Goal: Task Accomplishment & Management: Complete application form

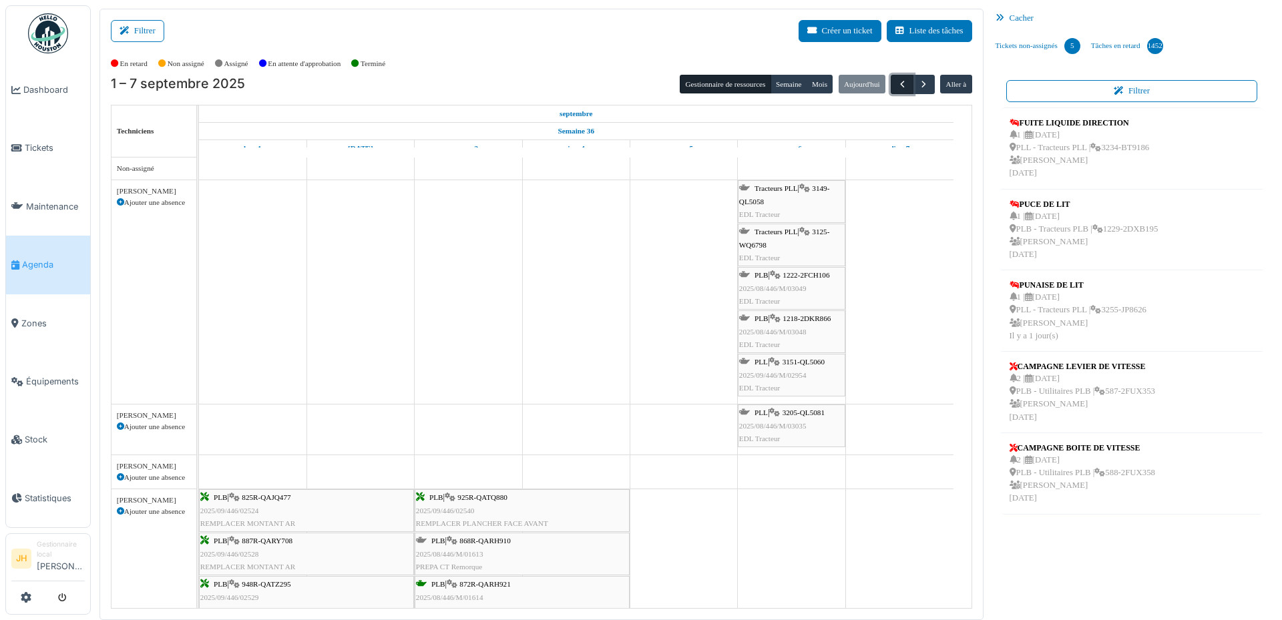
click at [897, 81] on span "button" at bounding box center [902, 84] width 11 height 11
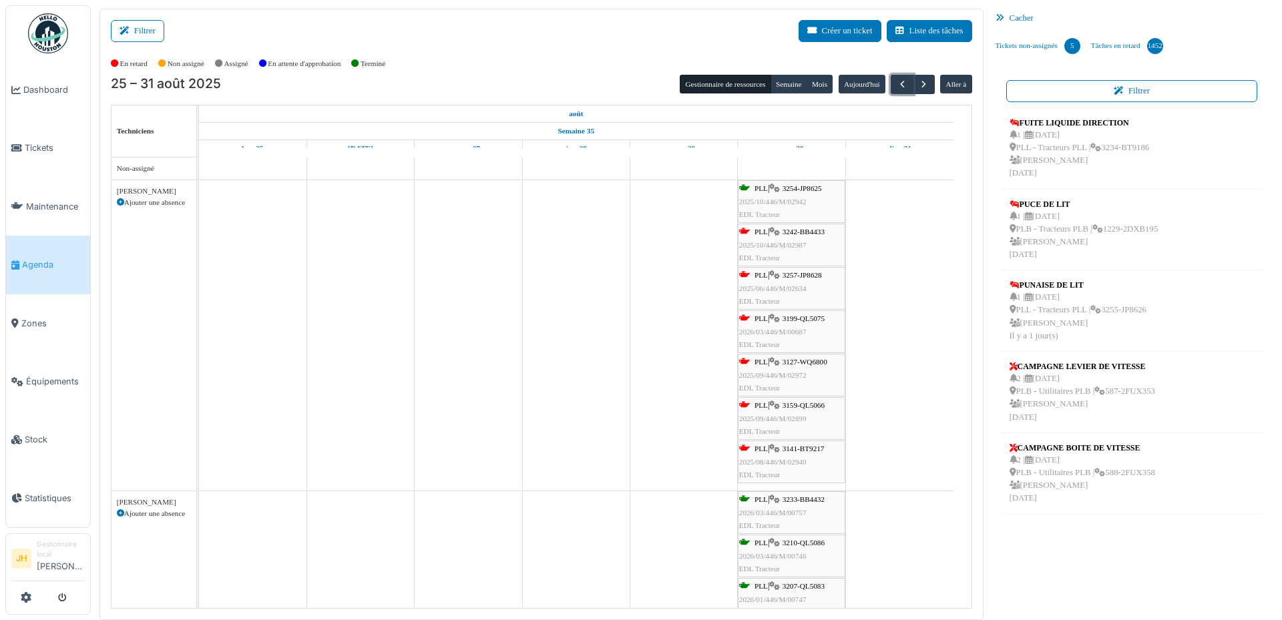
click at [812, 234] on span "3242-BB4433" at bounding box center [803, 232] width 42 height 8
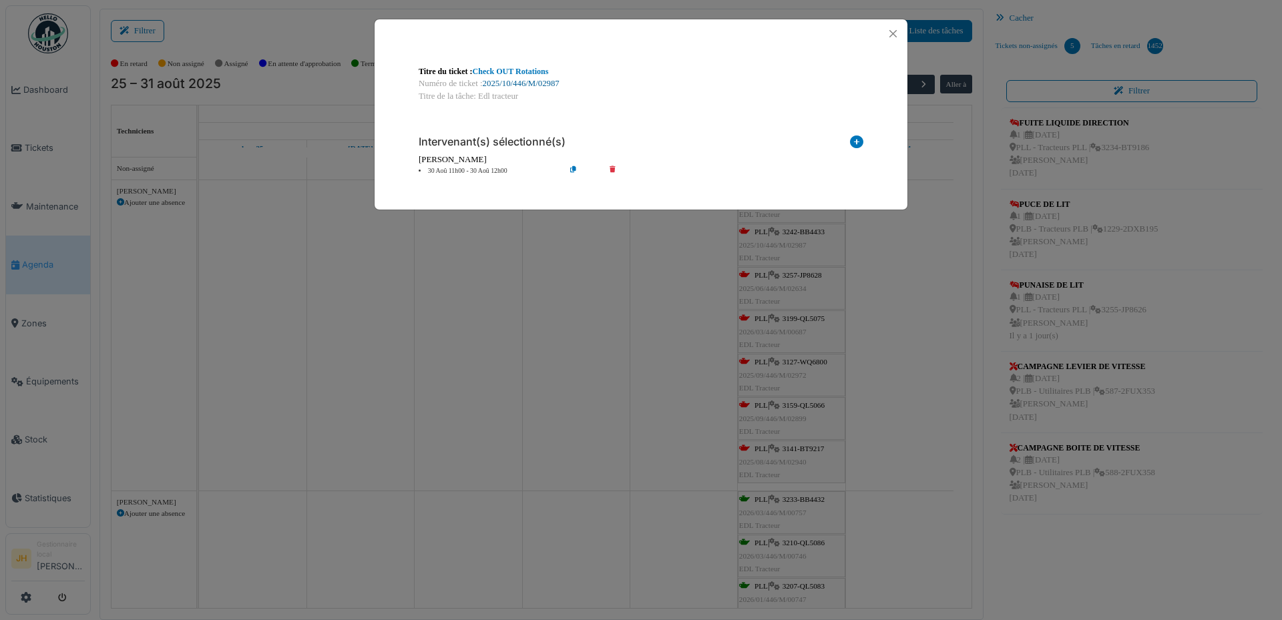
click at [512, 85] on link "2025/10/446/M/02987" at bounding box center [521, 83] width 77 height 9
click at [895, 31] on button "Close" at bounding box center [893, 34] width 18 height 18
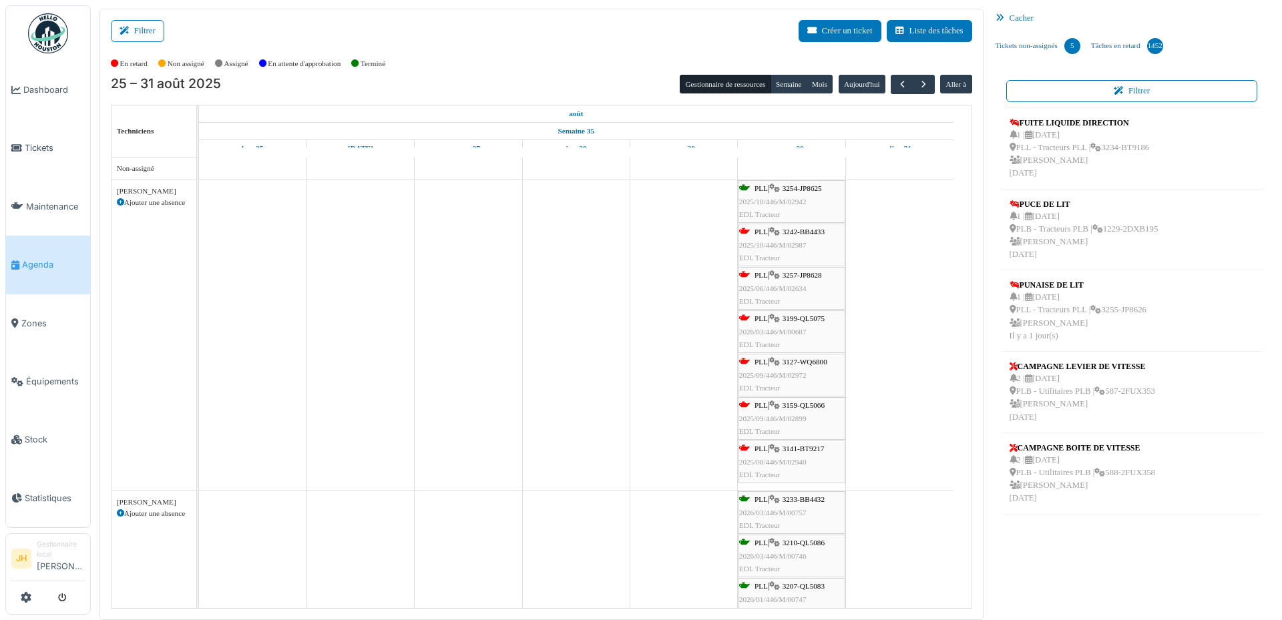
click at [29, 262] on span "Agenda" at bounding box center [53, 264] width 63 height 13
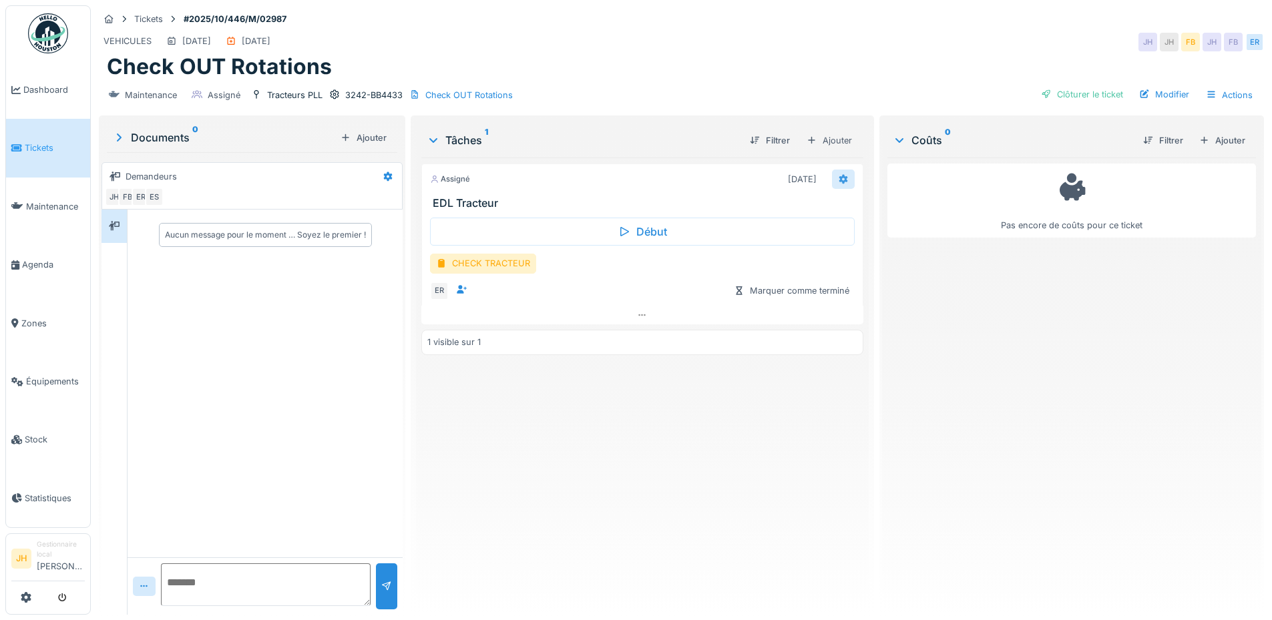
click at [844, 179] on div at bounding box center [843, 179] width 23 height 19
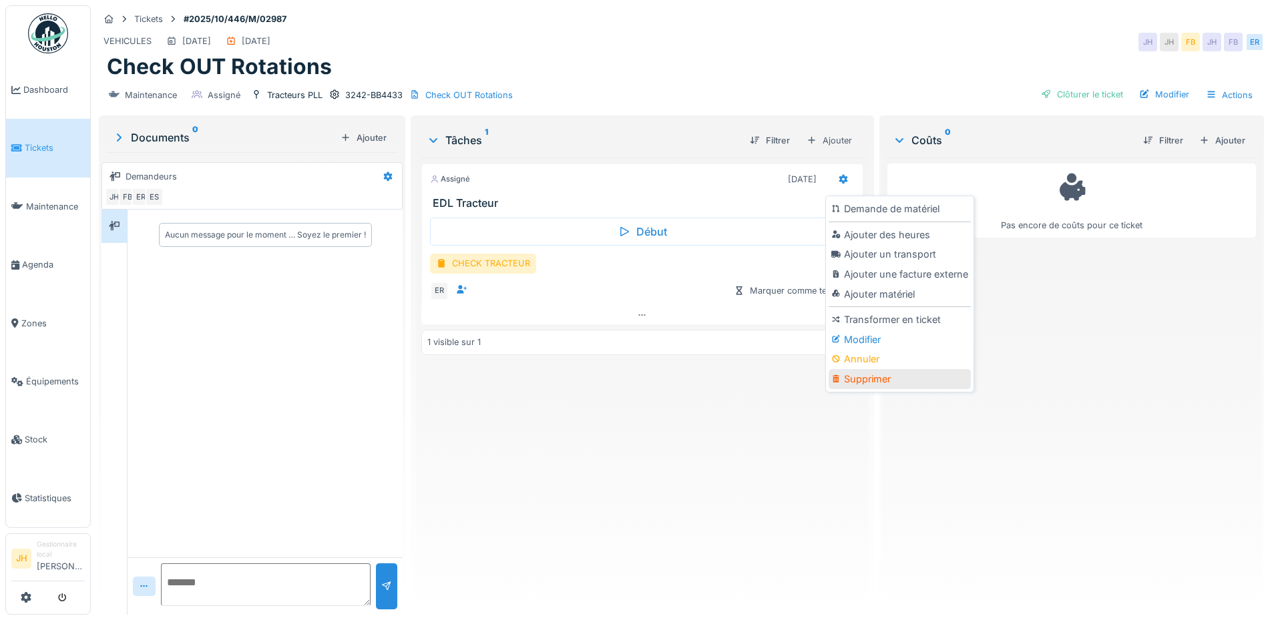
click at [866, 387] on div "Supprimer" at bounding box center [899, 379] width 142 height 20
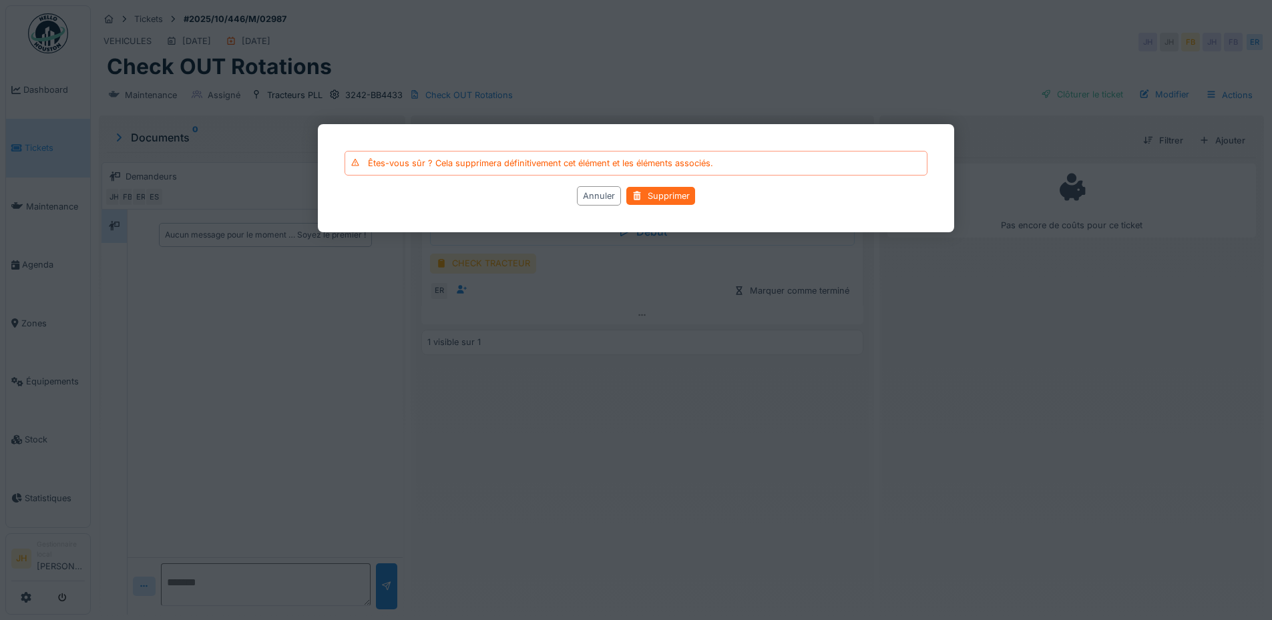
click at [678, 198] on div "Supprimer" at bounding box center [660, 196] width 69 height 18
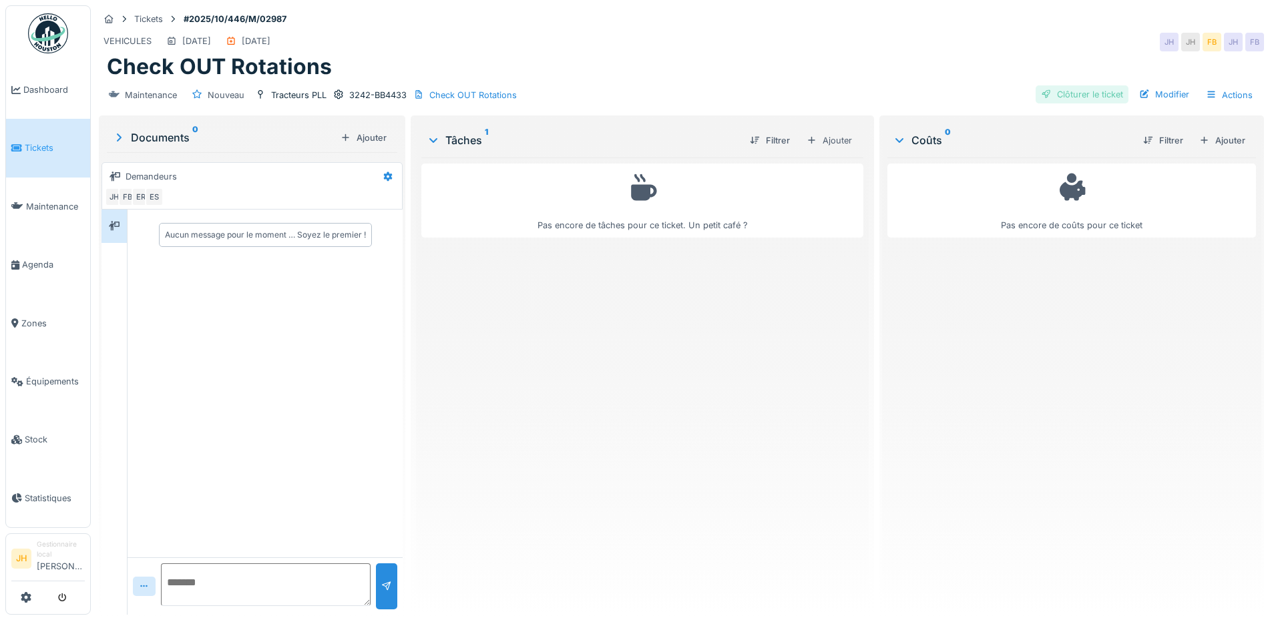
click at [1055, 100] on div "Clôturer le ticket" at bounding box center [1081, 94] width 93 height 18
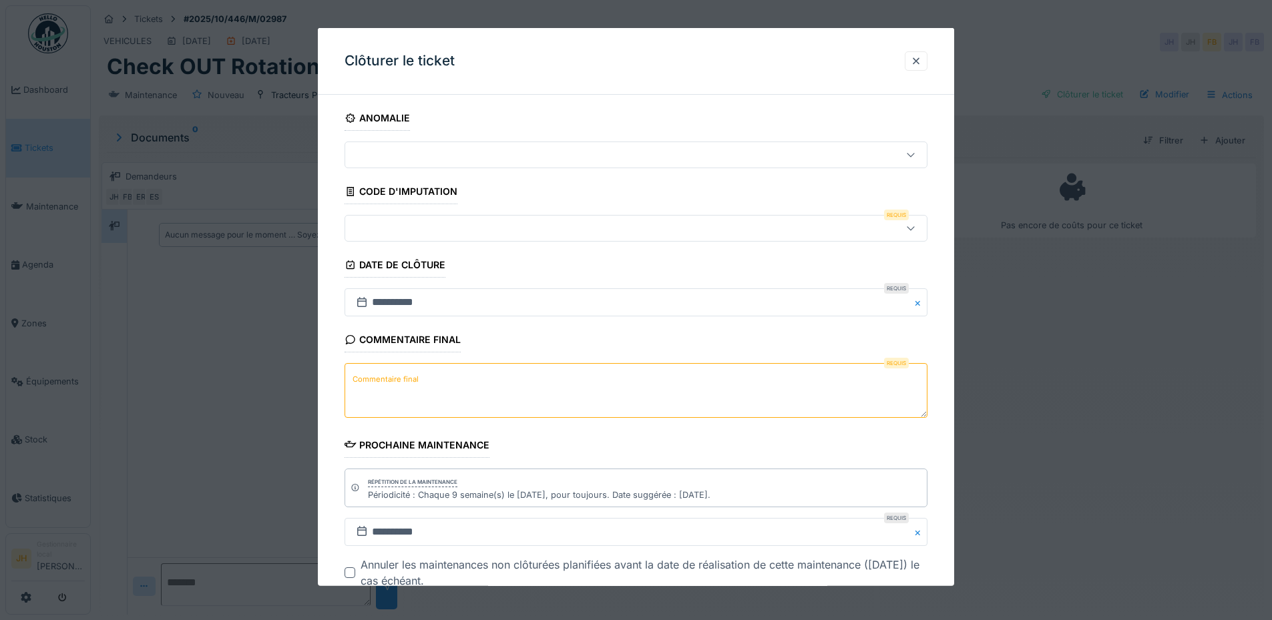
click at [463, 239] on div at bounding box center [635, 228] width 583 height 27
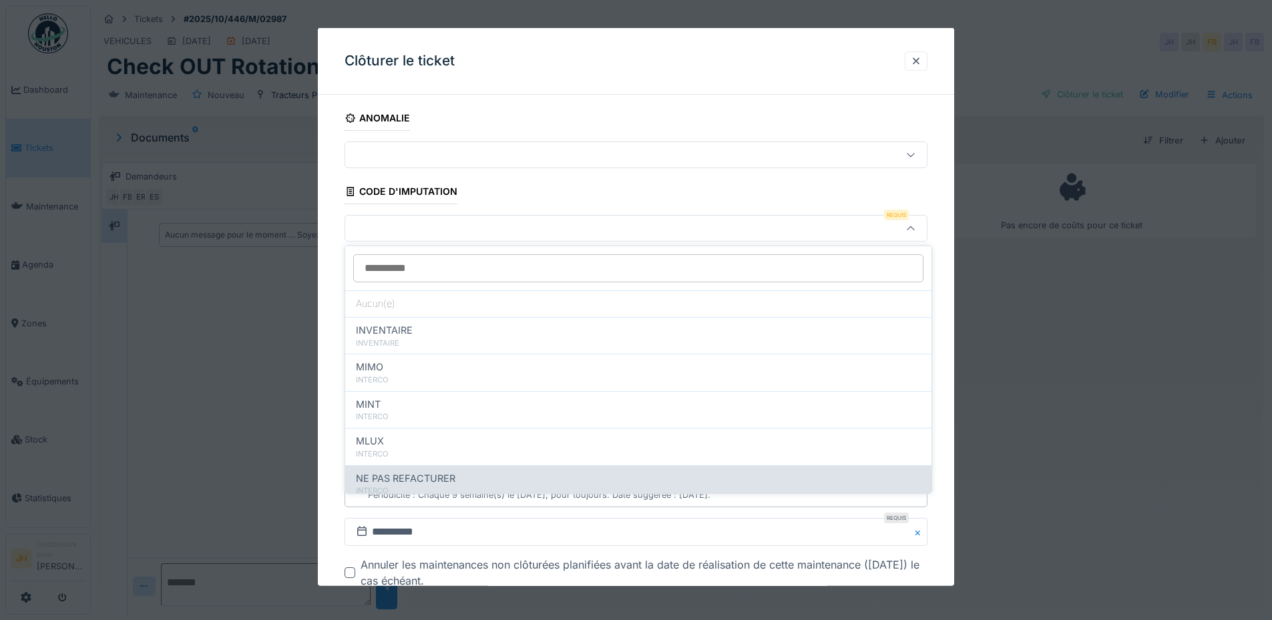
click at [451, 477] on span "NE PAS REFACTURER" at bounding box center [405, 478] width 99 height 15
type input "****"
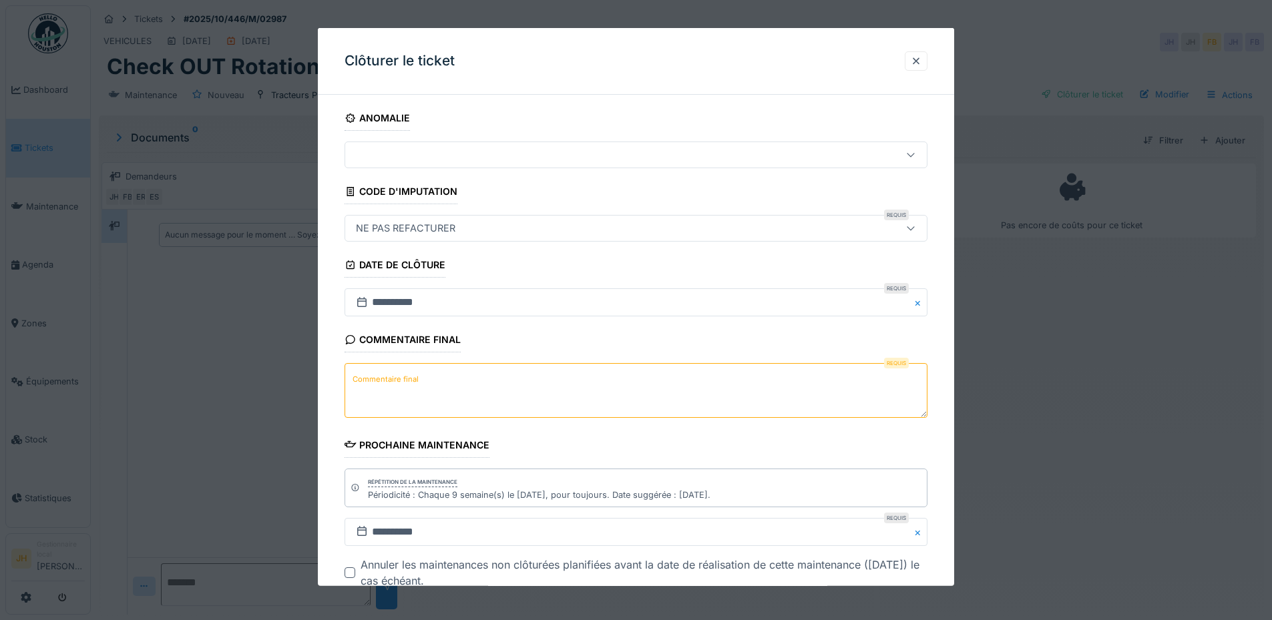
click at [446, 387] on textarea "Commentaire final" at bounding box center [635, 390] width 583 height 55
type textarea "**********"
click at [921, 57] on div at bounding box center [916, 61] width 11 height 13
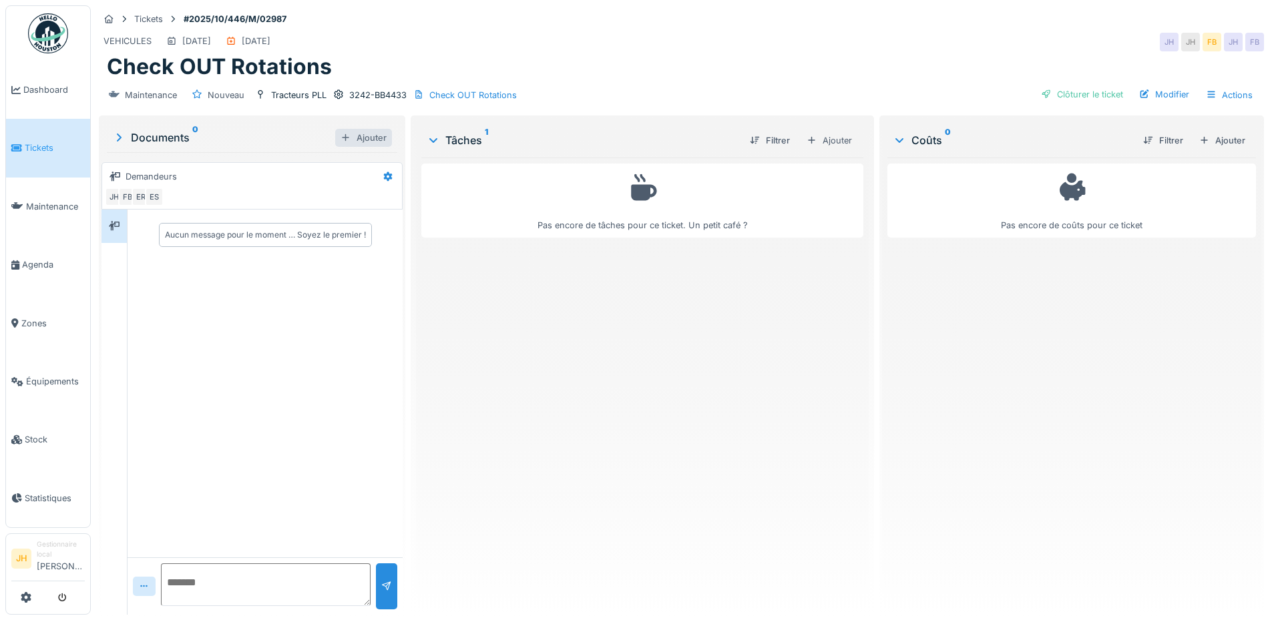
click at [353, 134] on div "Ajouter" at bounding box center [363, 138] width 57 height 18
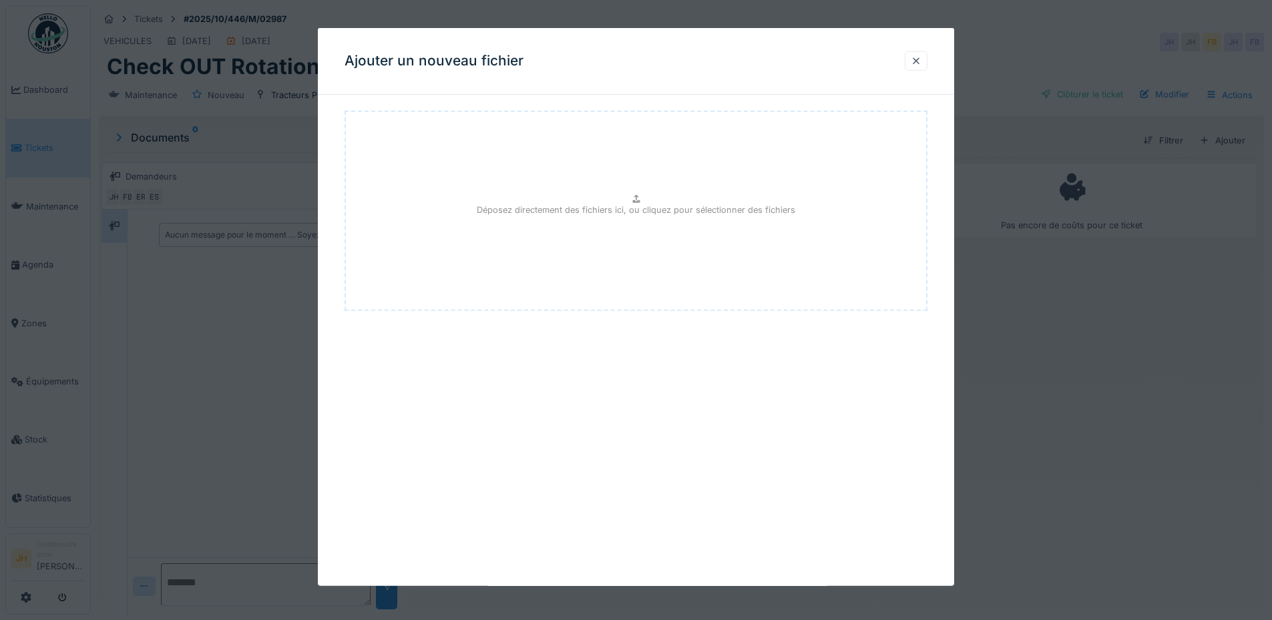
click at [628, 221] on div "Déposez directement des fichiers ici, ou cliquez pour sélectionner des fichiers" at bounding box center [635, 211] width 583 height 200
click at [919, 57] on div at bounding box center [916, 61] width 11 height 13
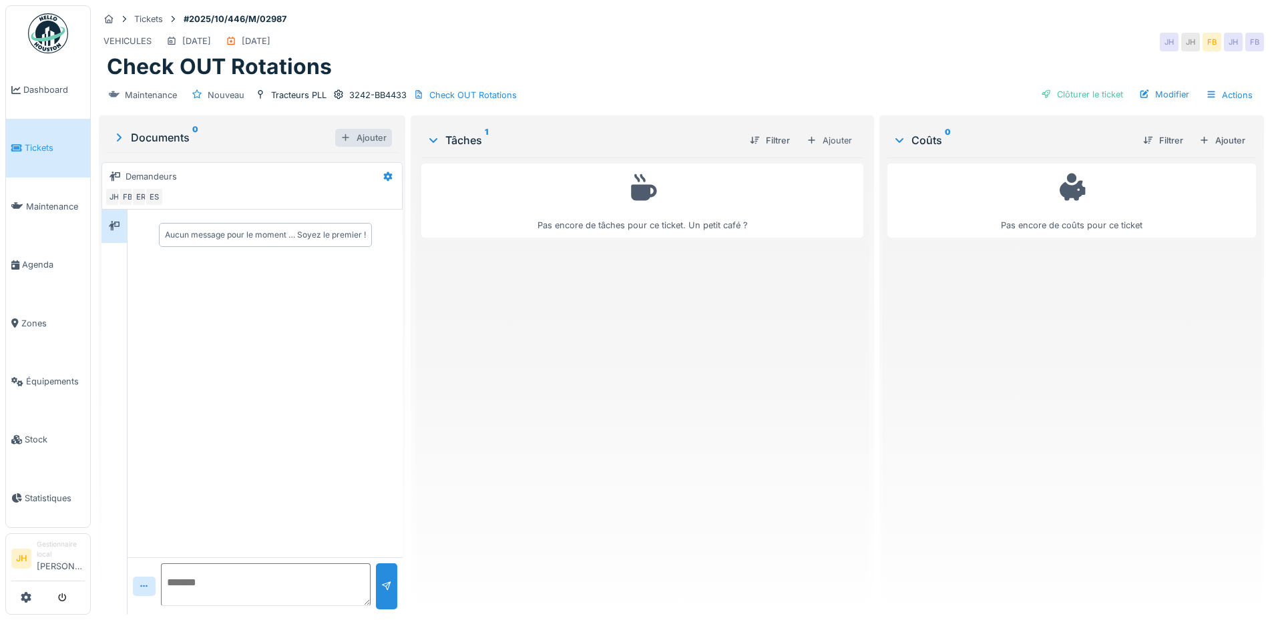
click at [356, 132] on div "Ajouter" at bounding box center [363, 138] width 57 height 18
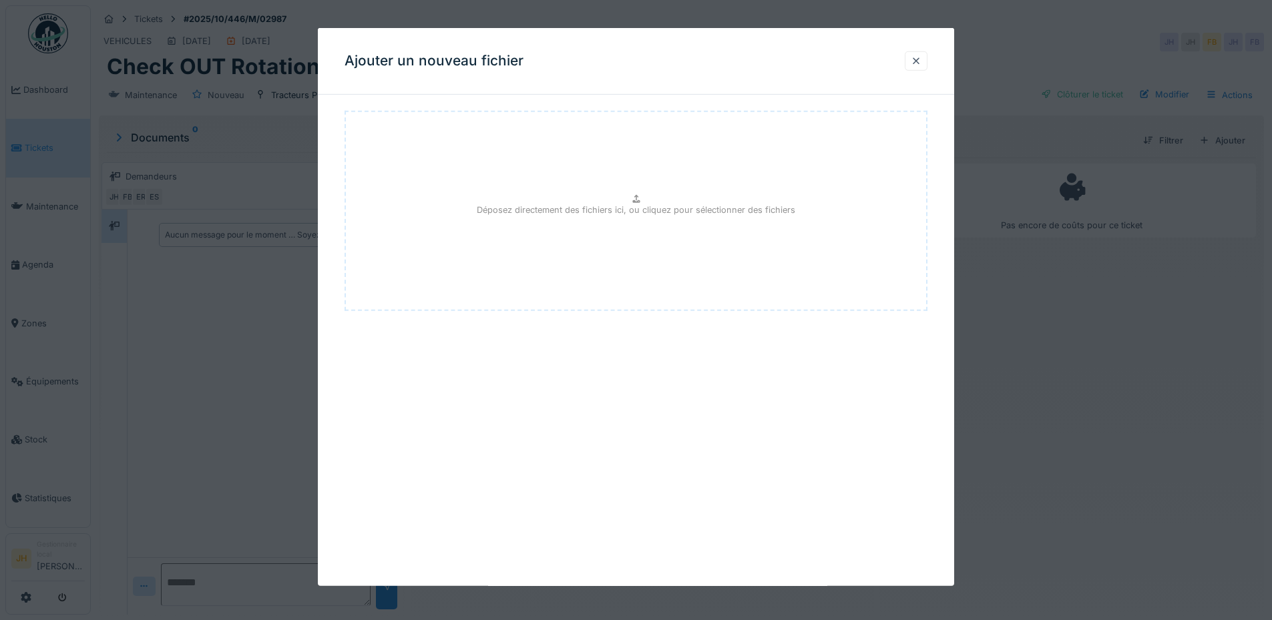
click at [617, 206] on p "Déposez directement des fichiers ici, ou cliquez pour sélectionner des fichiers" at bounding box center [636, 210] width 318 height 13
click at [921, 63] on div at bounding box center [916, 61] width 11 height 13
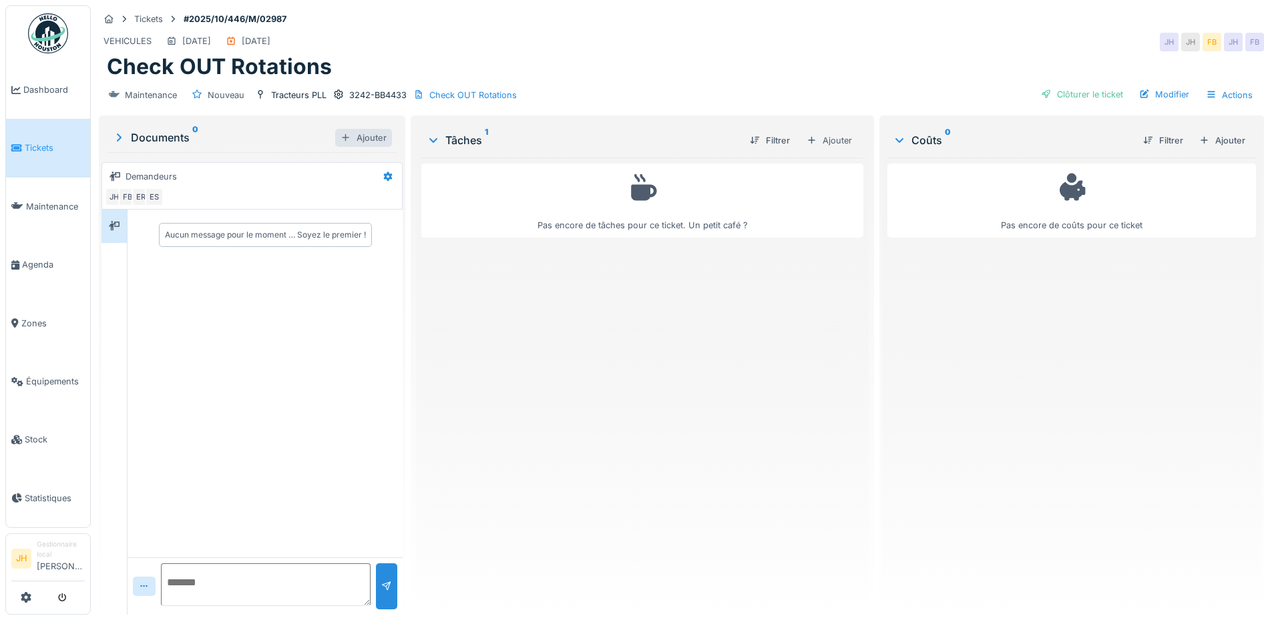
click at [361, 136] on div "Ajouter" at bounding box center [363, 138] width 57 height 18
click at [348, 139] on div "Ajouter" at bounding box center [363, 138] width 57 height 18
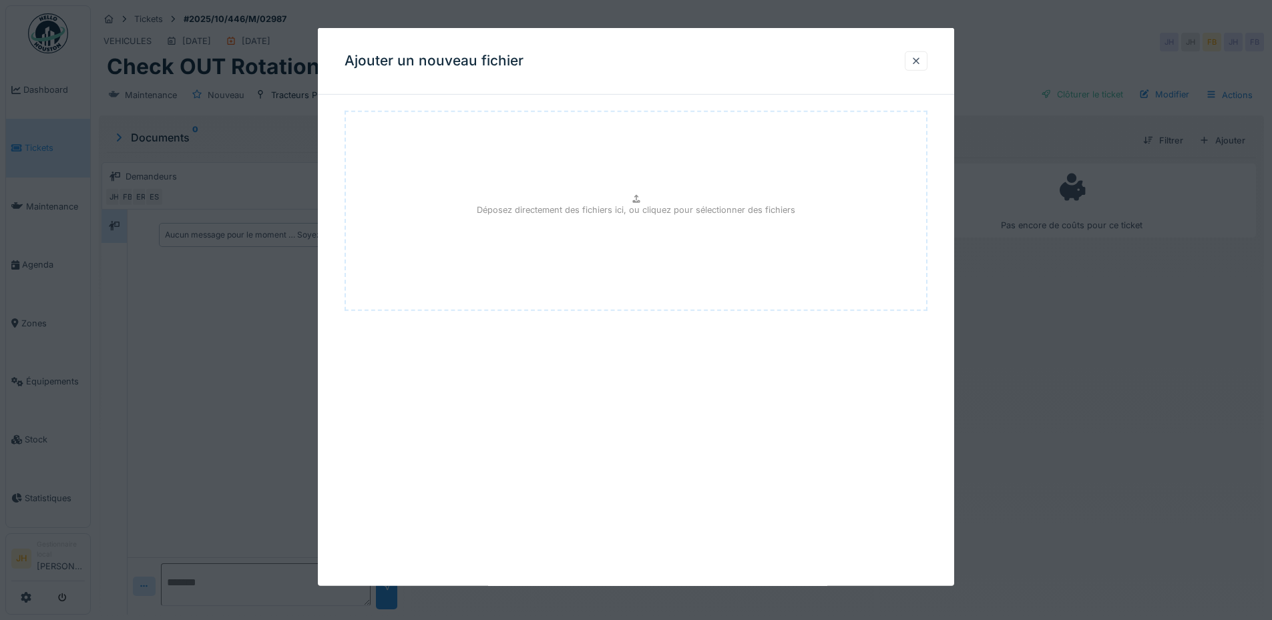
click at [595, 220] on div "Déposez directement des fichiers ici, ou cliquez pour sélectionner des fichiers" at bounding box center [635, 211] width 583 height 200
type input "**********"
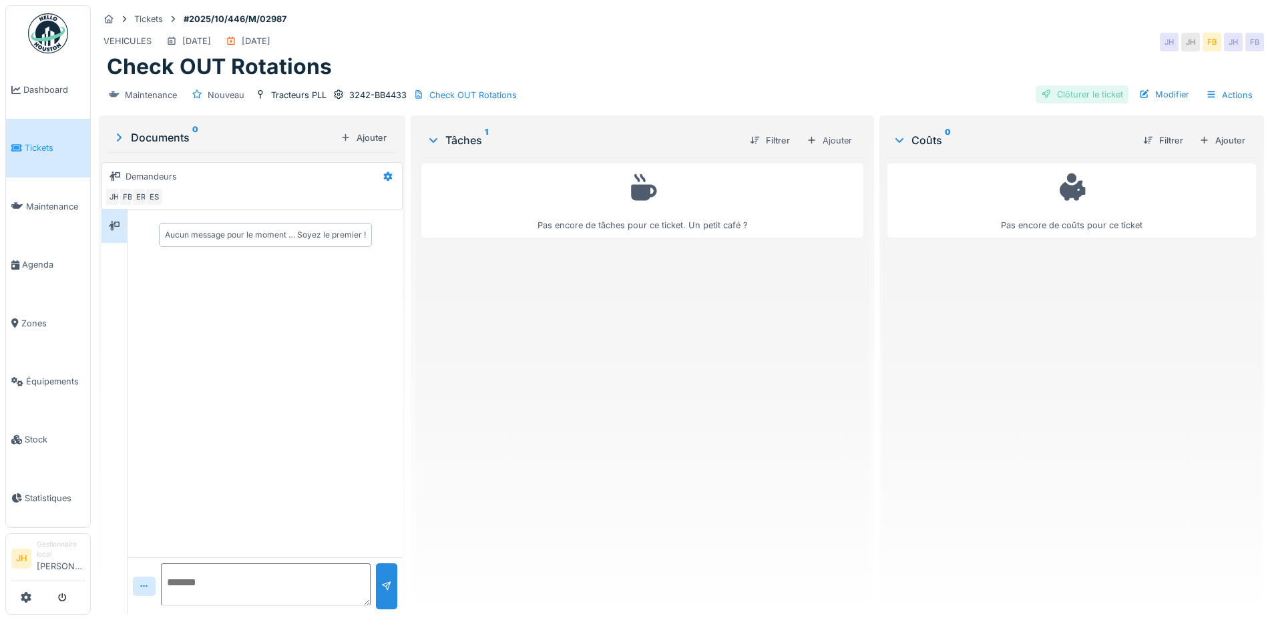
click at [1084, 100] on div "Clôturer le ticket" at bounding box center [1081, 94] width 93 height 18
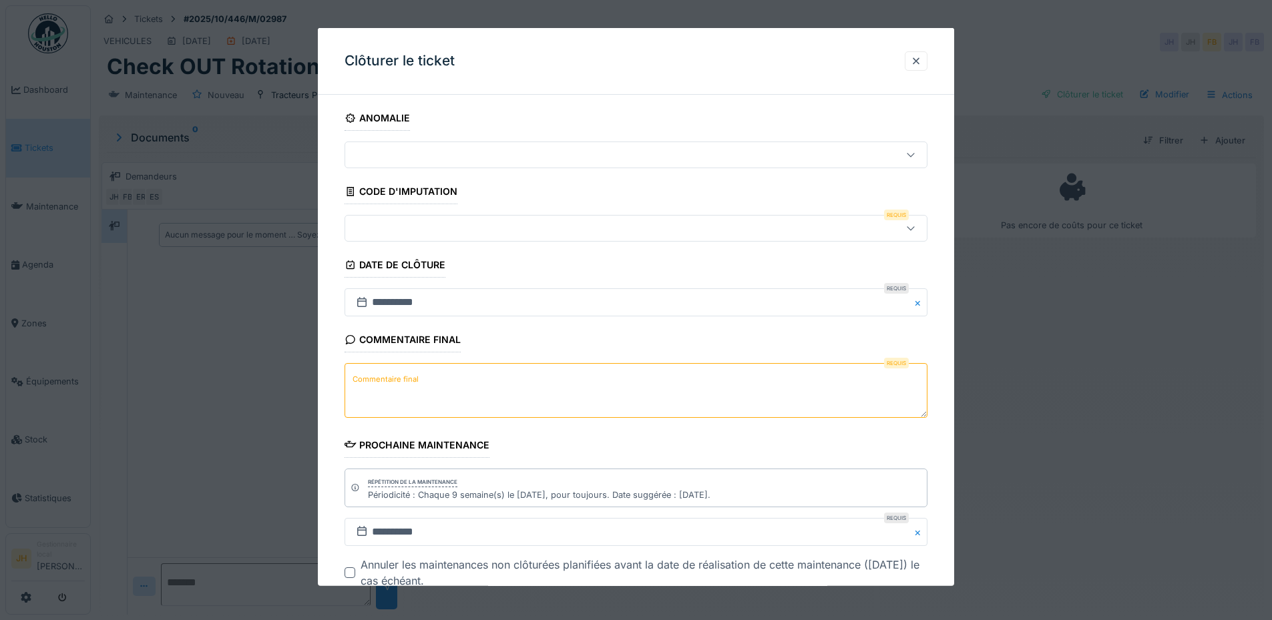
click at [487, 360] on div "Commentaire final Requis Commentaire final" at bounding box center [635, 374] width 583 height 94
click at [483, 373] on textarea "Commentaire final" at bounding box center [635, 390] width 583 height 55
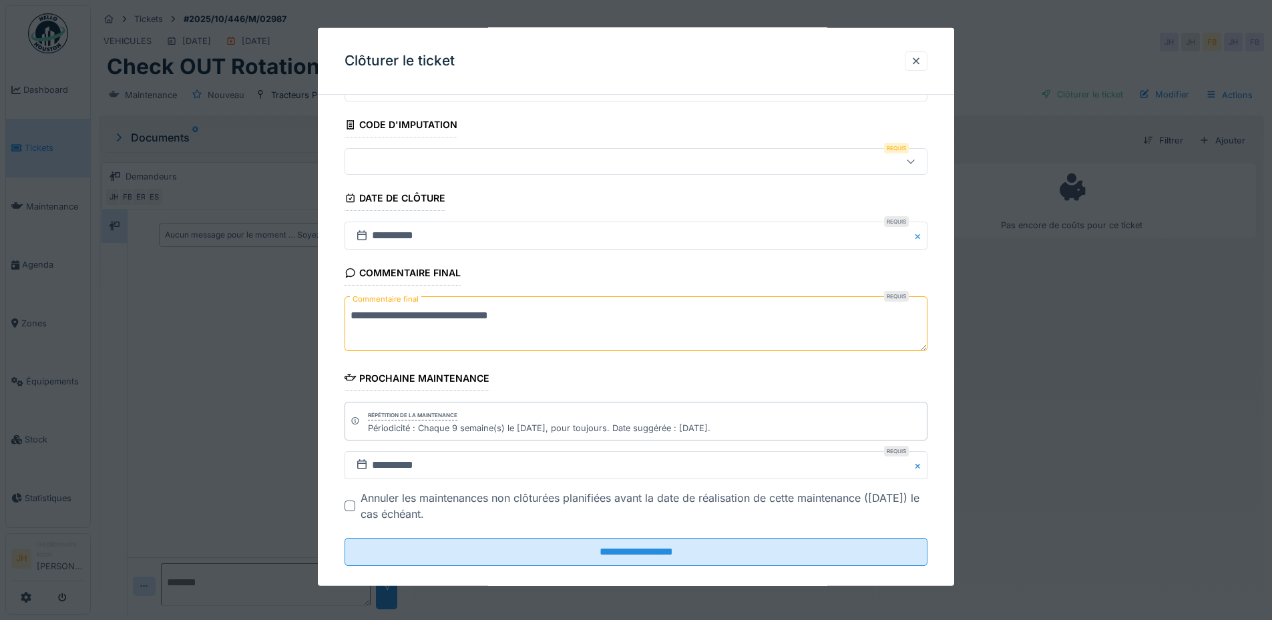
type textarea "**********"
click at [405, 162] on div at bounding box center [601, 161] width 503 height 15
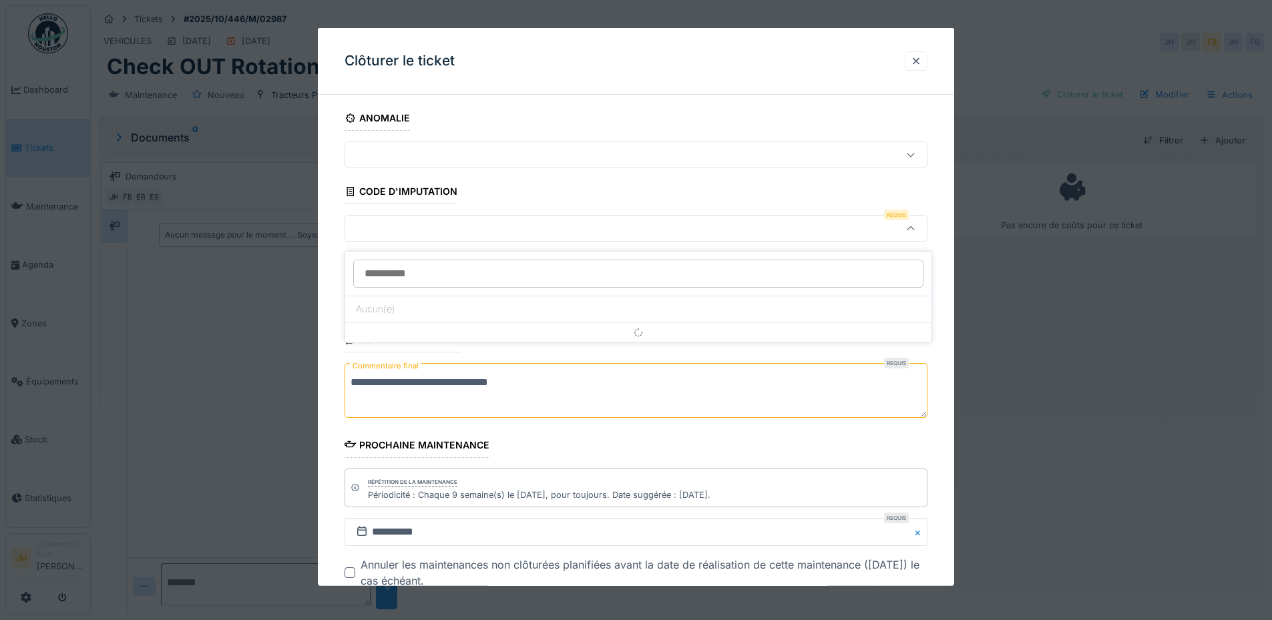
scroll to position [10, 0]
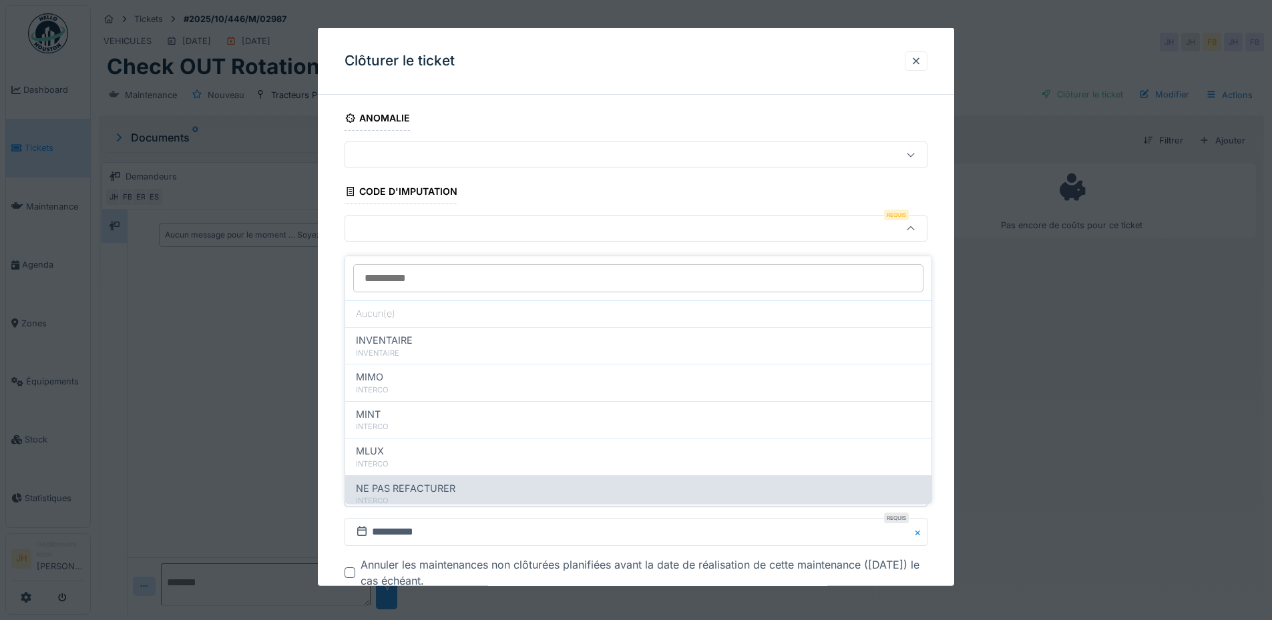
click at [499, 481] on div "NE PAS REFACTURER" at bounding box center [638, 488] width 565 height 15
type input "****"
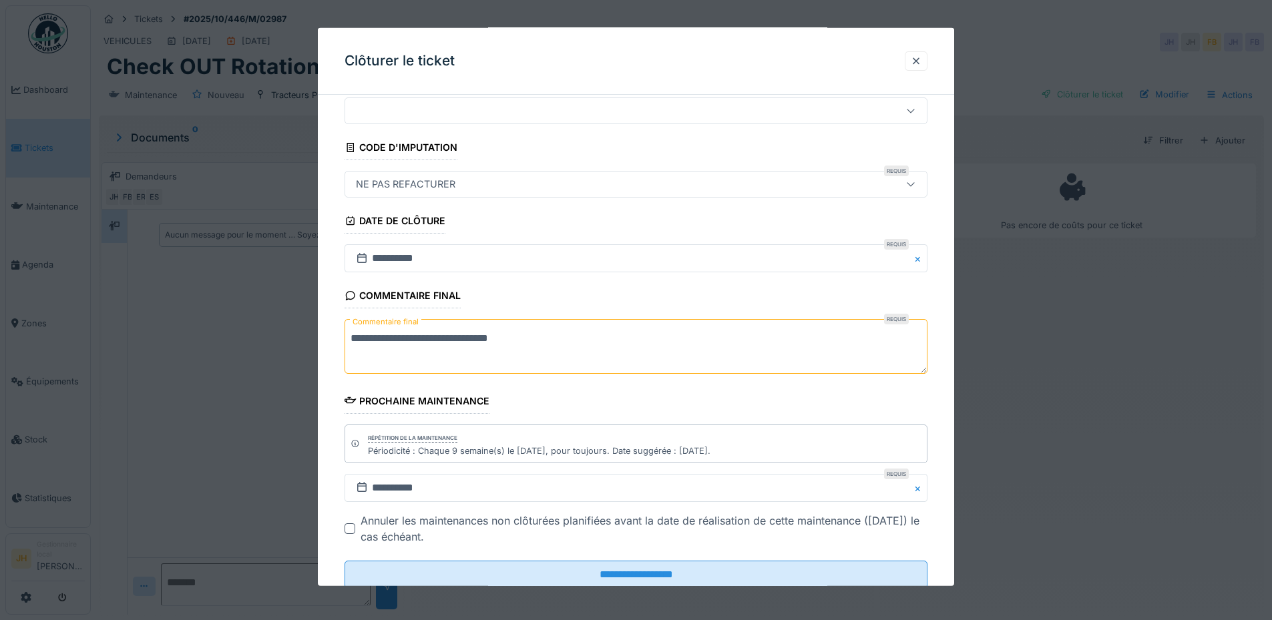
scroll to position [84, 0]
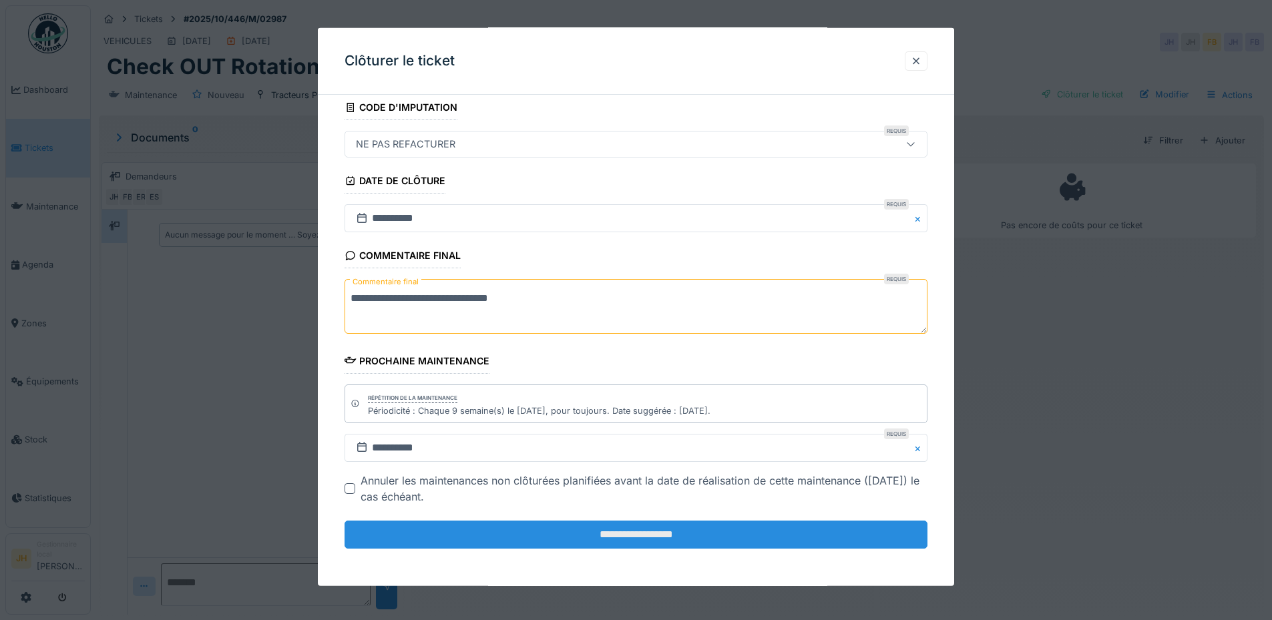
click at [623, 532] on input "**********" at bounding box center [635, 535] width 583 height 28
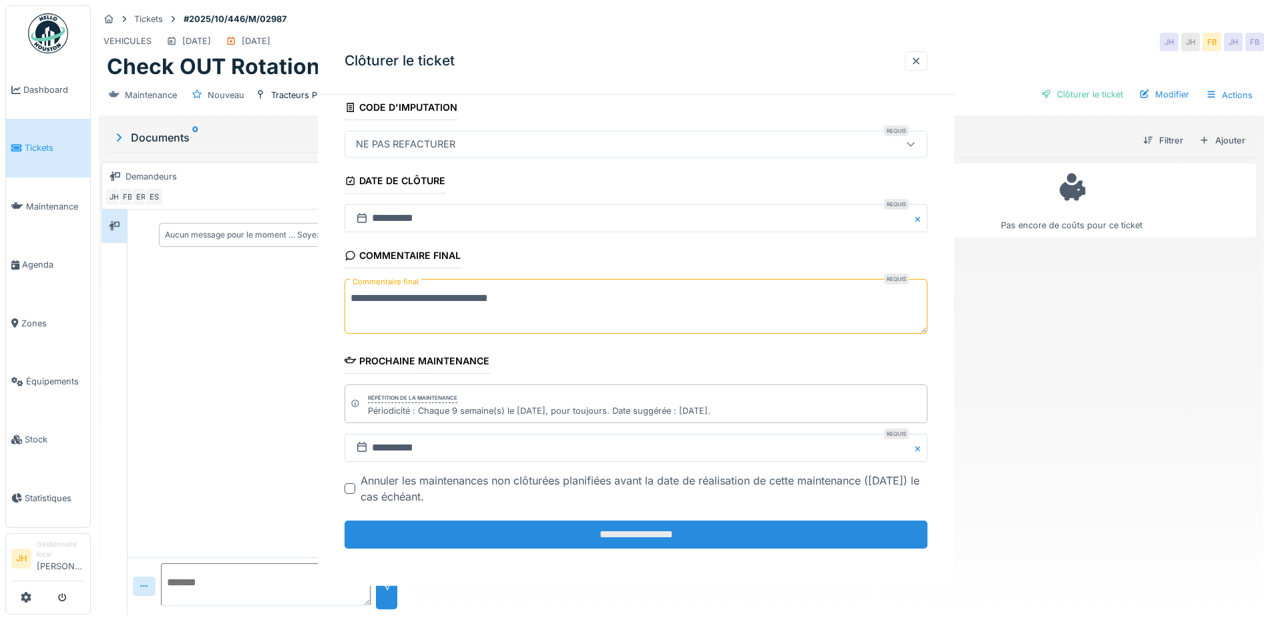
scroll to position [0, 0]
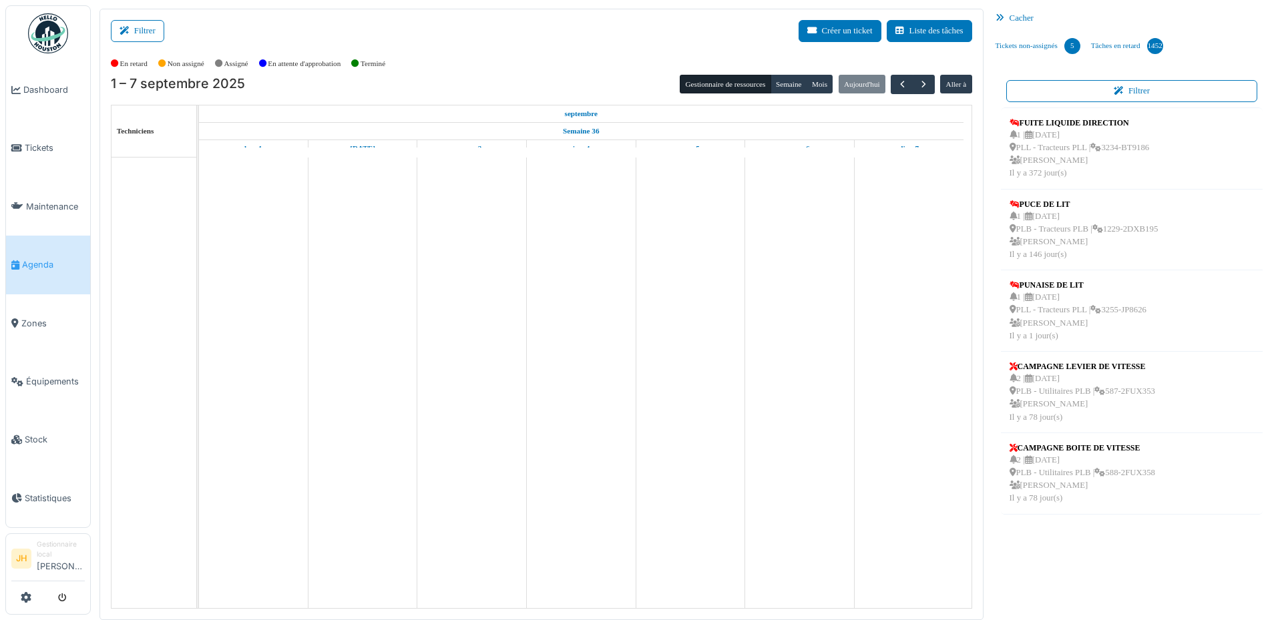
click at [891, 86] on button "button" at bounding box center [902, 84] width 22 height 19
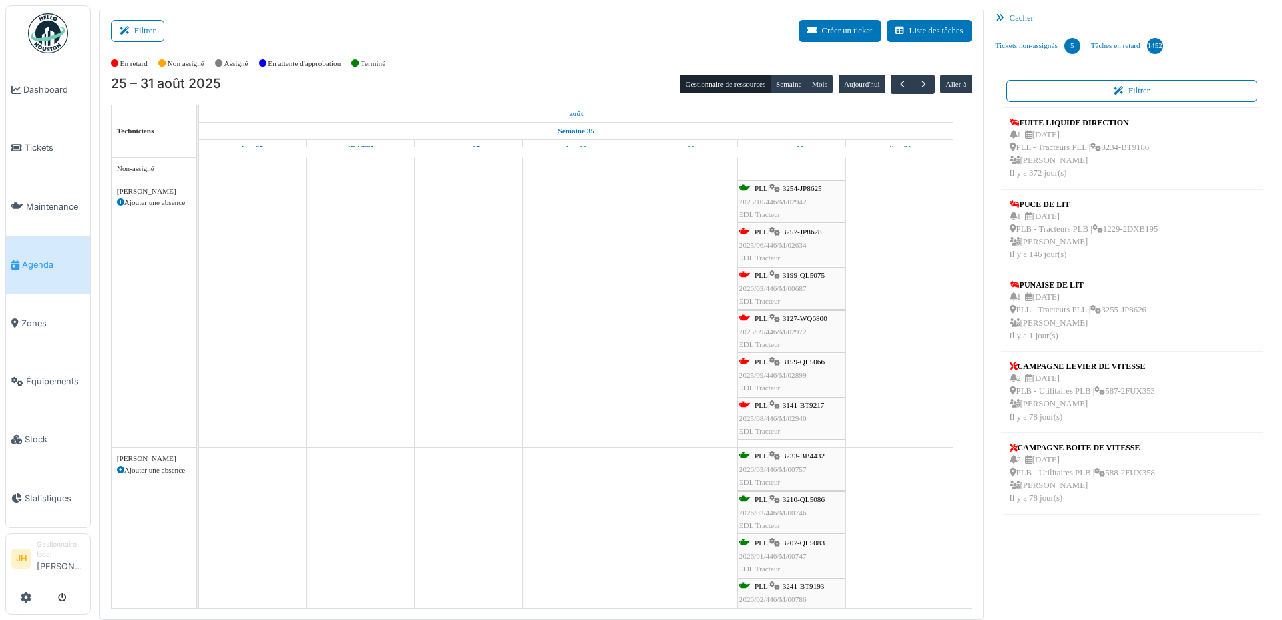
click at [812, 234] on span "3257-JP8628" at bounding box center [801, 232] width 39 height 8
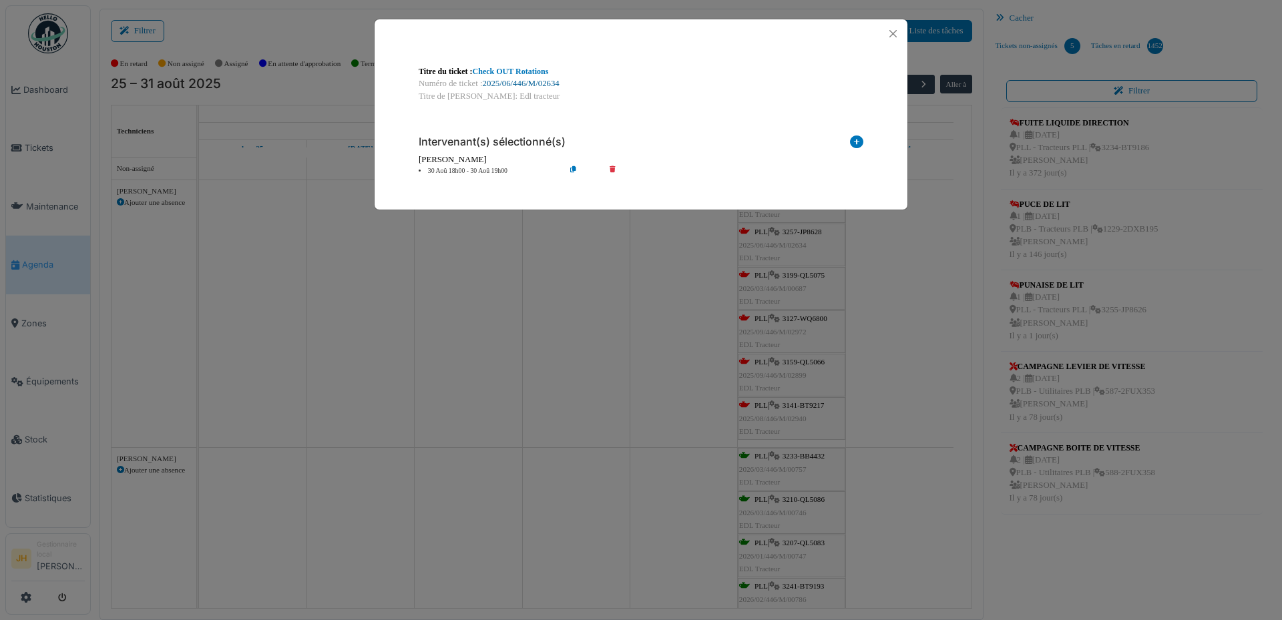
click at [540, 87] on link "2025/06/446/M/02634" at bounding box center [521, 83] width 77 height 9
click at [893, 31] on button "Close" at bounding box center [893, 34] width 18 height 18
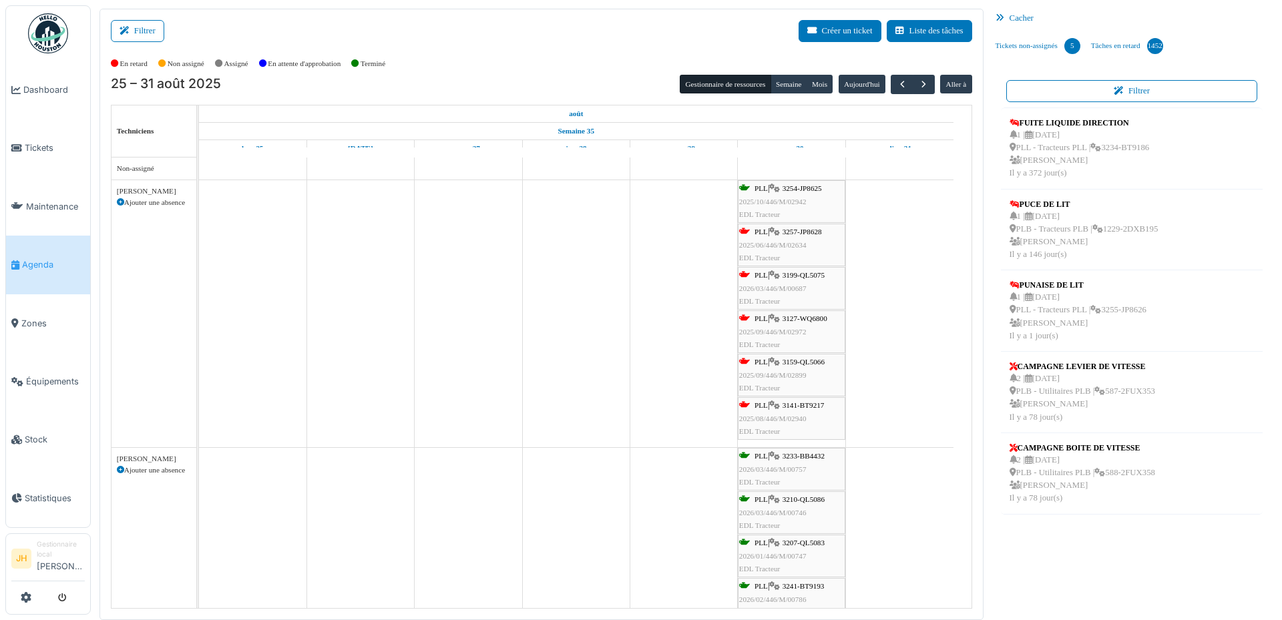
click at [52, 270] on link "Agenda" at bounding box center [48, 265] width 84 height 58
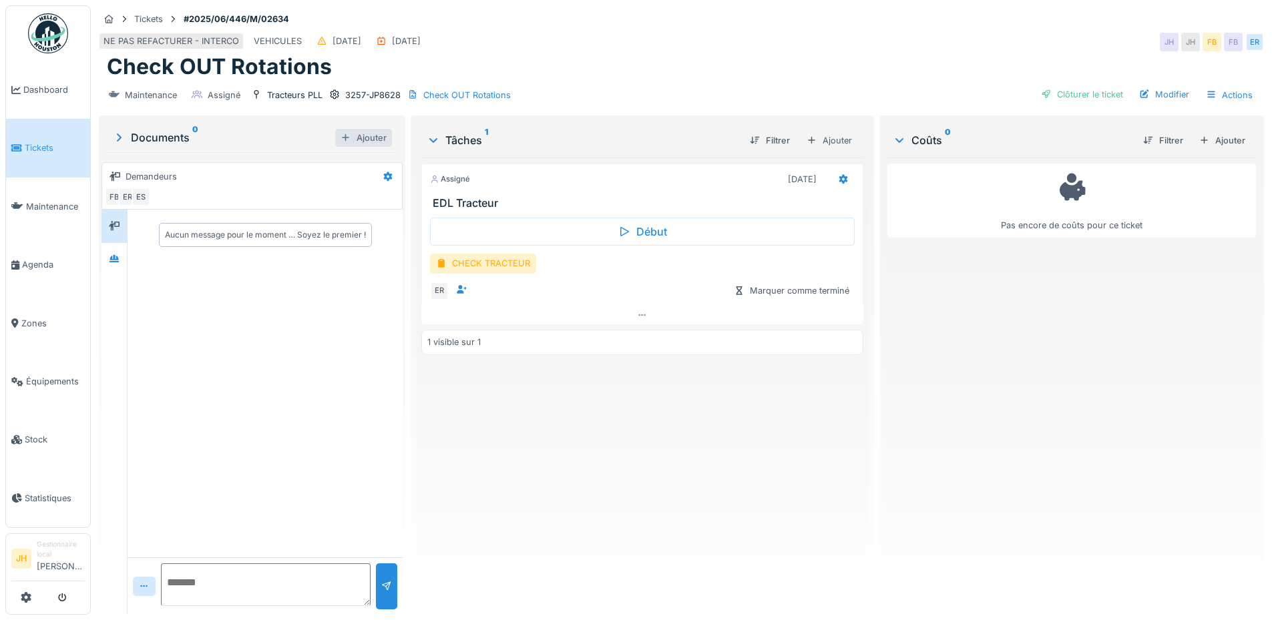
click at [348, 134] on div "Ajouter" at bounding box center [363, 138] width 57 height 18
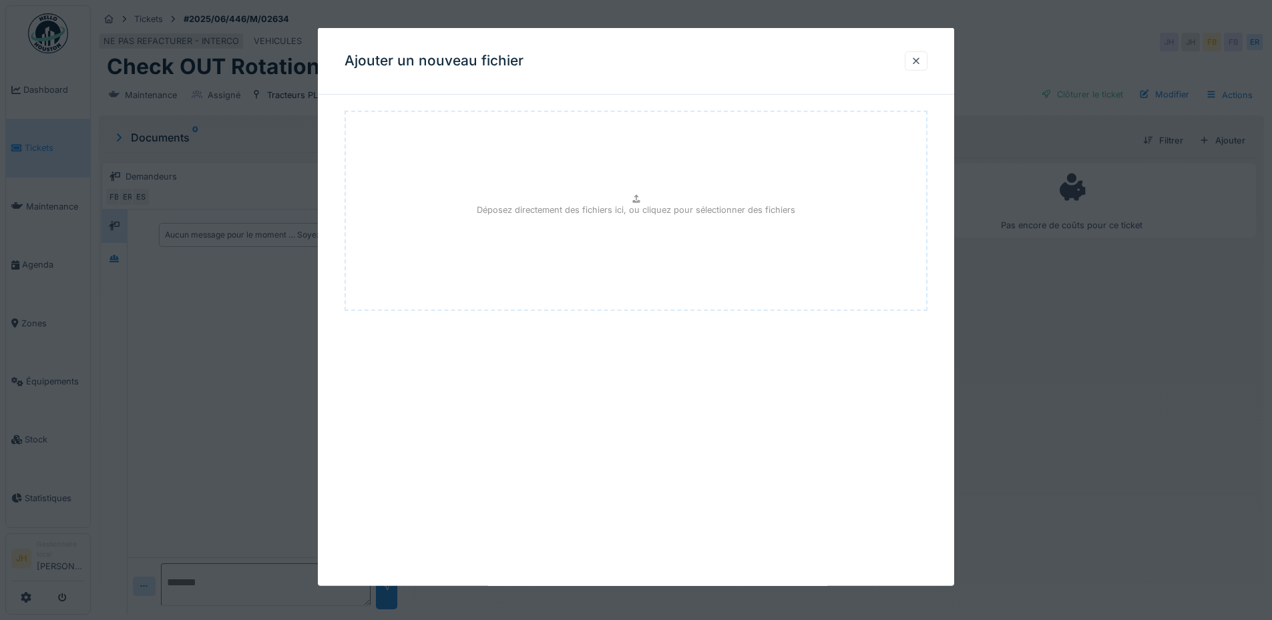
click at [640, 202] on icon at bounding box center [635, 199] width 7 height 8
click at [927, 62] on div at bounding box center [916, 60] width 23 height 19
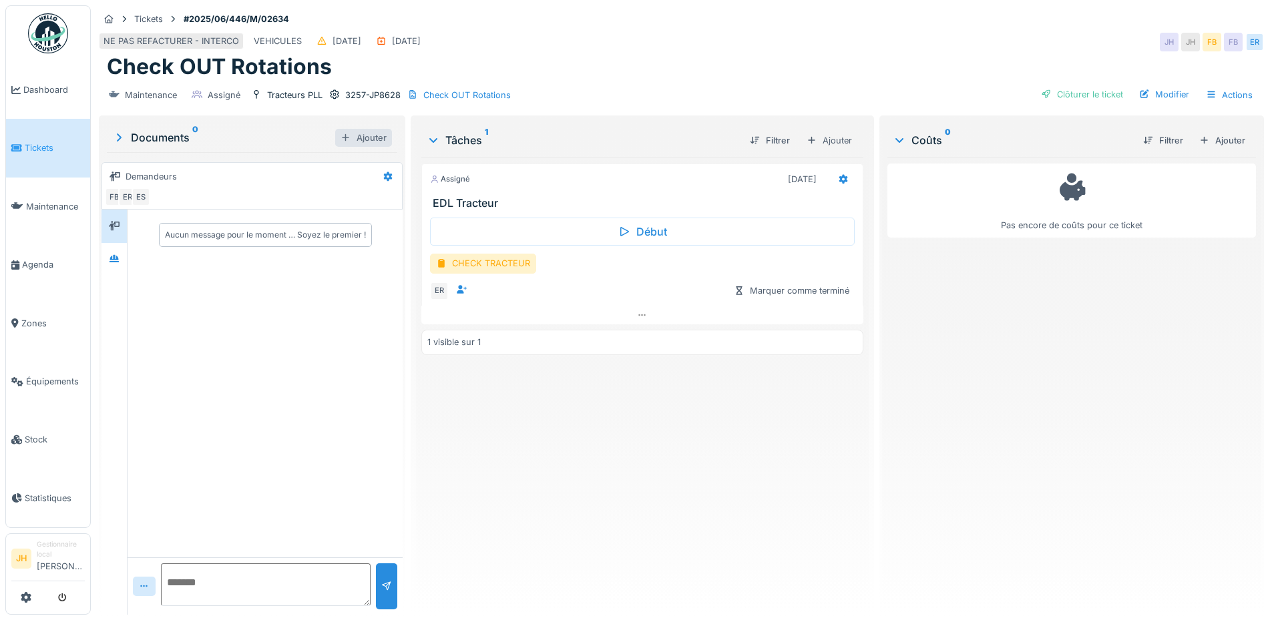
click at [345, 133] on div "Ajouter" at bounding box center [363, 138] width 57 height 18
click at [1103, 93] on div "Clôturer le ticket" at bounding box center [1081, 94] width 93 height 18
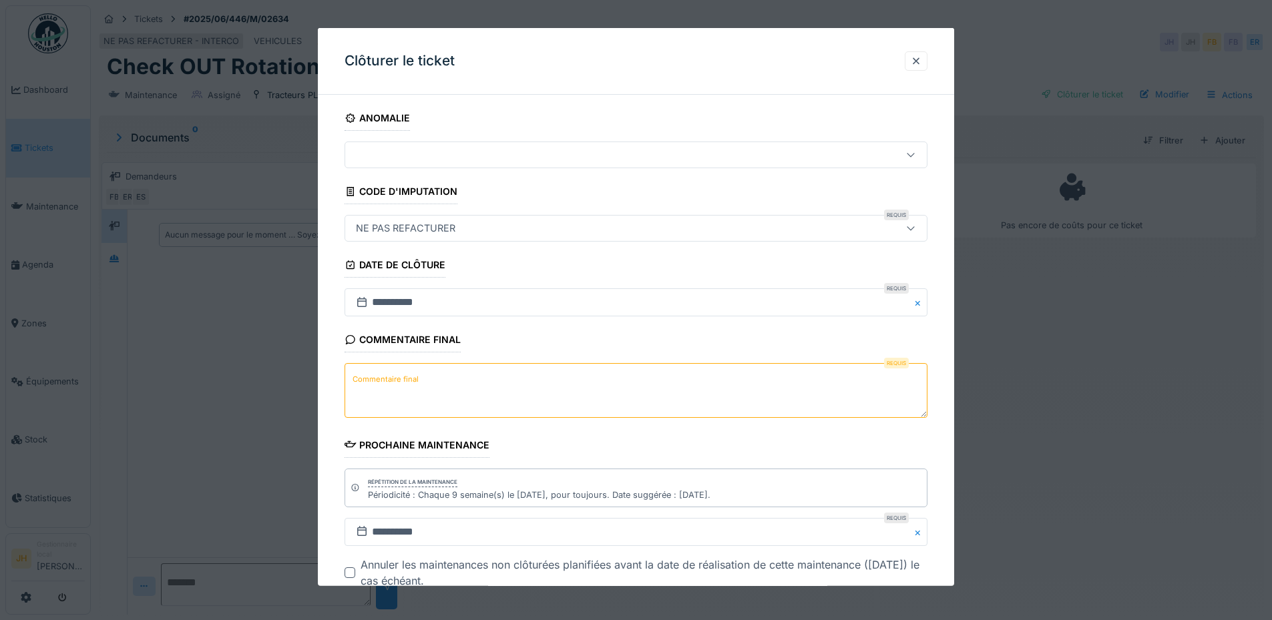
click at [420, 385] on textarea "Commentaire final" at bounding box center [635, 390] width 583 height 55
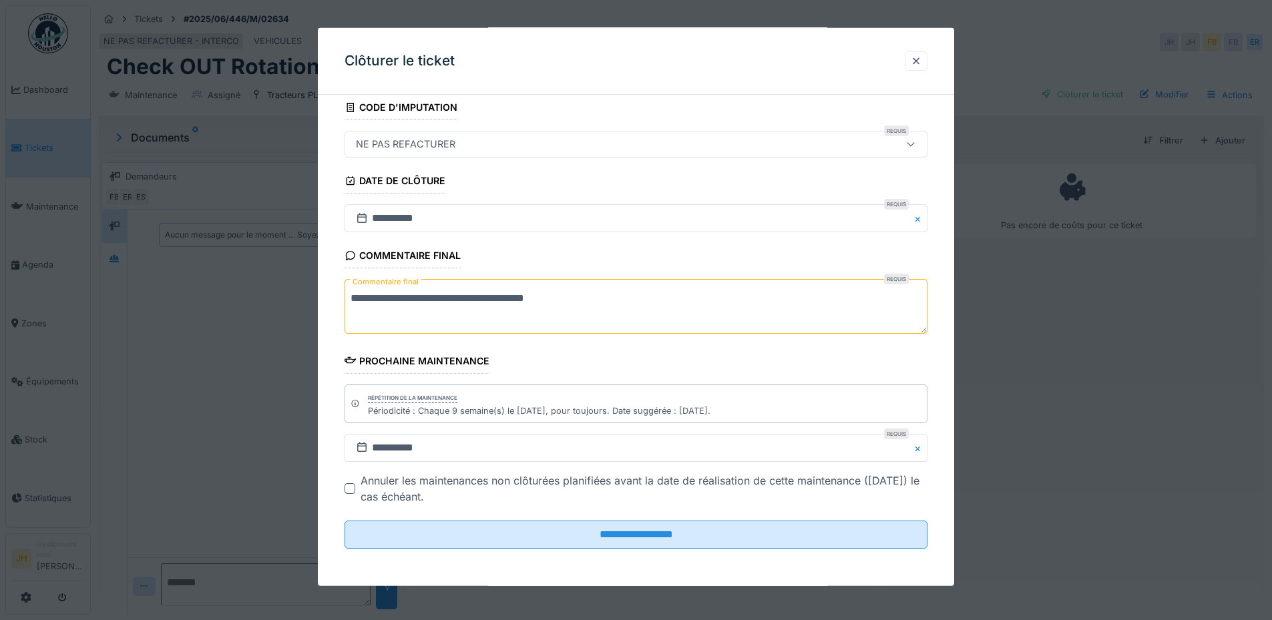
scroll to position [10, 0]
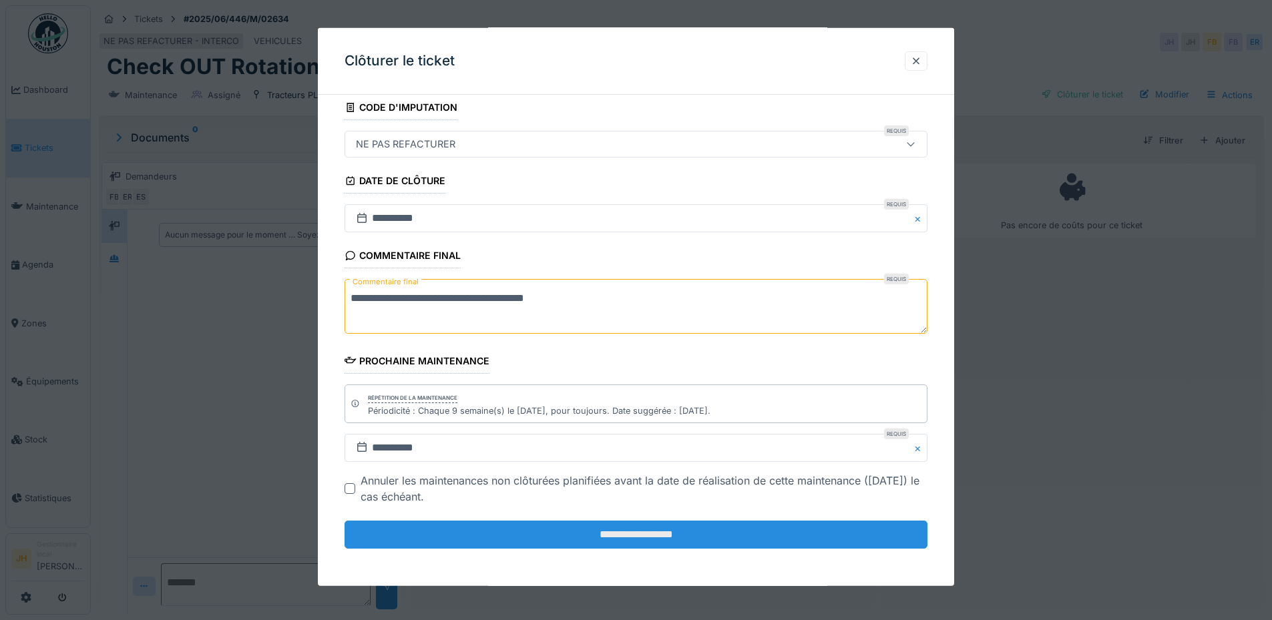
type textarea "**********"
click at [628, 522] on input "**********" at bounding box center [635, 535] width 583 height 28
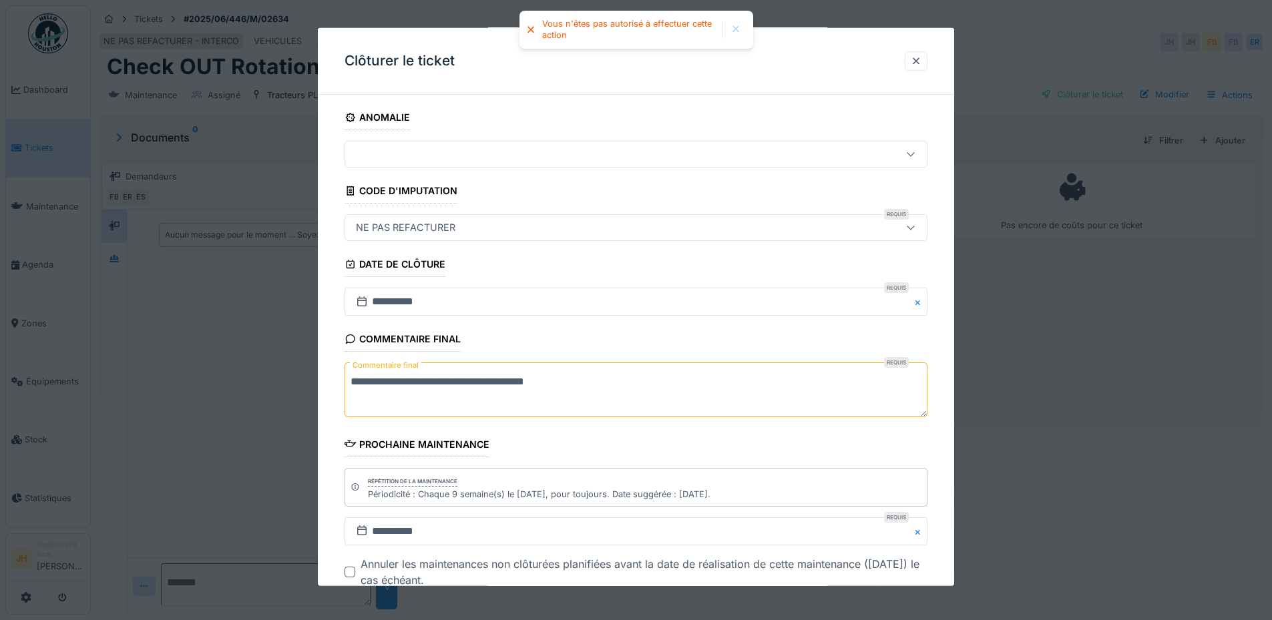
scroll to position [0, 0]
click at [644, 385] on textarea "**********" at bounding box center [635, 390] width 583 height 55
click at [603, 158] on div at bounding box center [601, 155] width 503 height 15
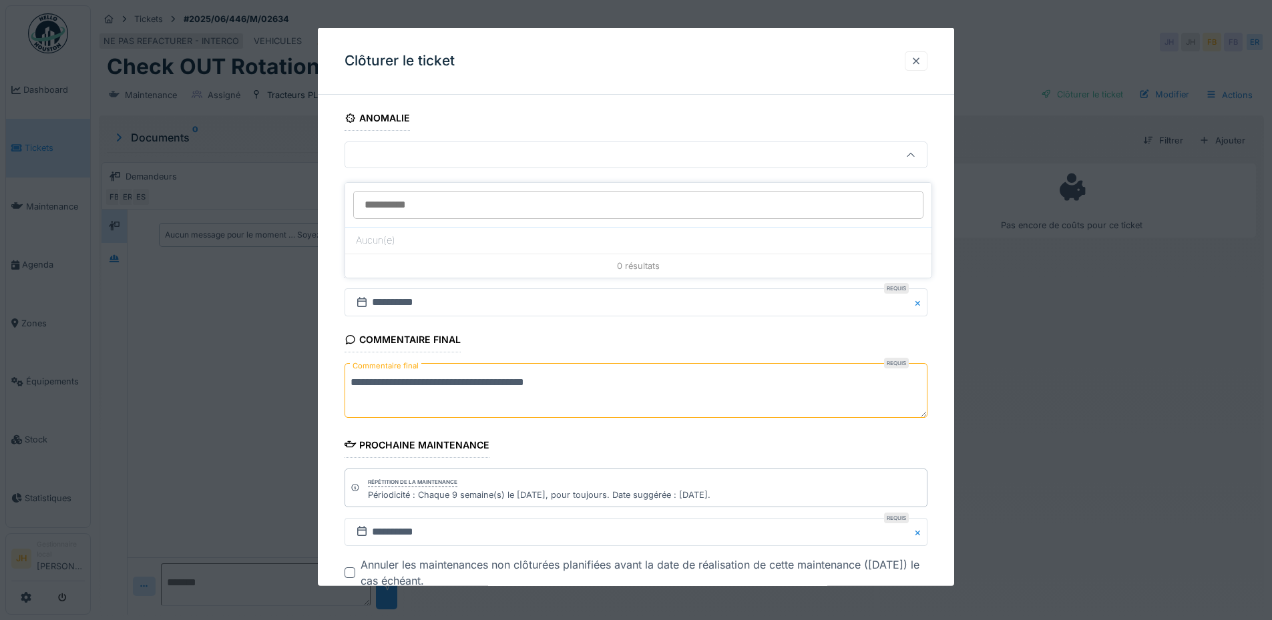
click at [920, 65] on div at bounding box center [916, 61] width 11 height 13
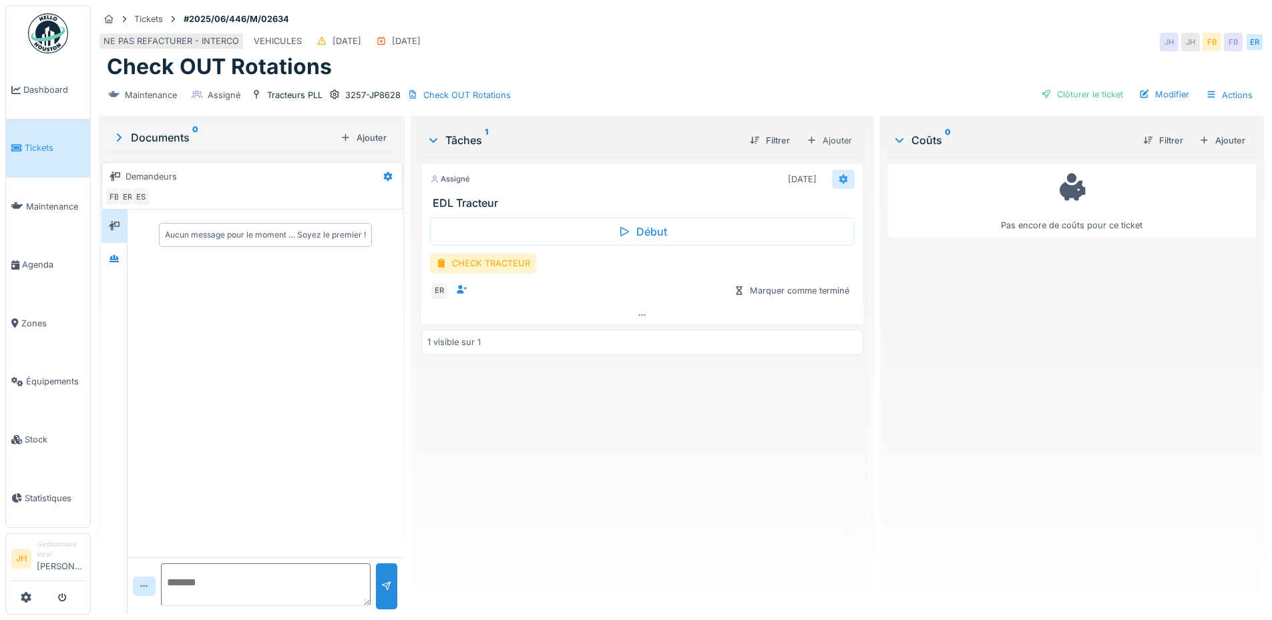
click at [838, 174] on icon at bounding box center [842, 178] width 9 height 9
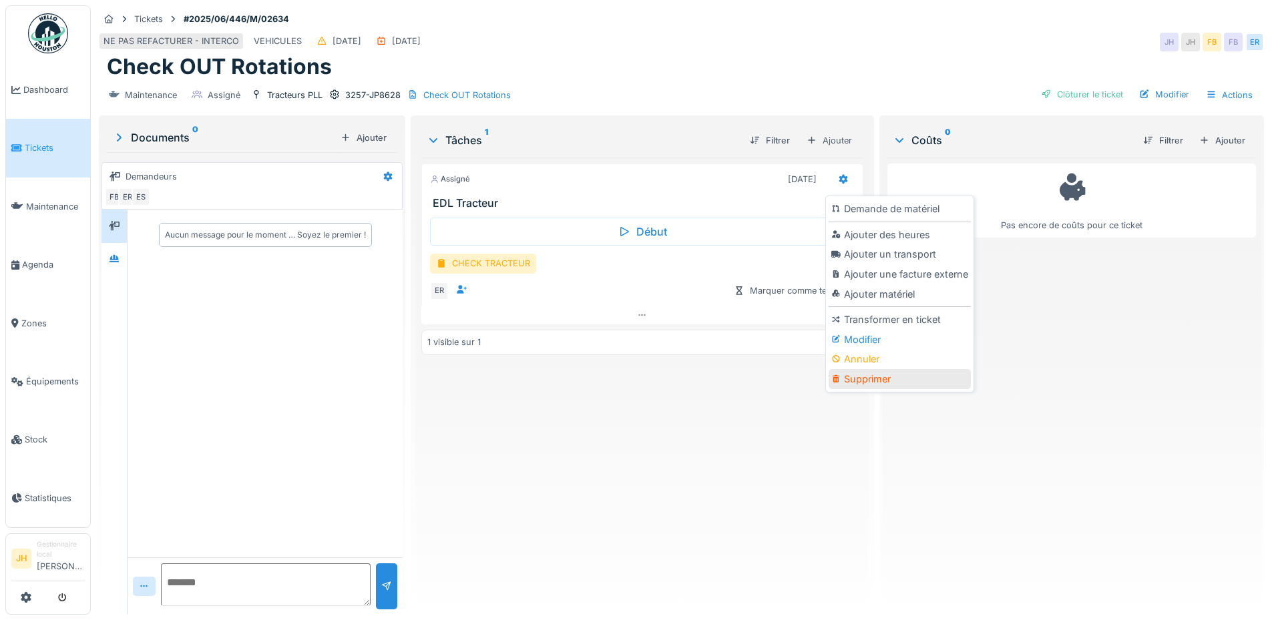
click at [887, 374] on div "Supprimer" at bounding box center [899, 379] width 142 height 20
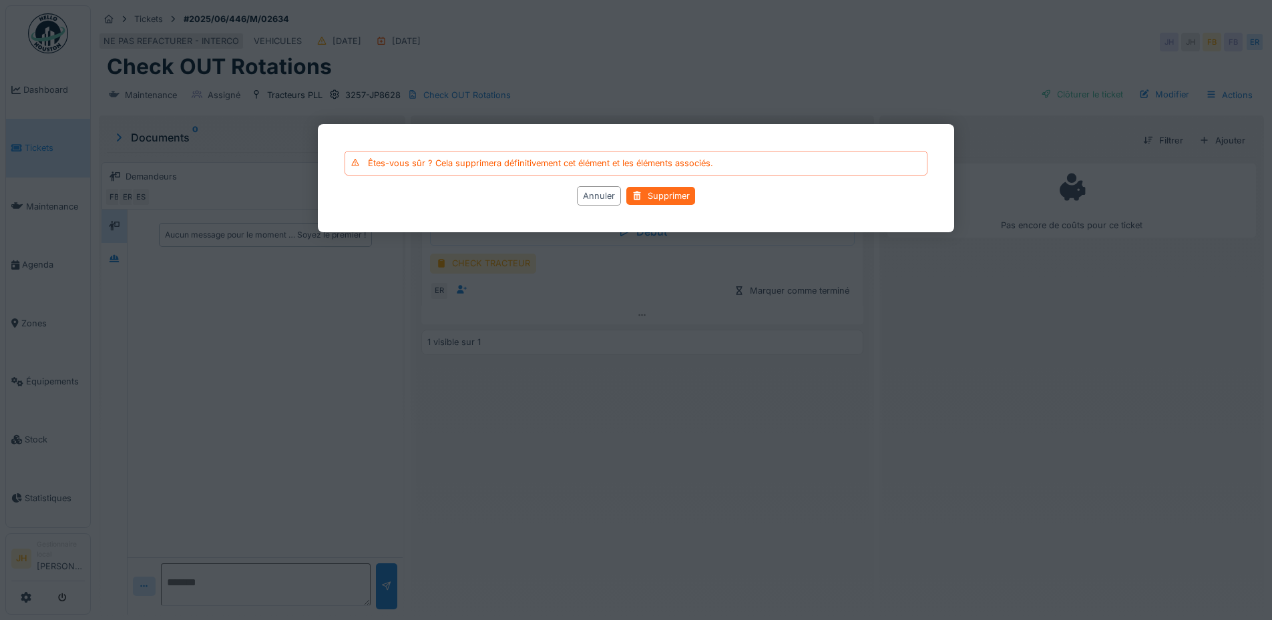
click at [672, 193] on div "Supprimer" at bounding box center [660, 196] width 69 height 18
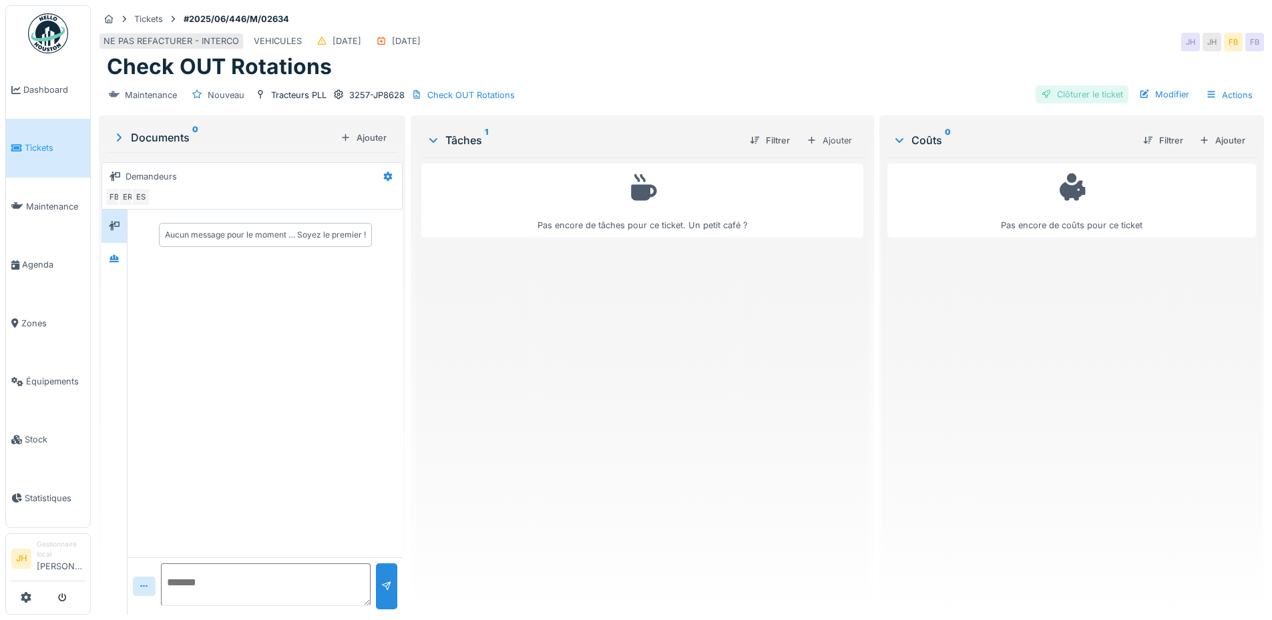
click at [1067, 87] on div "Clôturer le ticket" at bounding box center [1081, 94] width 93 height 18
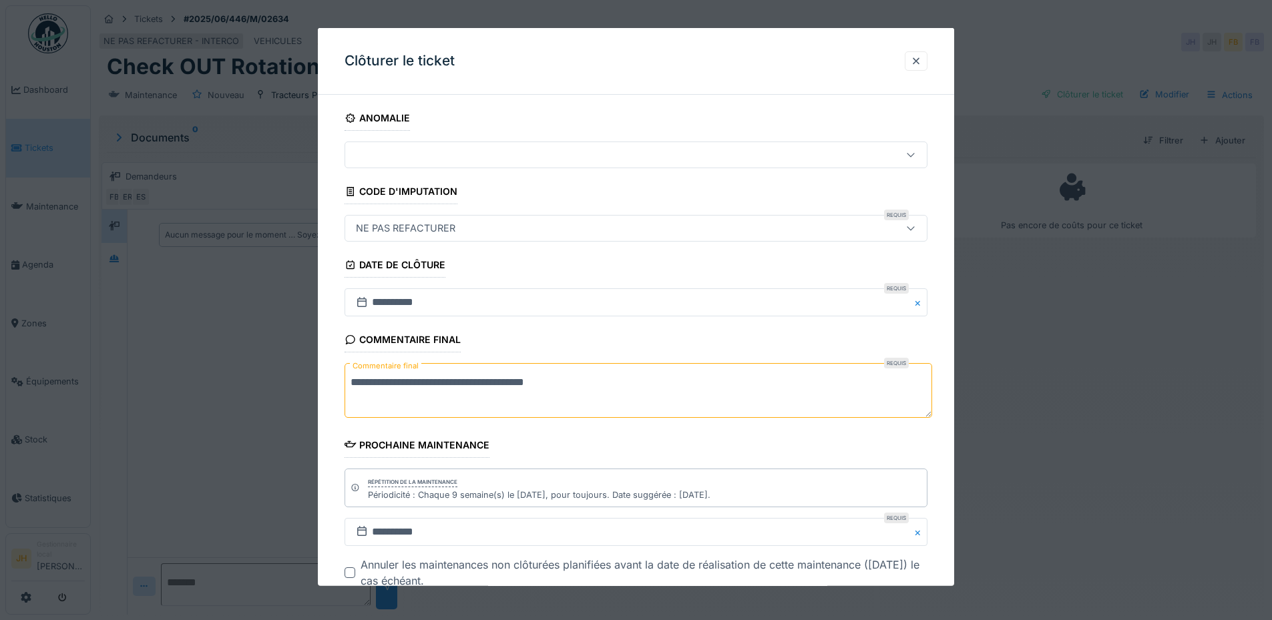
click at [593, 387] on textarea "**********" at bounding box center [637, 390] width 587 height 55
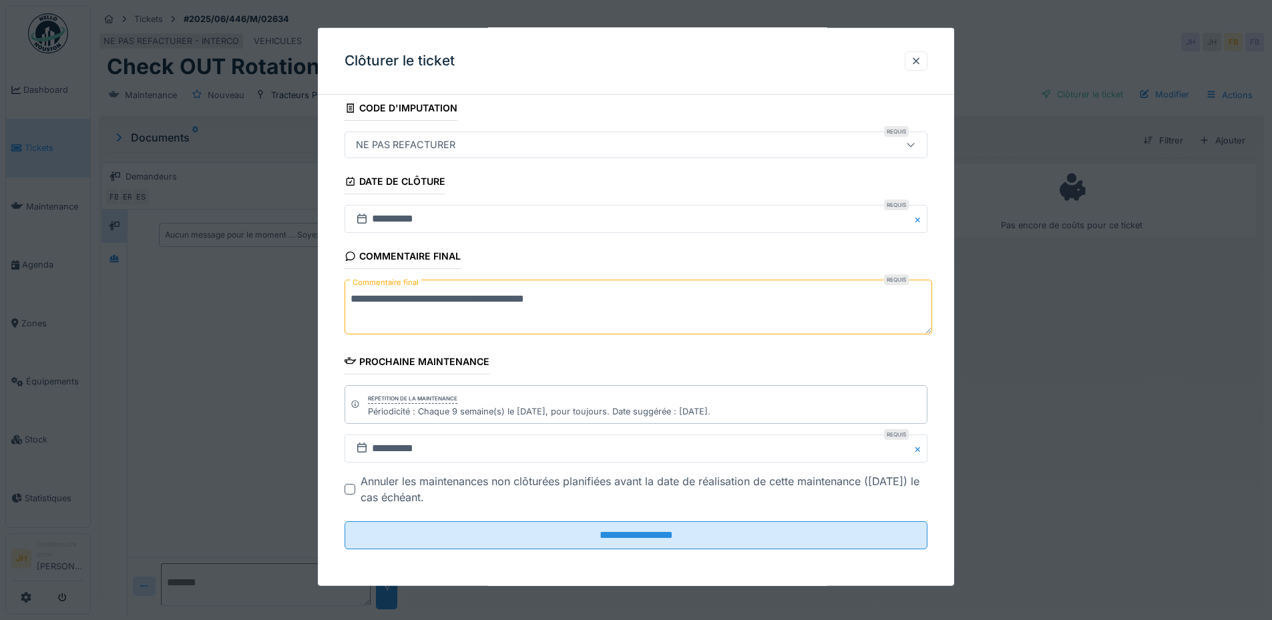
scroll to position [84, 0]
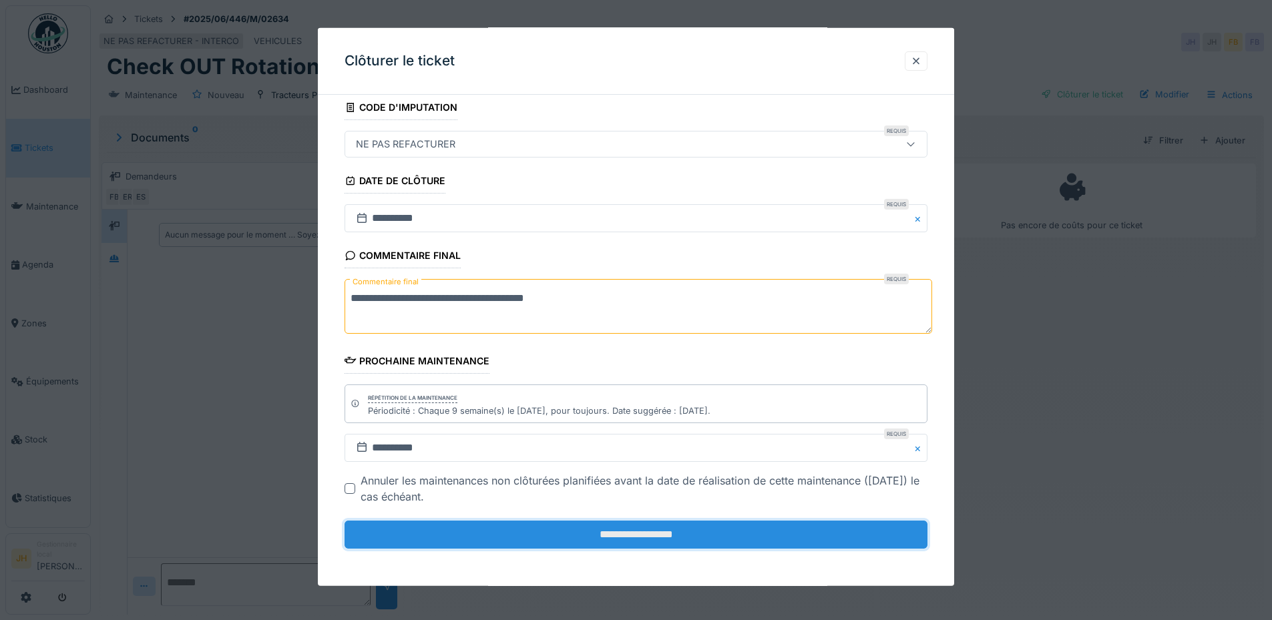
click at [638, 540] on input "**********" at bounding box center [635, 535] width 583 height 28
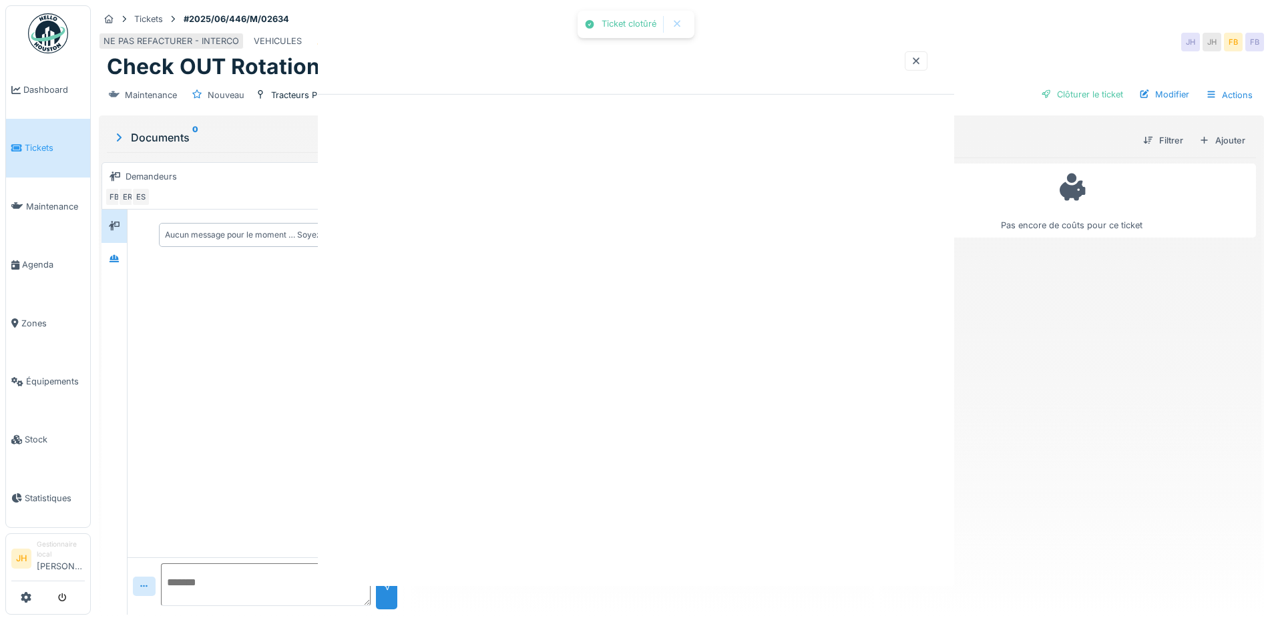
scroll to position [0, 0]
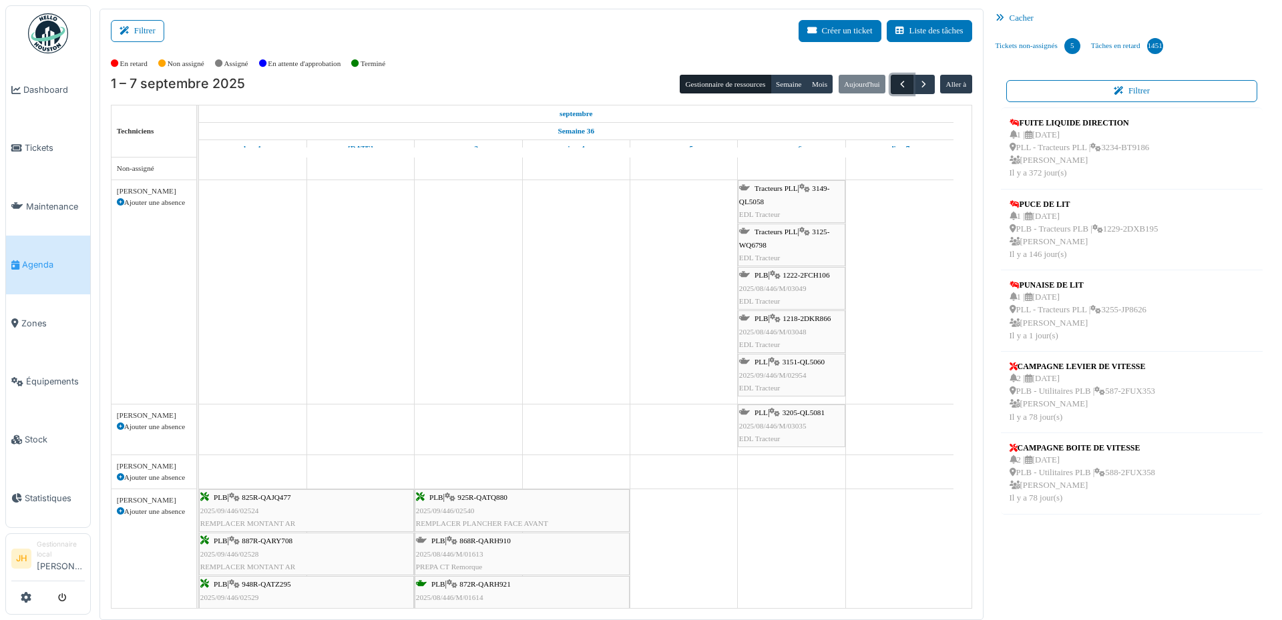
click at [897, 79] on span "button" at bounding box center [902, 84] width 11 height 11
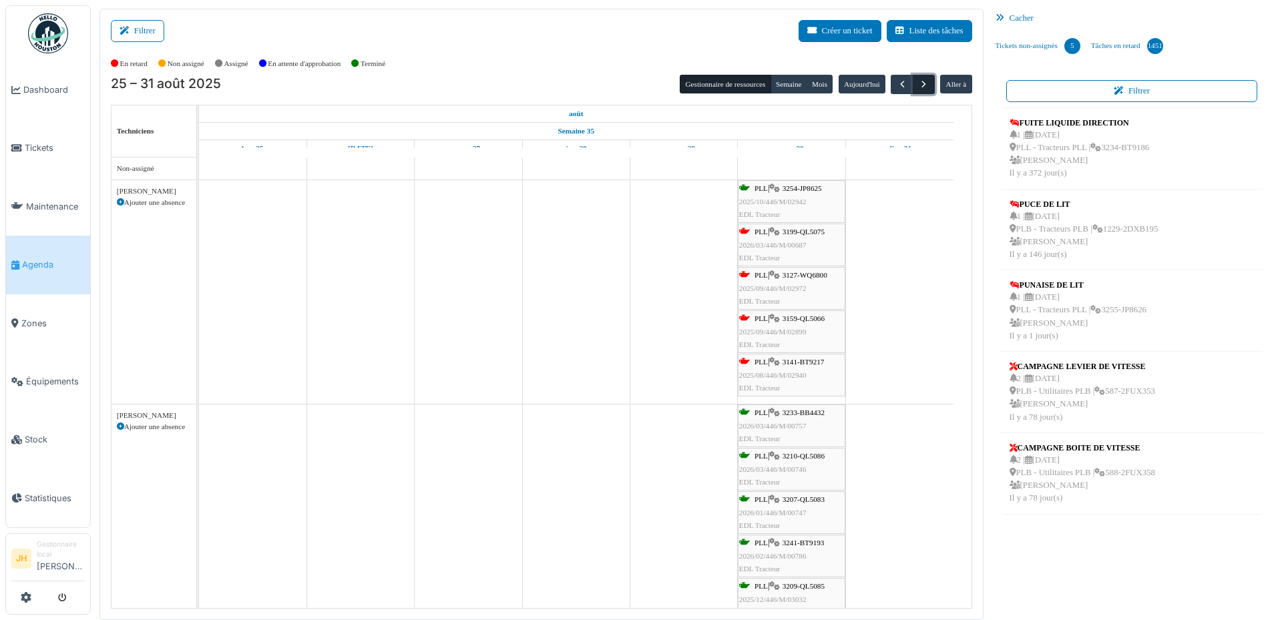
click at [921, 89] on span "button" at bounding box center [923, 84] width 11 height 11
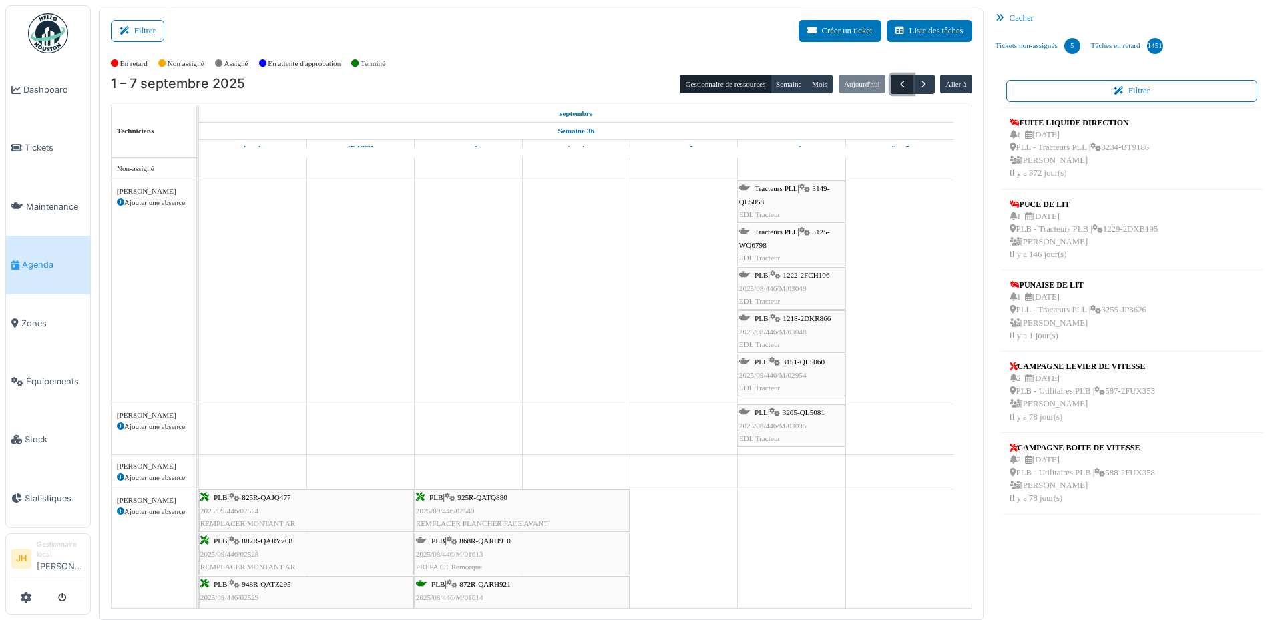
click at [897, 85] on span "button" at bounding box center [902, 84] width 11 height 11
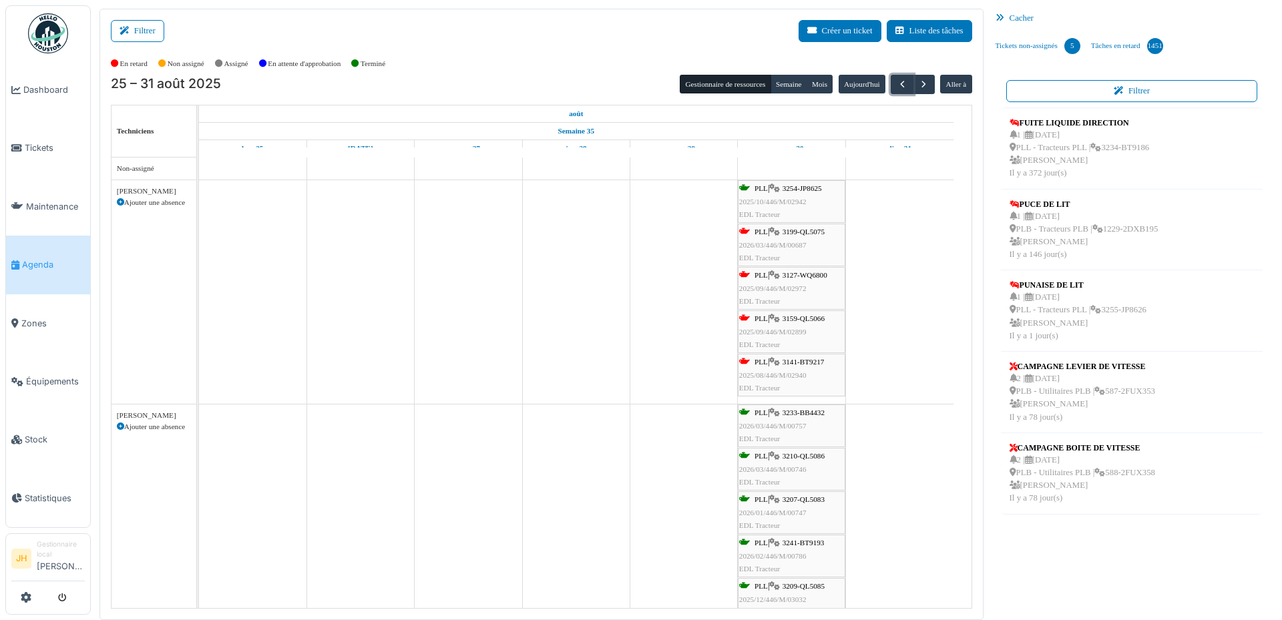
click at [805, 234] on span "3199-QL5075" at bounding box center [803, 232] width 42 height 8
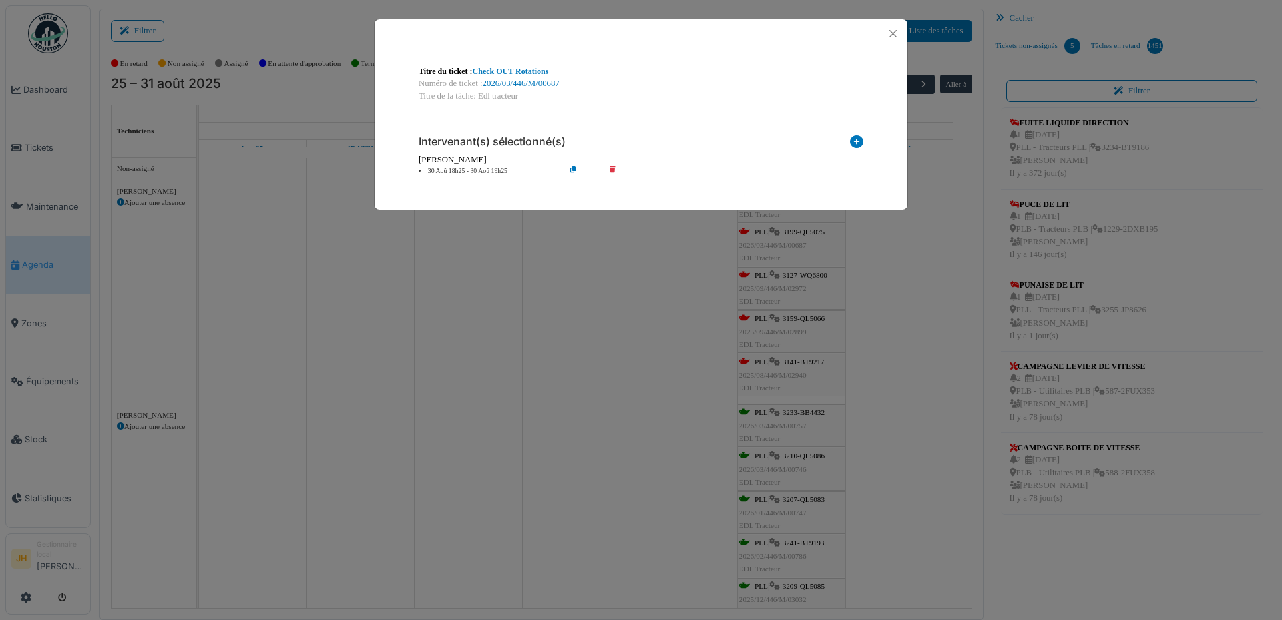
click at [514, 89] on div "Numéro de ticket : 2026/03/446/M/00687" at bounding box center [641, 83] width 445 height 13
click at [515, 87] on link "2026/03/446/M/00687" at bounding box center [521, 83] width 77 height 9
click at [893, 35] on button "Close" at bounding box center [893, 34] width 18 height 18
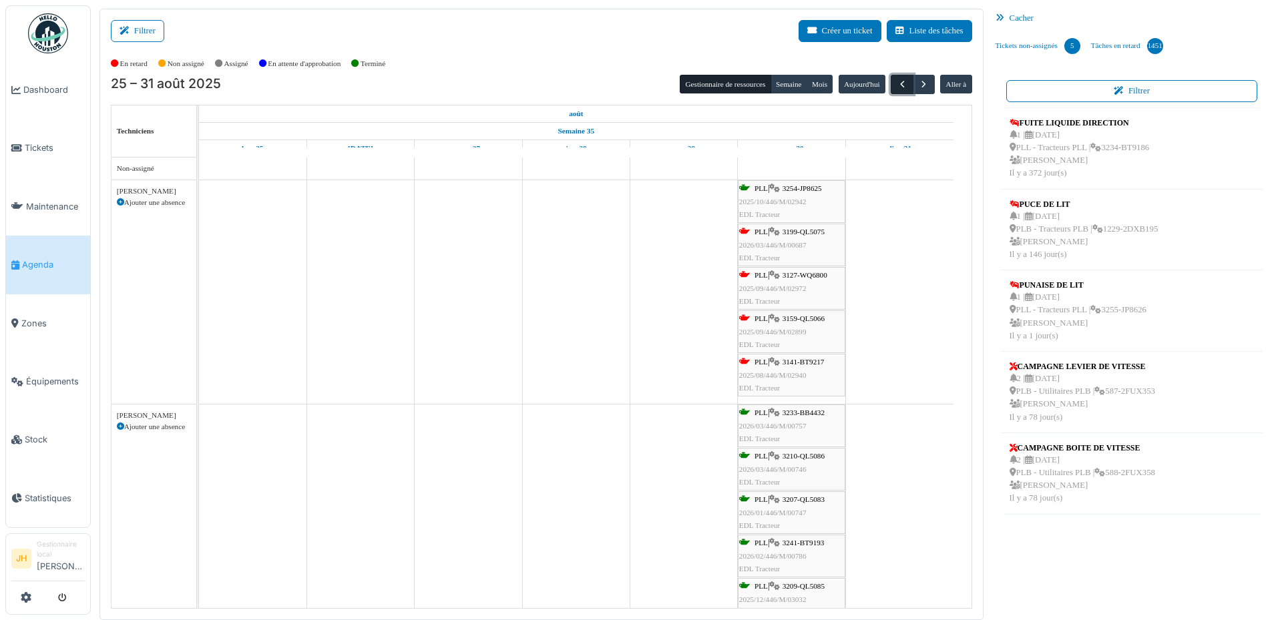
click at [897, 79] on span "button" at bounding box center [902, 84] width 11 height 11
click at [918, 86] on span "button" at bounding box center [923, 84] width 11 height 11
click at [47, 375] on span "Équipements" at bounding box center [55, 381] width 59 height 13
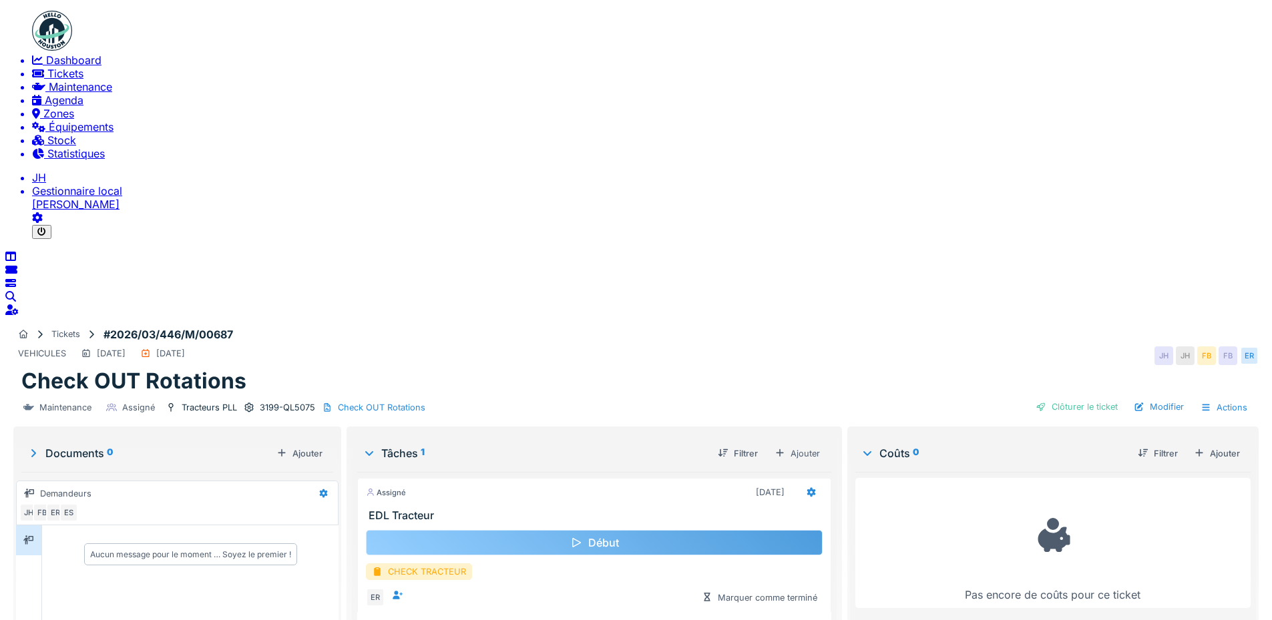
scroll to position [10, 0]
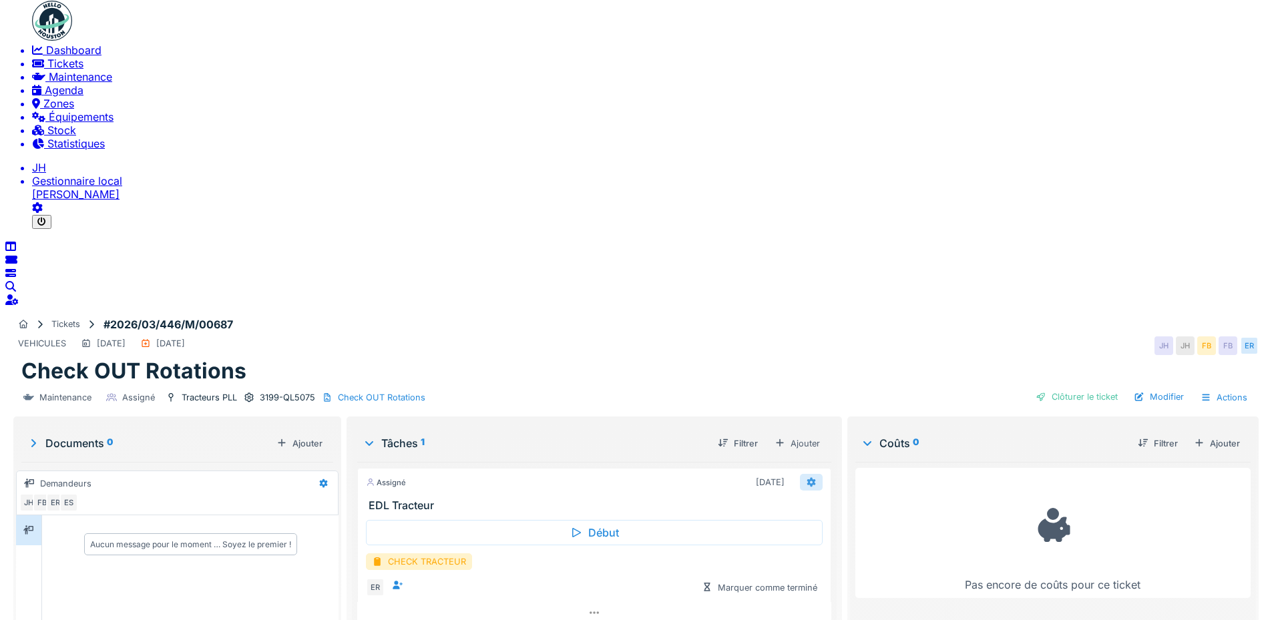
click at [815, 477] on icon at bounding box center [810, 481] width 9 height 9
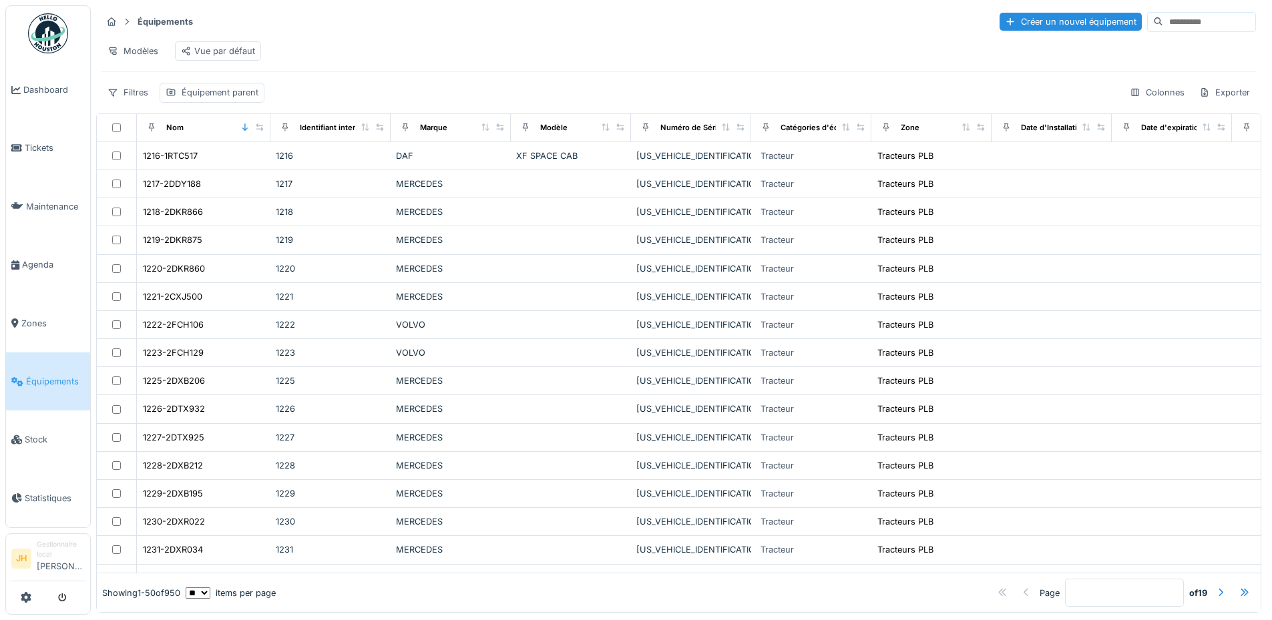
click at [1179, 29] on input at bounding box center [1209, 22] width 92 height 19
type input "******"
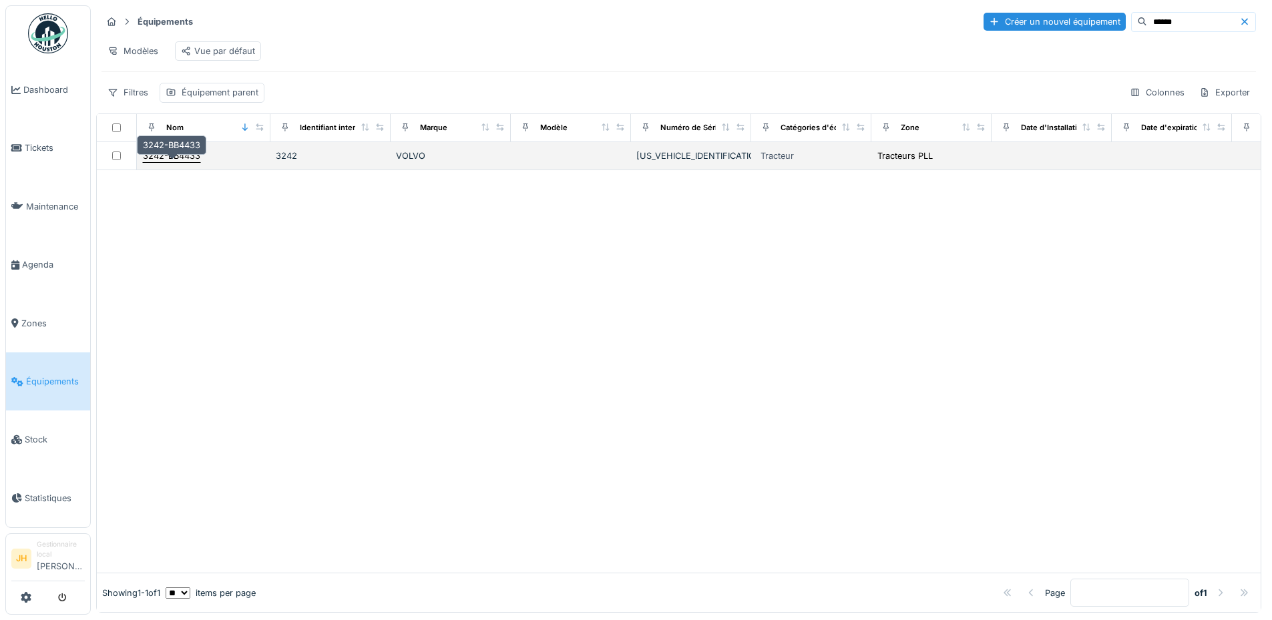
click at [198, 163] on div "3242-BB4433" at bounding box center [171, 156] width 59 height 14
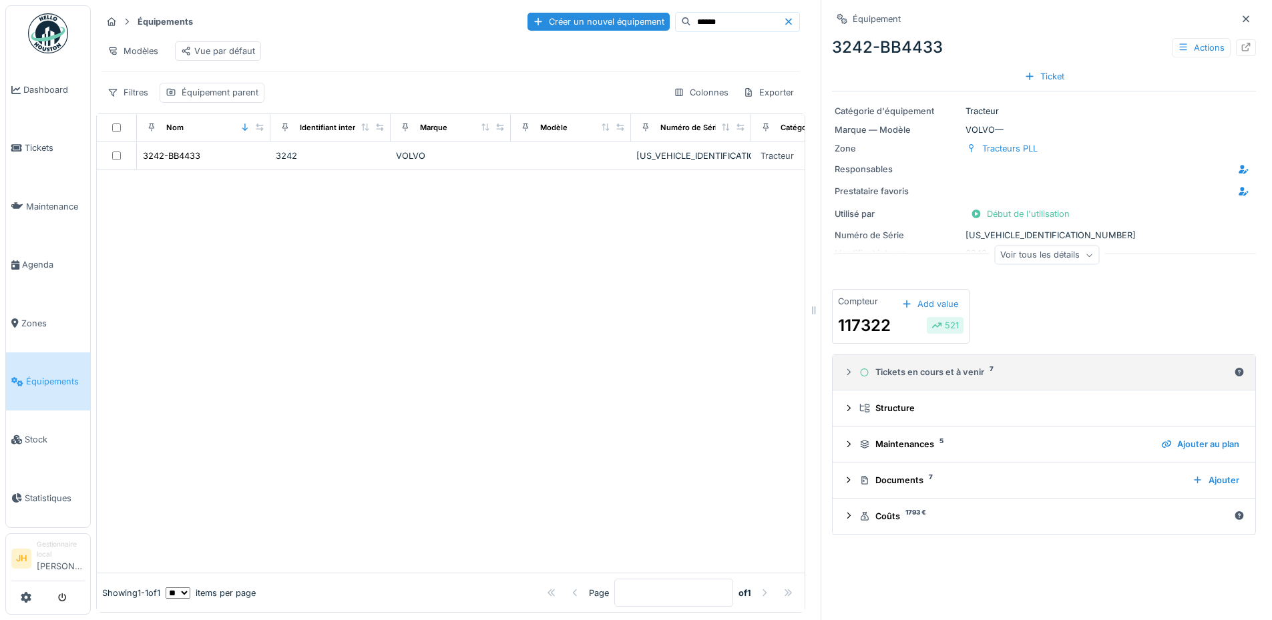
click at [912, 374] on div "Tickets en cours et à venir 7" at bounding box center [1043, 372] width 369 height 13
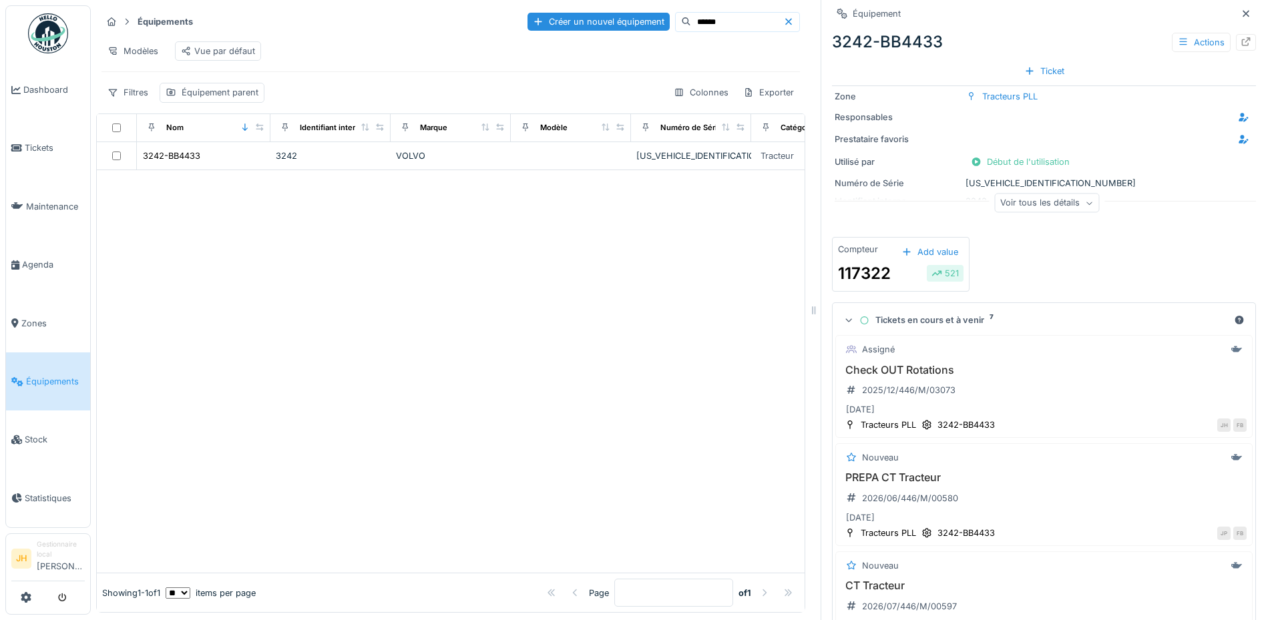
scroll to position [134, 0]
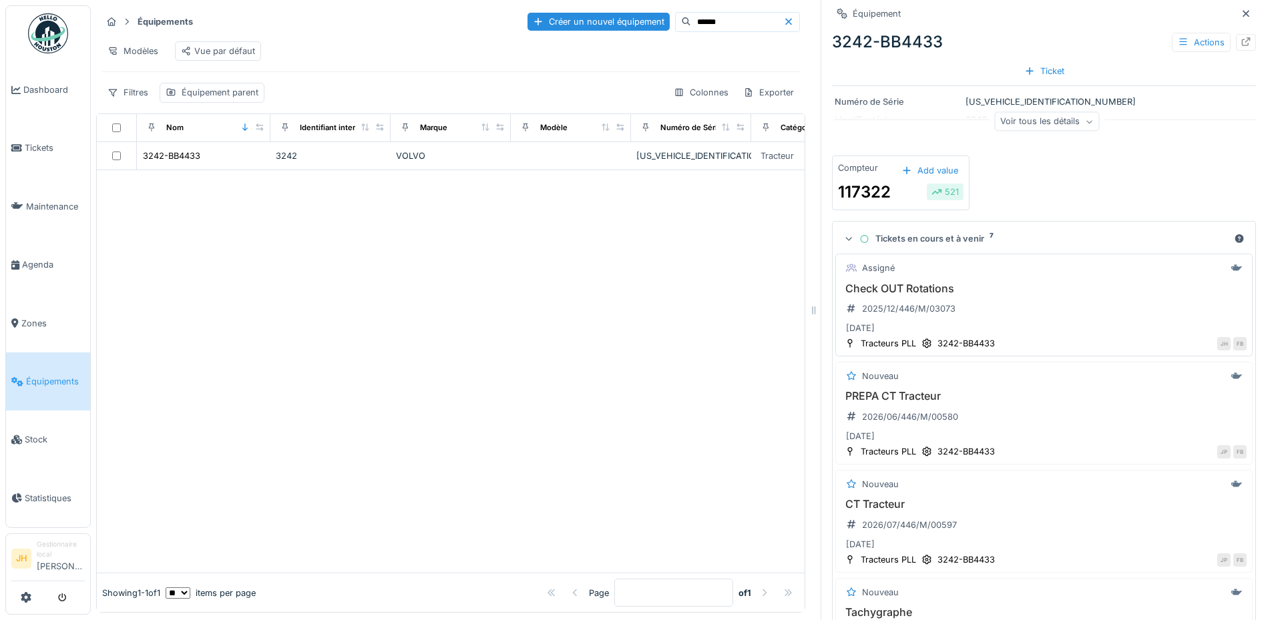
click at [902, 294] on h3 "Check OUT Rotations" at bounding box center [1043, 288] width 405 height 13
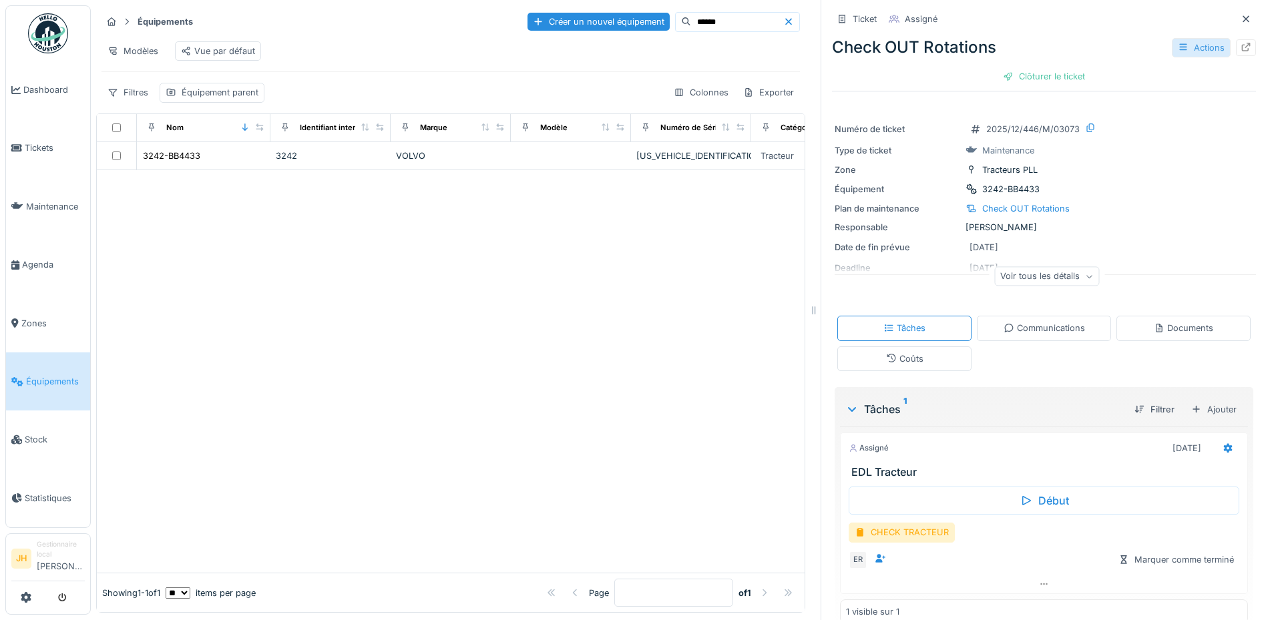
click at [1184, 41] on div "Actions" at bounding box center [1201, 47] width 59 height 19
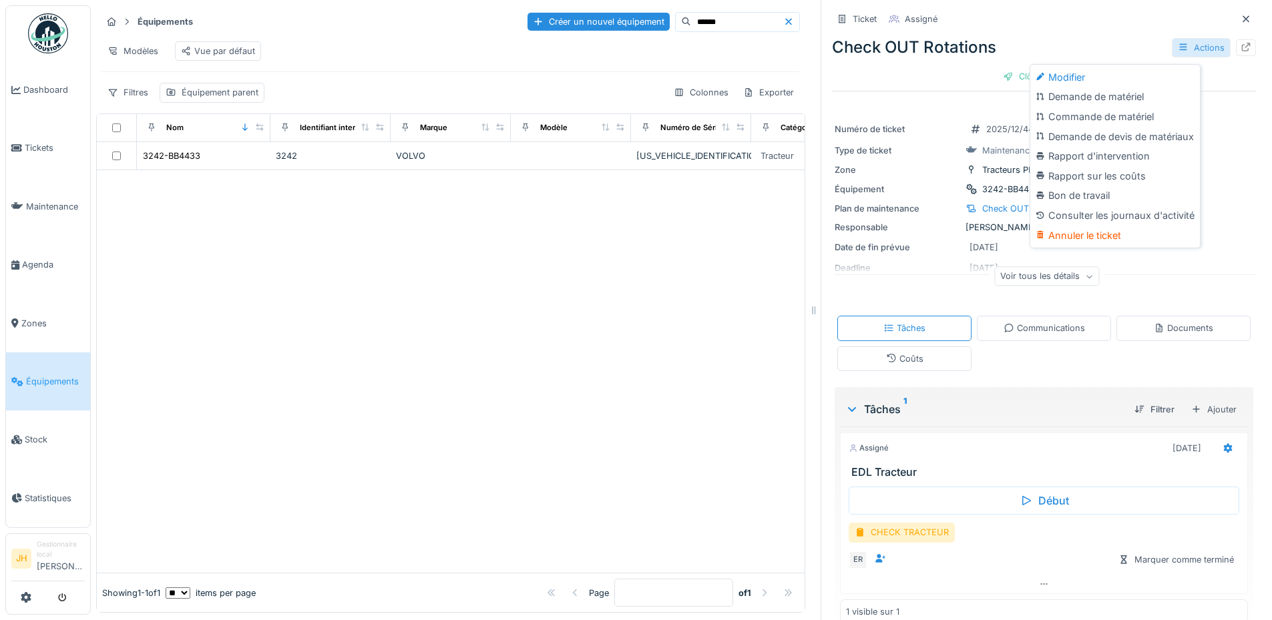
click at [1184, 41] on div "Actions" at bounding box center [1201, 47] width 59 height 19
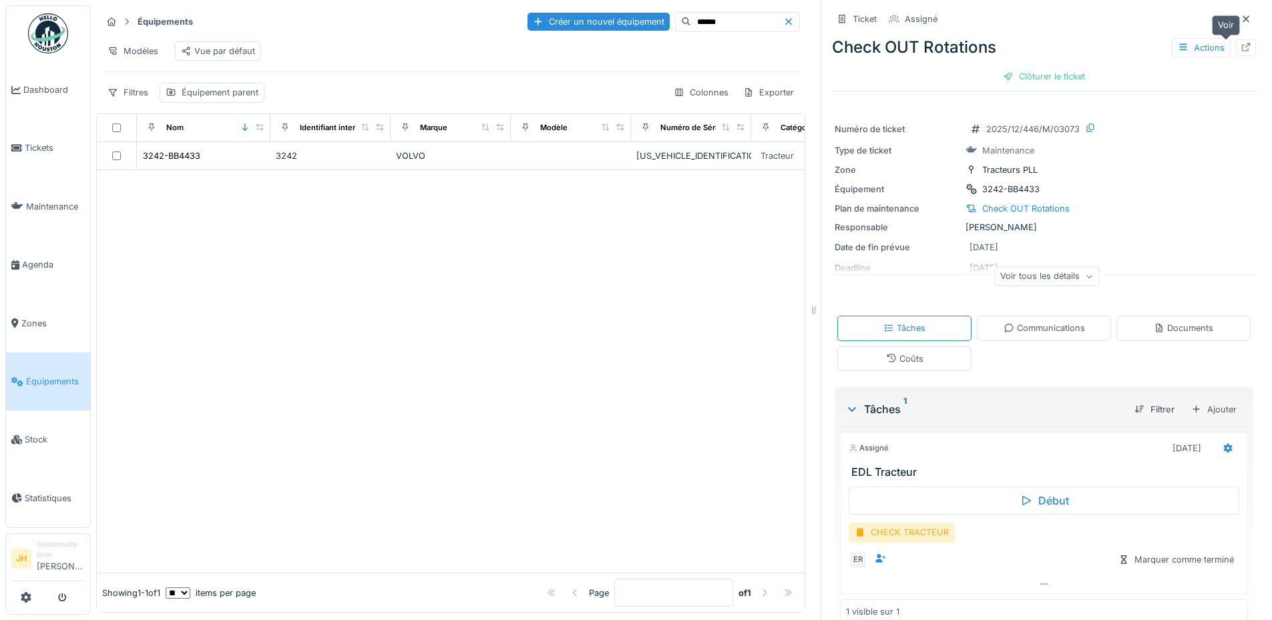
click at [1240, 43] on icon at bounding box center [1245, 47] width 11 height 9
click at [1240, 15] on icon at bounding box center [1245, 19] width 11 height 9
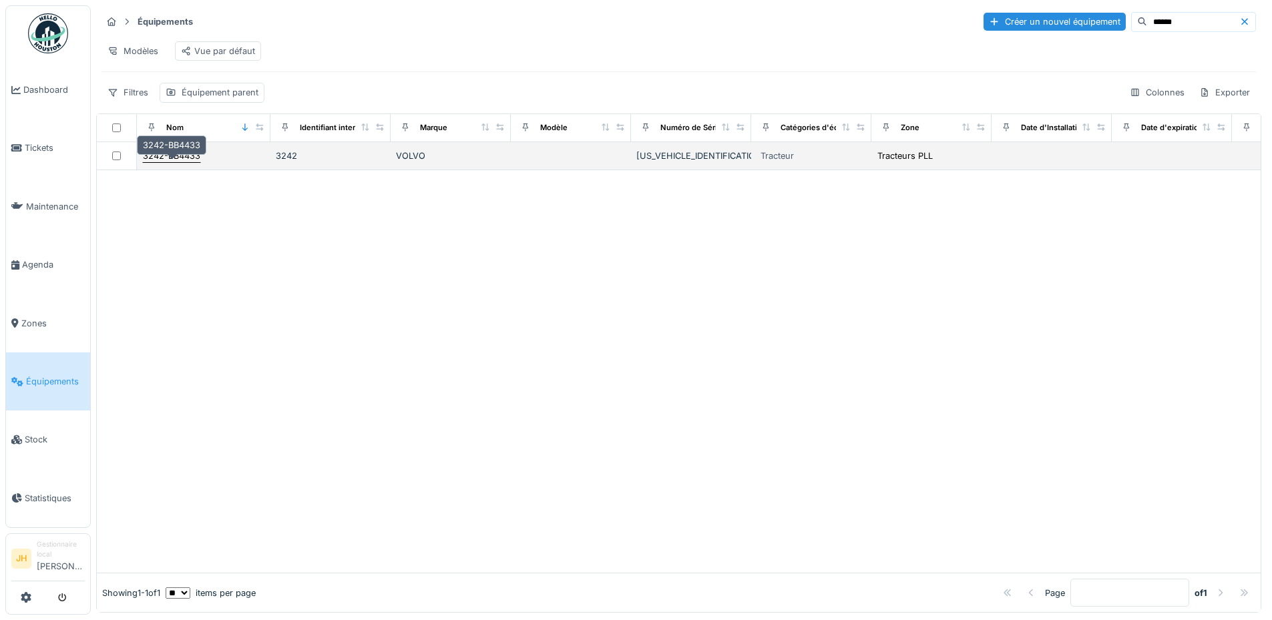
click at [176, 157] on div "3242-BB4433" at bounding box center [171, 156] width 57 height 13
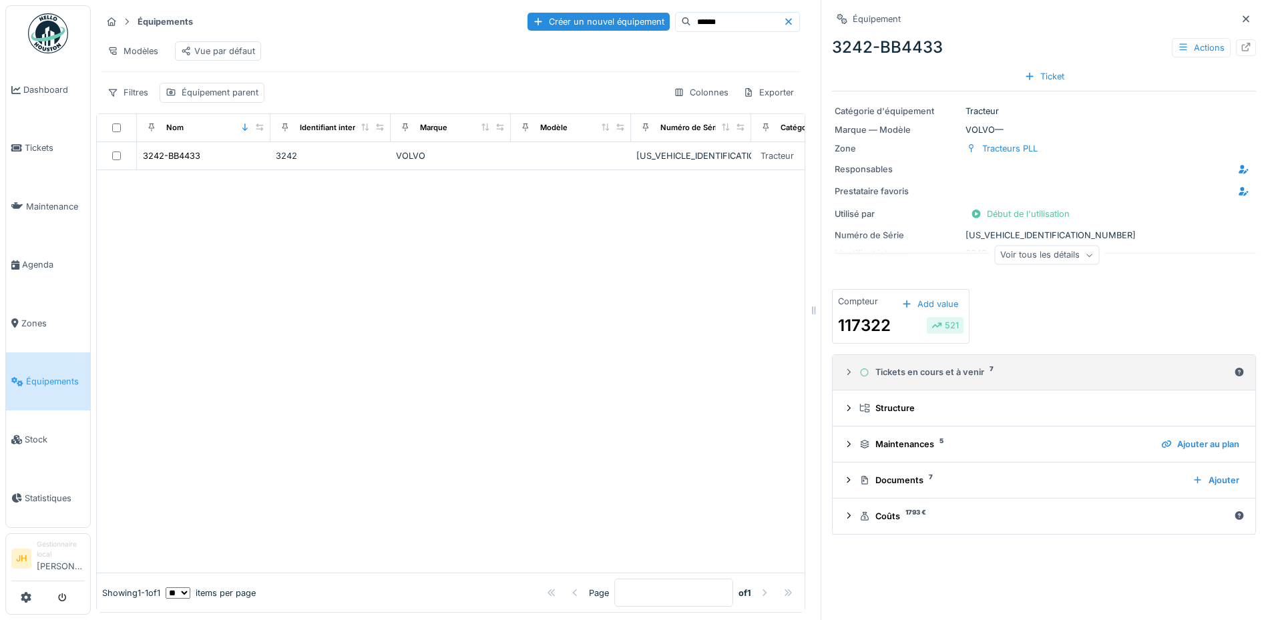
click at [931, 366] on div "Tickets en cours et à venir 7" at bounding box center [1043, 372] width 369 height 13
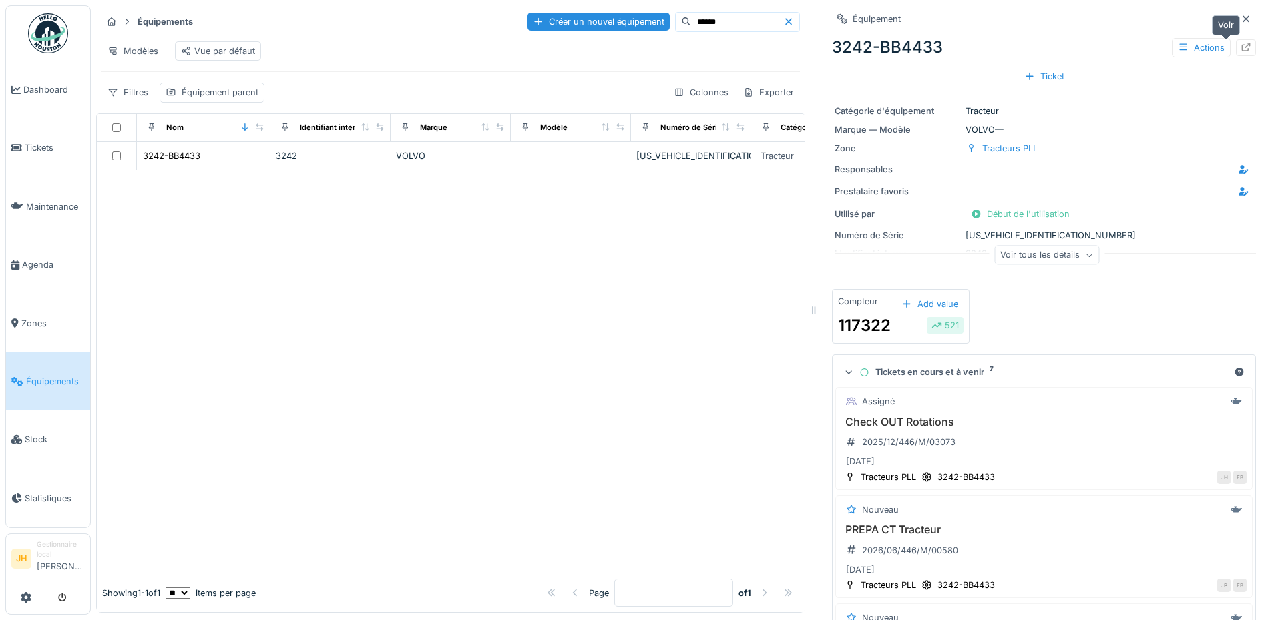
click at [1242, 43] on icon at bounding box center [1246, 47] width 9 height 9
click at [39, 252] on link "Agenda" at bounding box center [48, 265] width 84 height 58
click at [41, 258] on span "Agenda" at bounding box center [53, 264] width 63 height 13
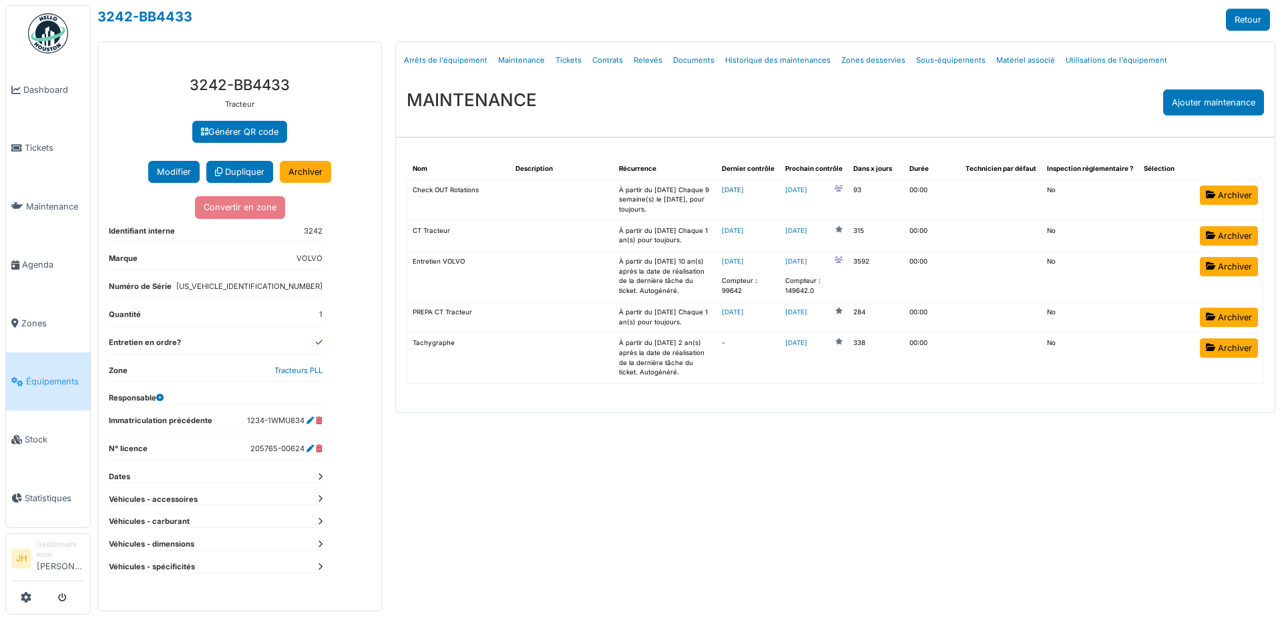
click at [744, 189] on link "[DATE]" at bounding box center [733, 189] width 22 height 7
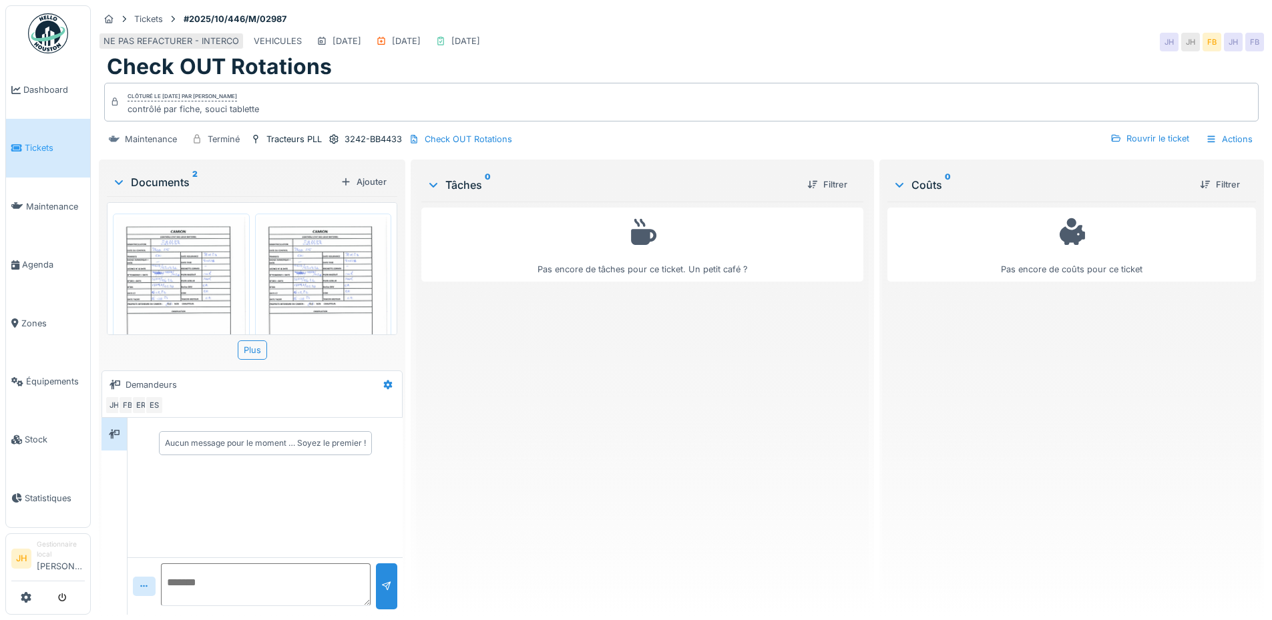
click at [188, 245] on img at bounding box center [181, 309] width 130 height 184
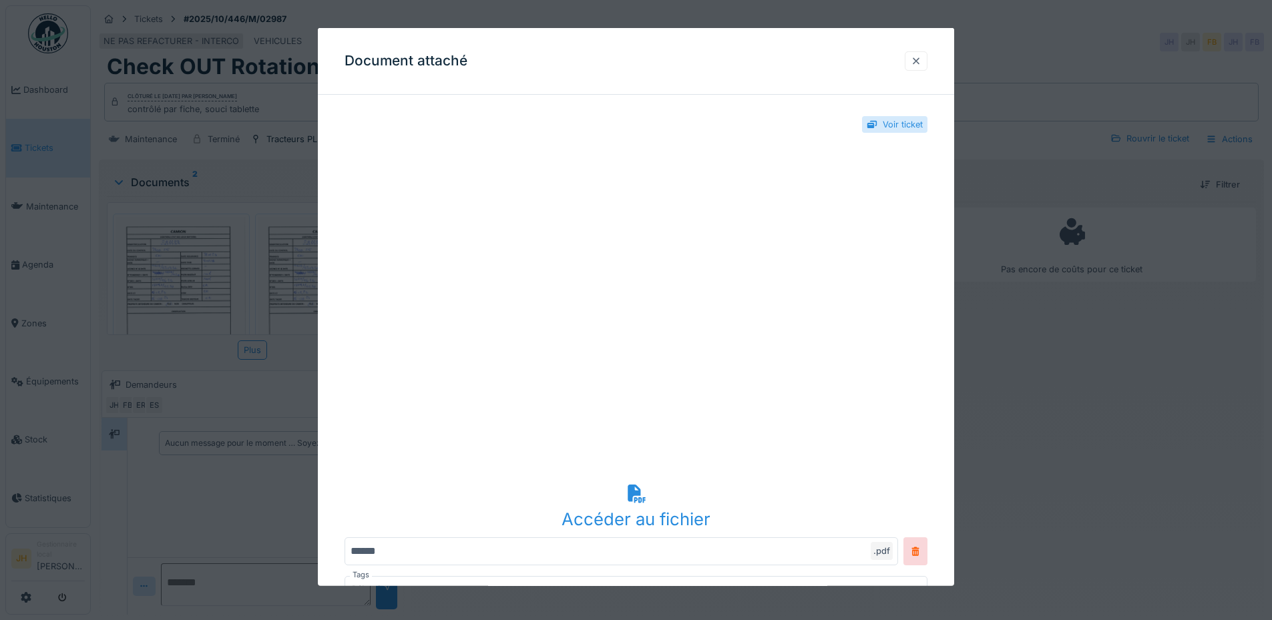
click at [921, 62] on div at bounding box center [916, 61] width 11 height 13
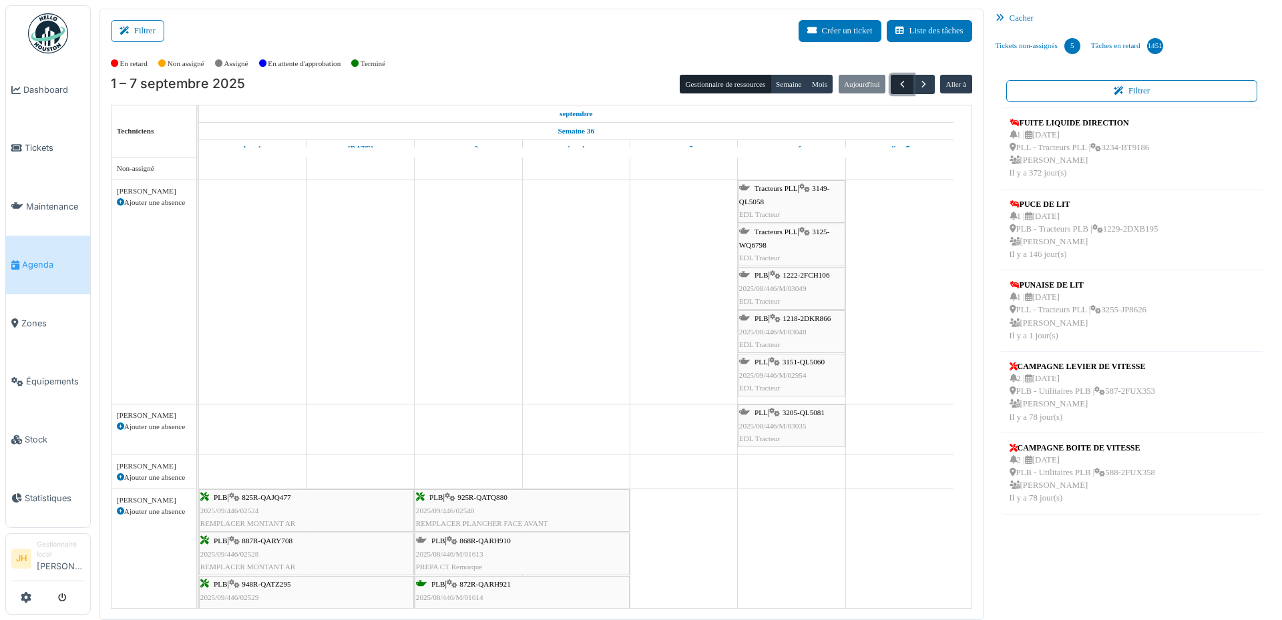
click at [897, 81] on span "button" at bounding box center [902, 84] width 11 height 11
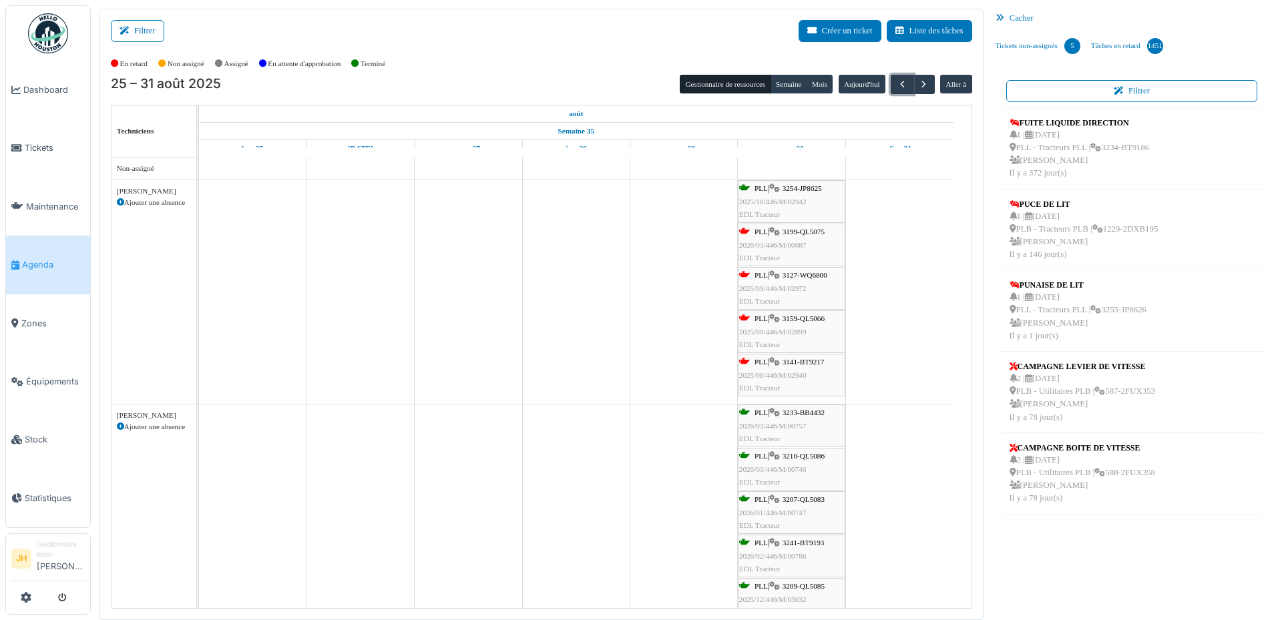
click at [810, 228] on span "3199-QL5075" at bounding box center [803, 232] width 42 height 8
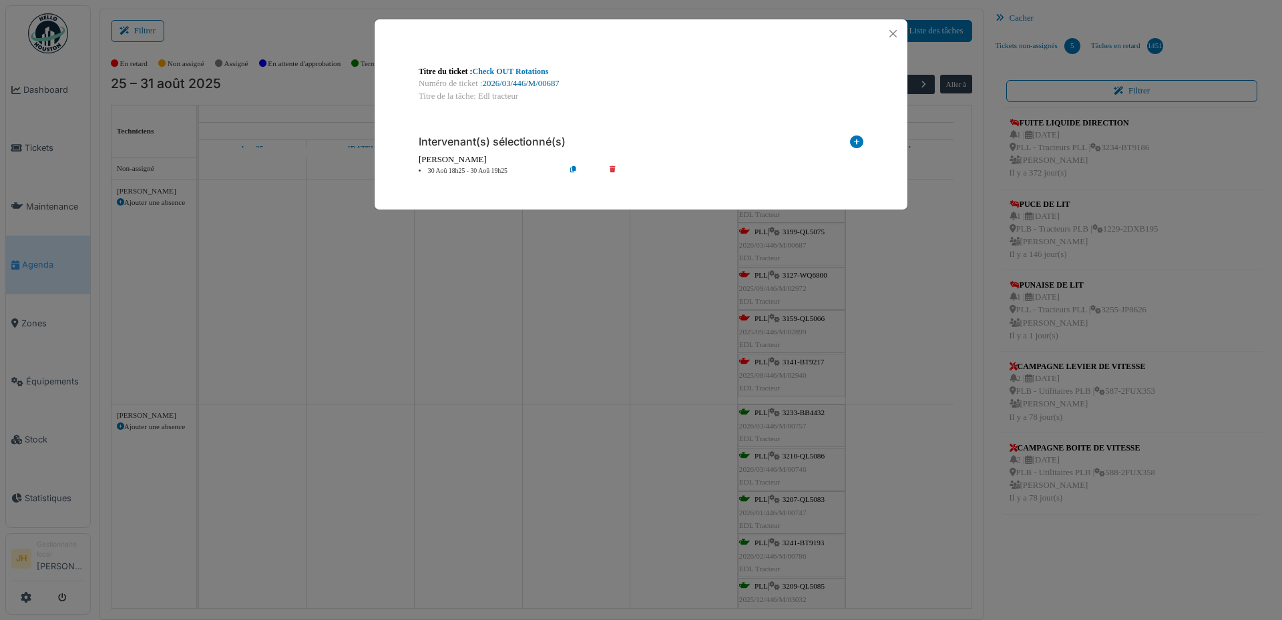
click at [521, 83] on link "2026/03/446/M/00687" at bounding box center [521, 83] width 77 height 9
click at [895, 31] on button "Close" at bounding box center [893, 34] width 18 height 18
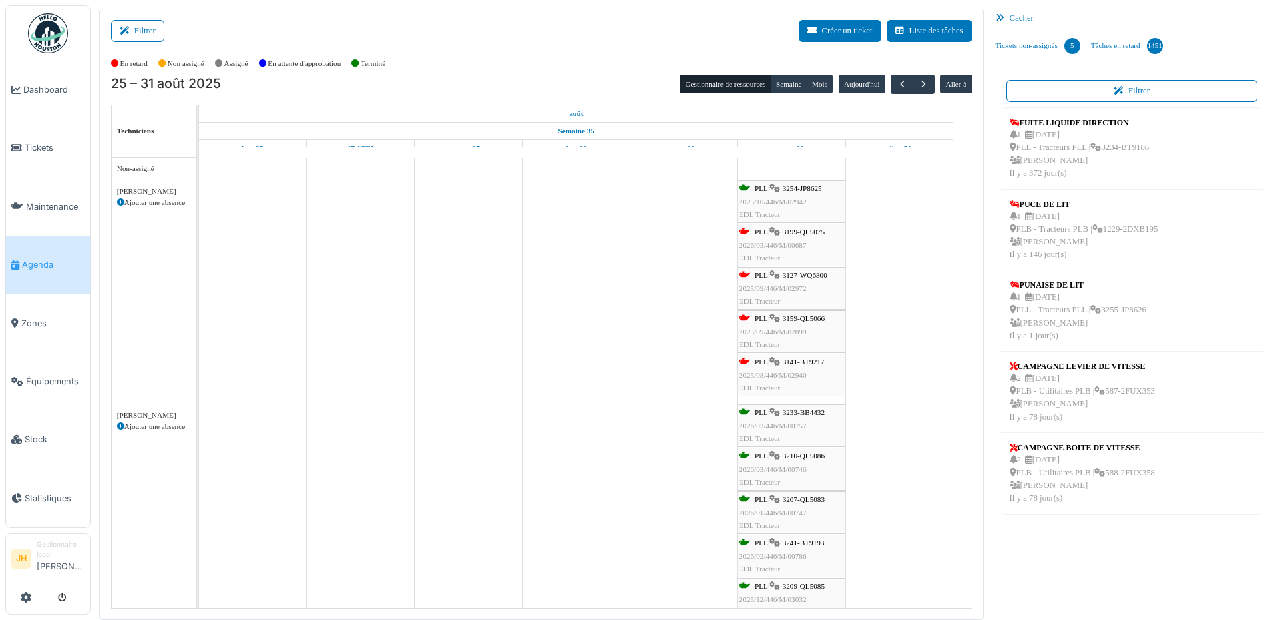
click at [46, 262] on span "Agenda" at bounding box center [53, 264] width 63 height 13
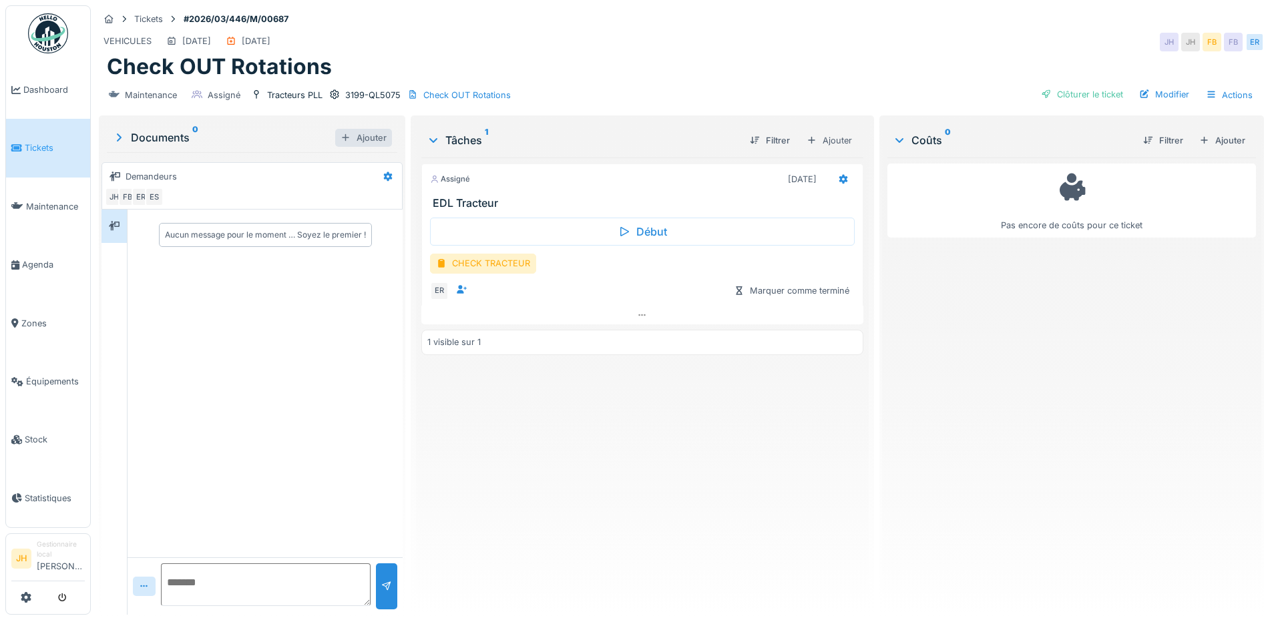
click at [362, 137] on div "Ajouter" at bounding box center [363, 138] width 57 height 18
click at [842, 178] on div at bounding box center [843, 179] width 23 height 19
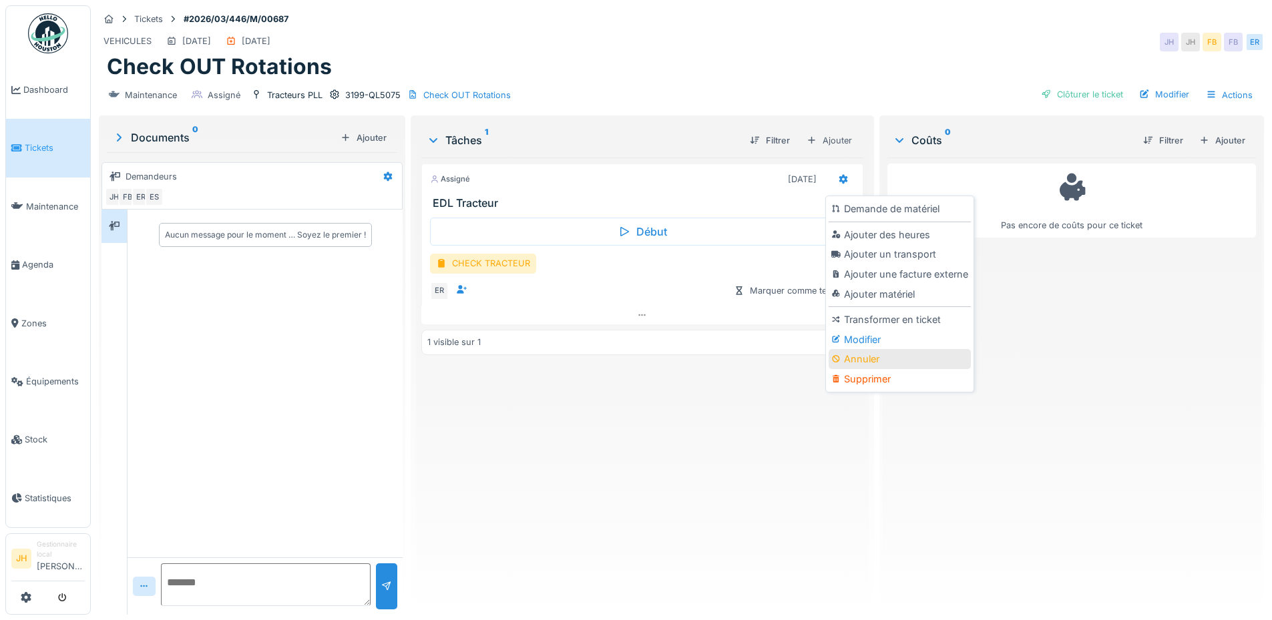
click at [898, 357] on div "Annuler" at bounding box center [899, 359] width 142 height 20
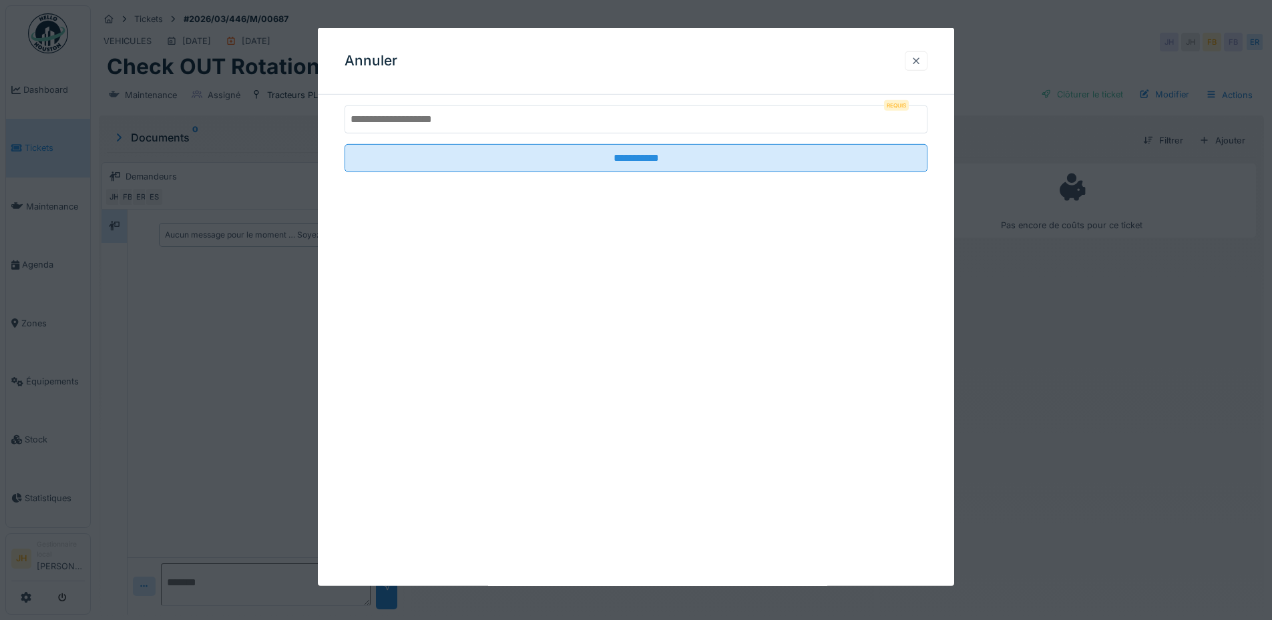
click at [921, 59] on div at bounding box center [916, 61] width 11 height 13
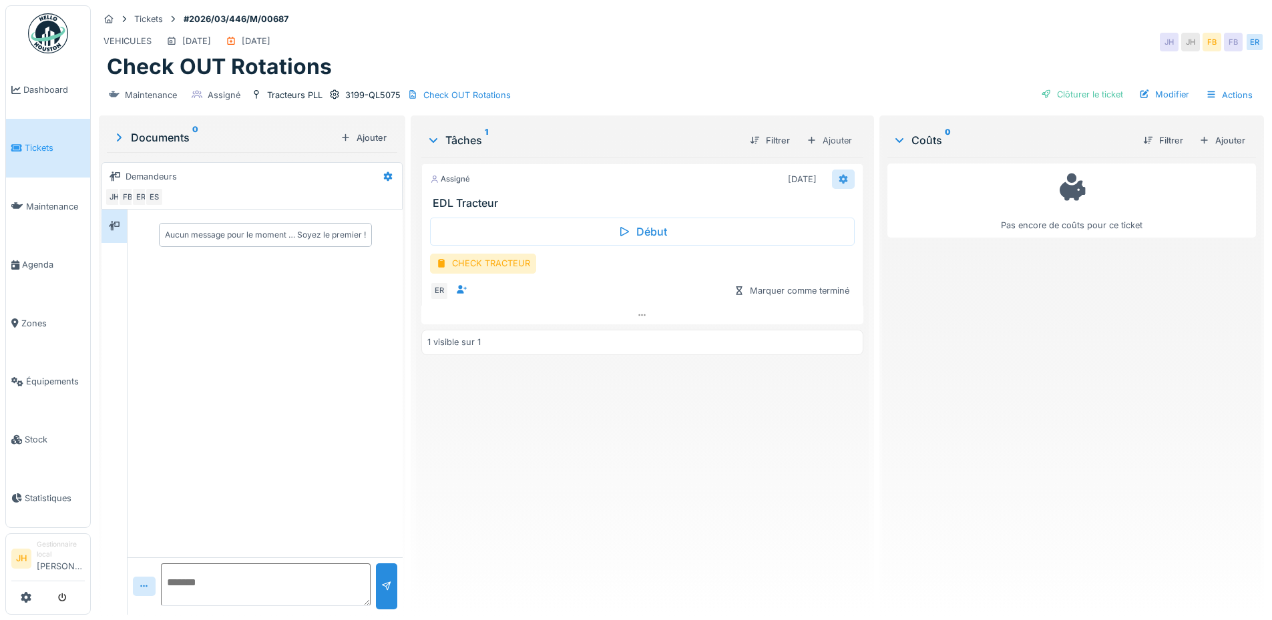
click at [838, 181] on icon at bounding box center [842, 178] width 9 height 9
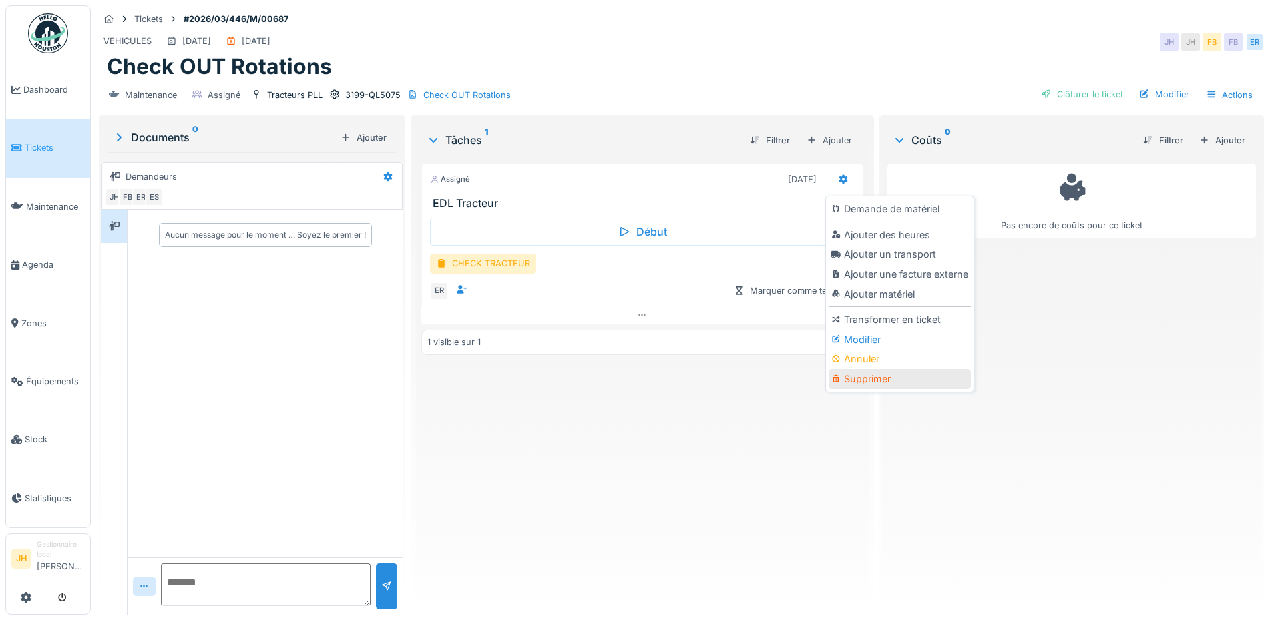
click at [929, 379] on div "Supprimer" at bounding box center [899, 379] width 142 height 20
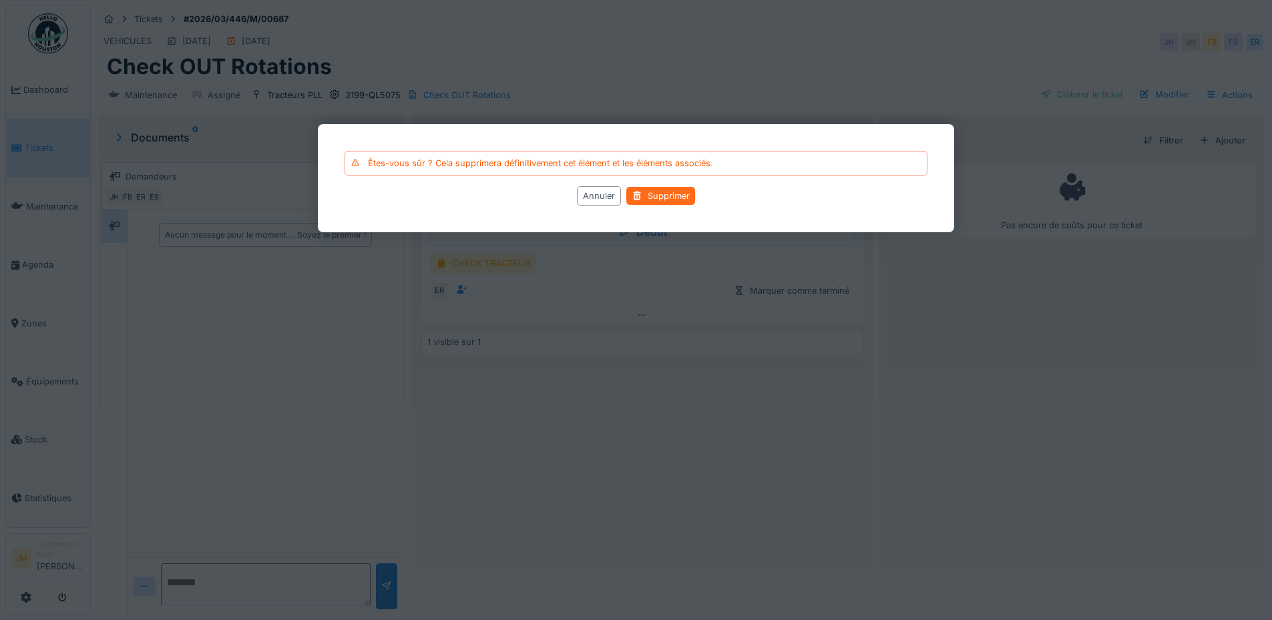
click at [684, 202] on div "Supprimer" at bounding box center [660, 196] width 69 height 18
click at [685, 197] on div "Supprimer" at bounding box center [660, 196] width 69 height 18
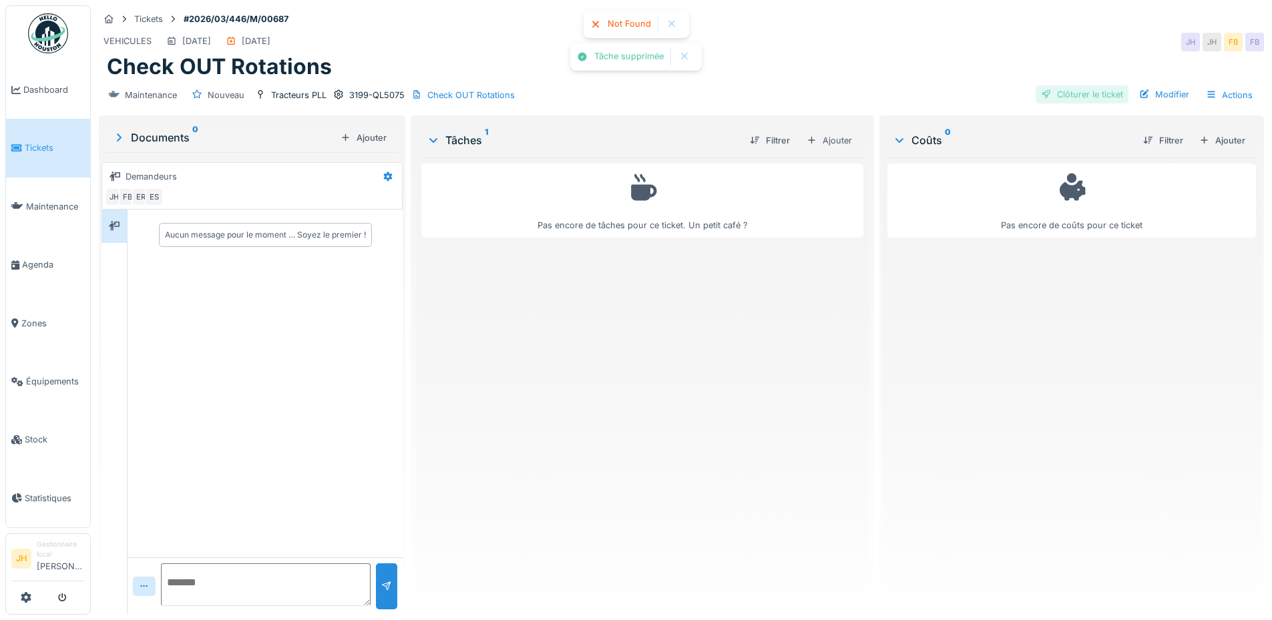
click at [1065, 96] on div "Clôturer le ticket" at bounding box center [1081, 94] width 93 height 18
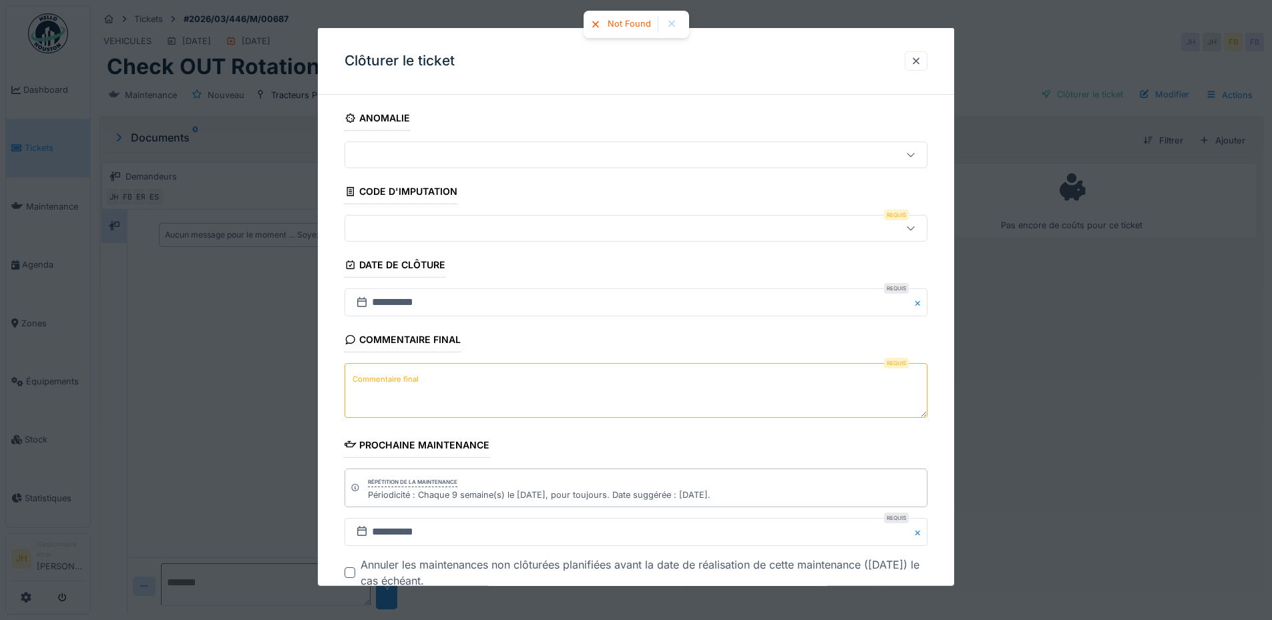
click at [487, 381] on textarea "Commentaire final" at bounding box center [635, 390] width 583 height 55
drag, startPoint x: 493, startPoint y: 379, endPoint x: 469, endPoint y: 379, distance: 23.4
click at [469, 379] on textarea "Commentaire final" at bounding box center [635, 390] width 583 height 55
click at [479, 380] on textarea "**********" at bounding box center [635, 390] width 583 height 55
drag, startPoint x: 520, startPoint y: 384, endPoint x: 348, endPoint y: 385, distance: 171.6
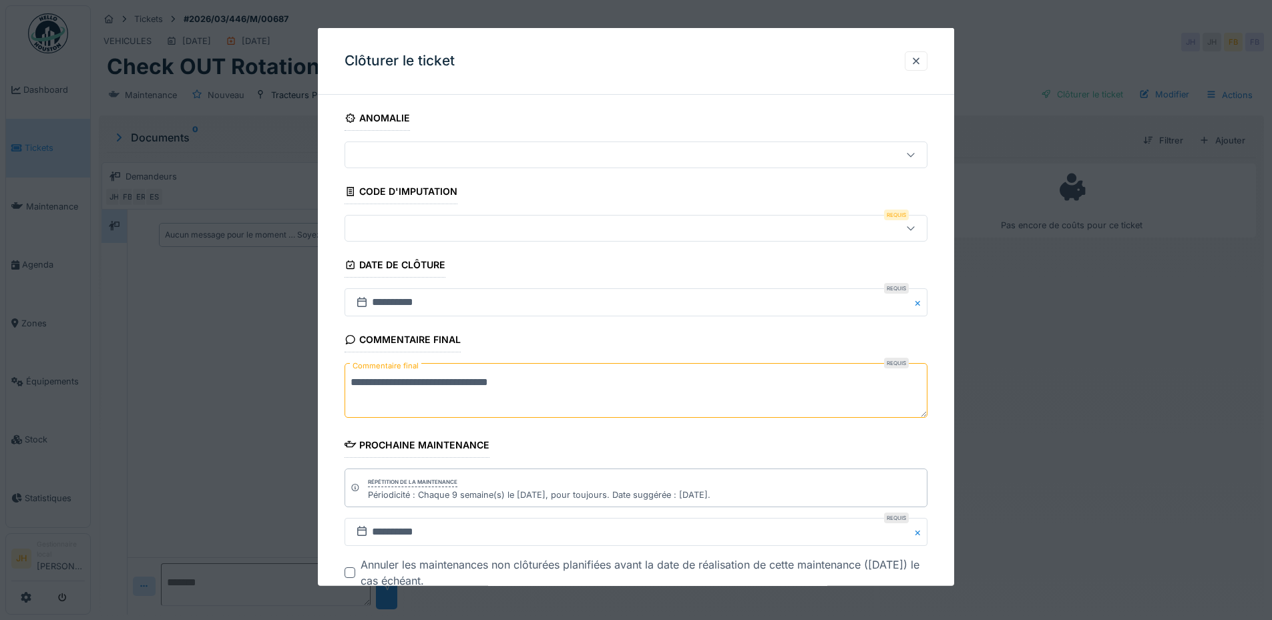
click at [348, 385] on textarea "**********" at bounding box center [635, 390] width 583 height 55
type textarea "**********"
click at [406, 224] on div at bounding box center [601, 228] width 503 height 15
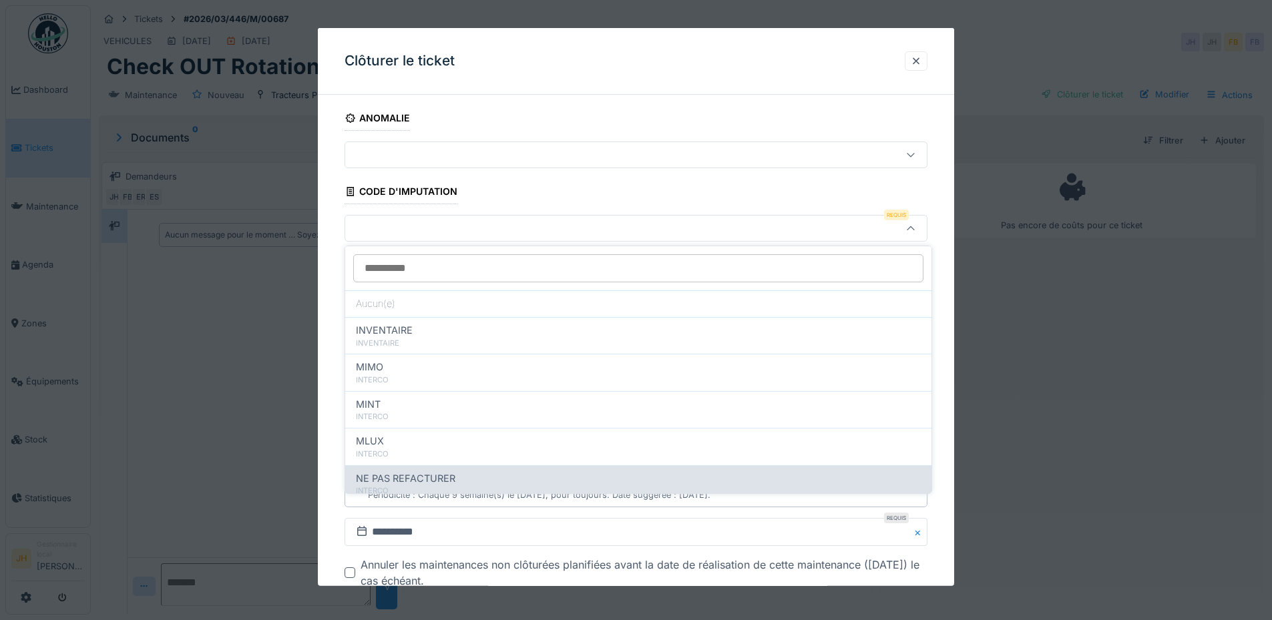
click at [445, 483] on span "NE PAS REFACTURER" at bounding box center [405, 478] width 99 height 15
type input "****"
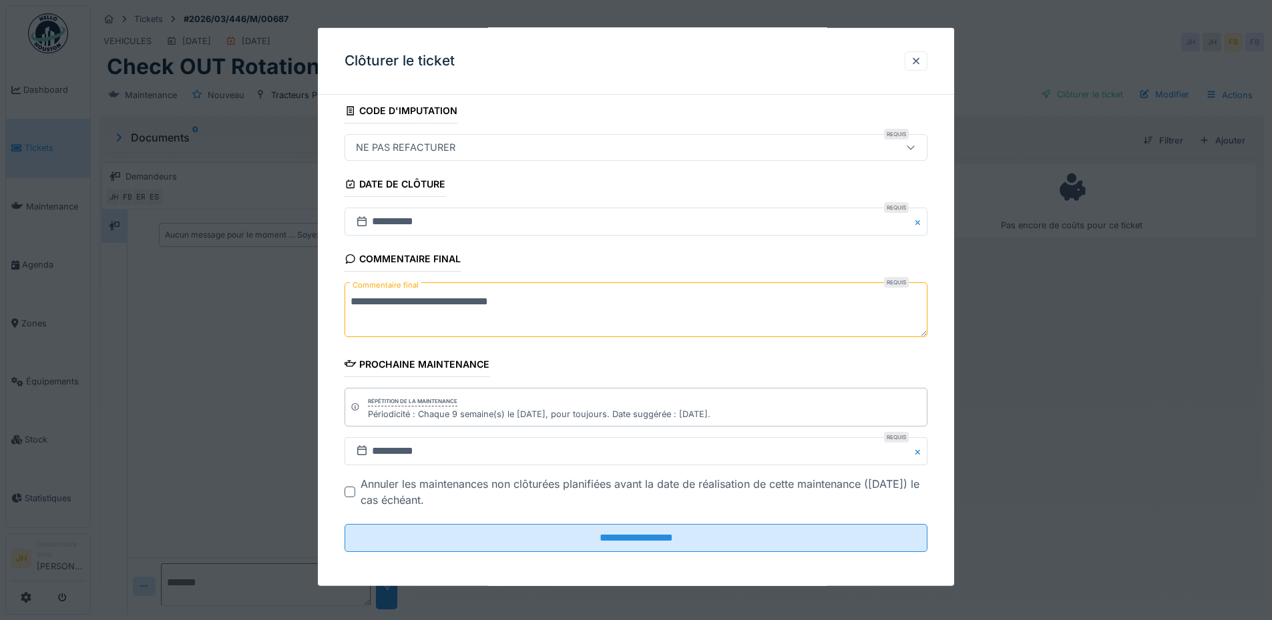
scroll to position [84, 0]
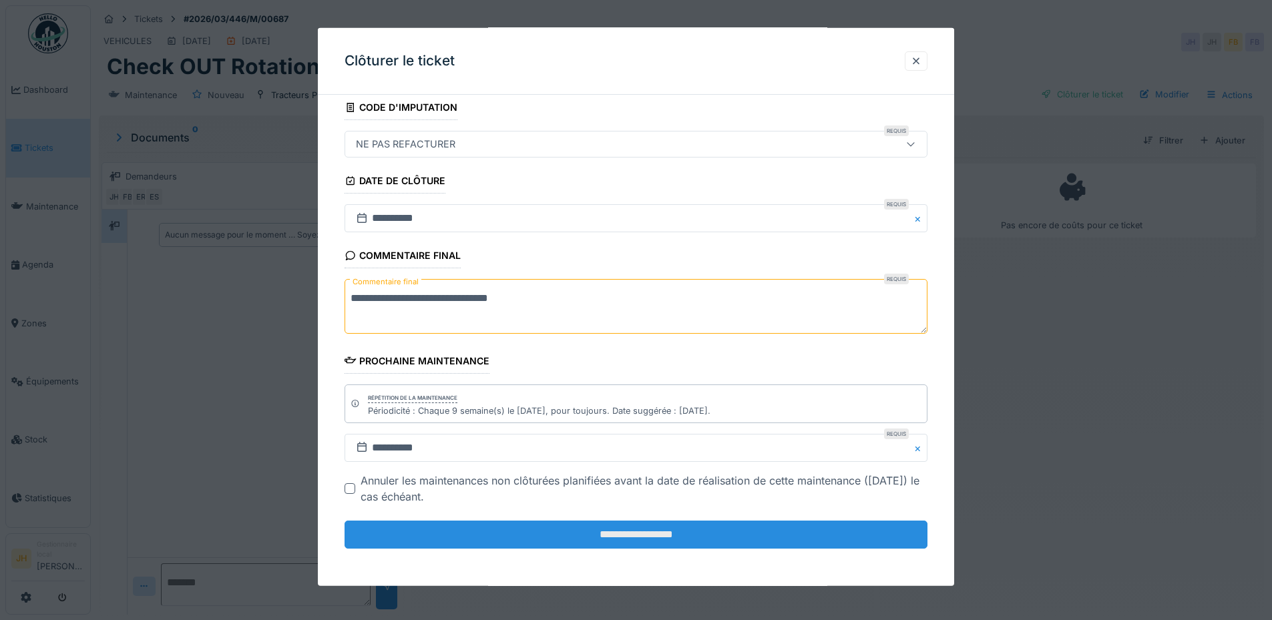
click at [679, 541] on input "**********" at bounding box center [635, 535] width 583 height 28
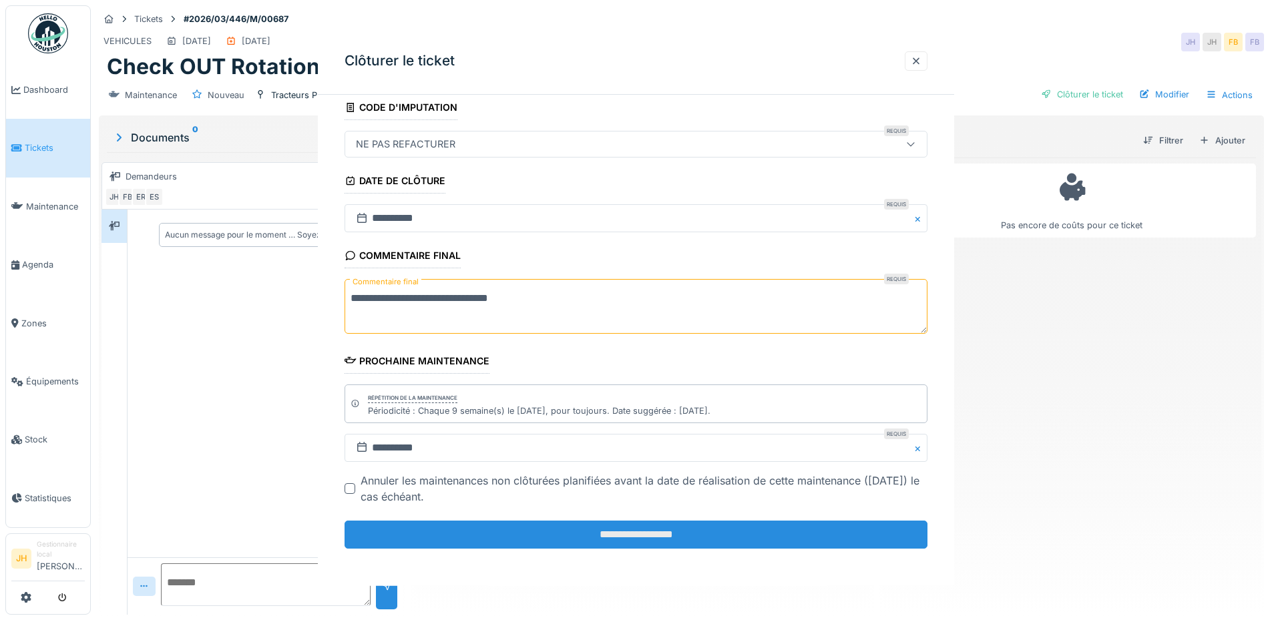
scroll to position [0, 0]
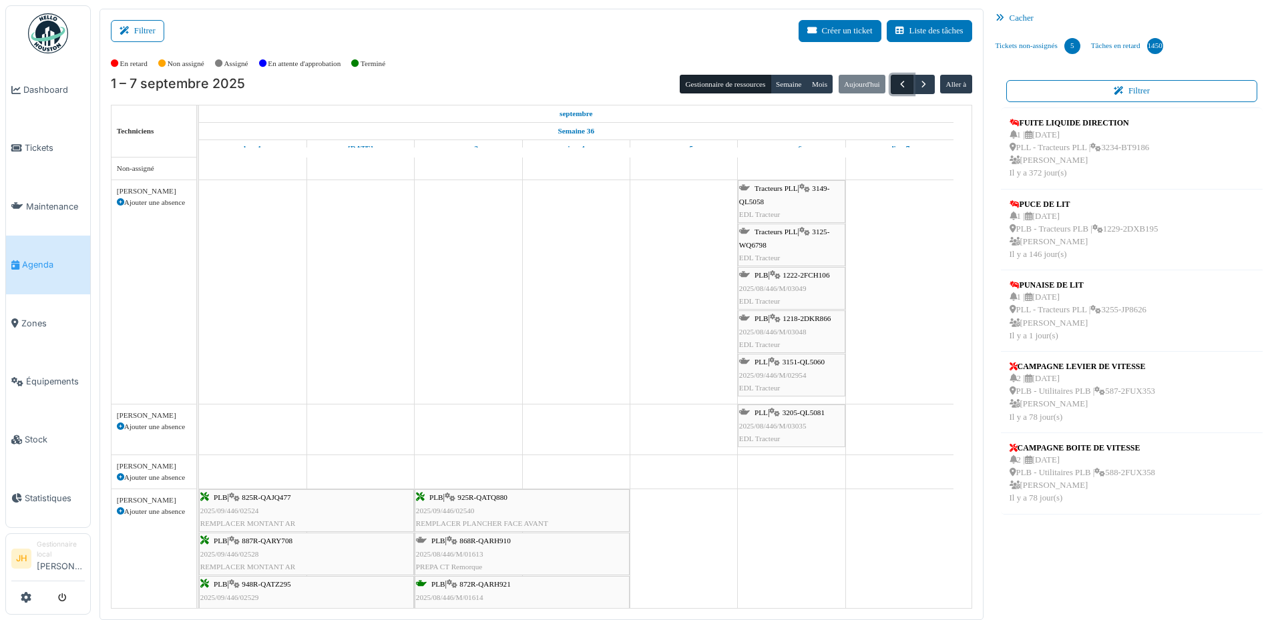
click at [895, 77] on button "button" at bounding box center [902, 84] width 22 height 19
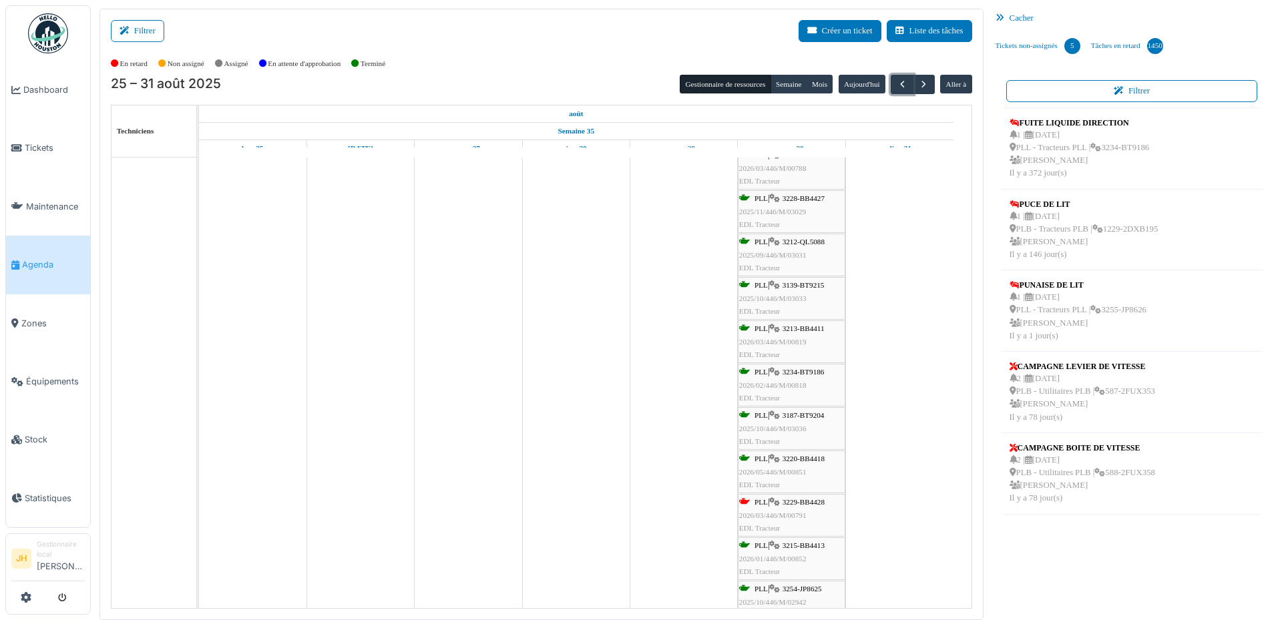
scroll to position [401, 0]
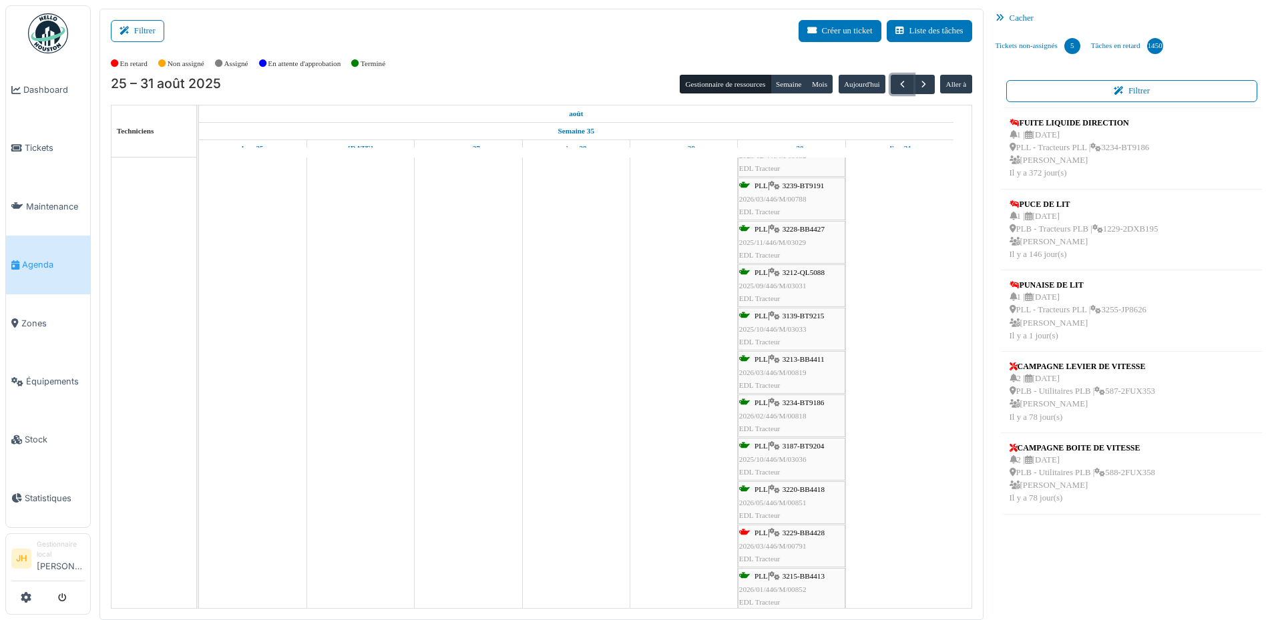
click at [815, 531] on span "3229-BB4428" at bounding box center [803, 533] width 42 height 8
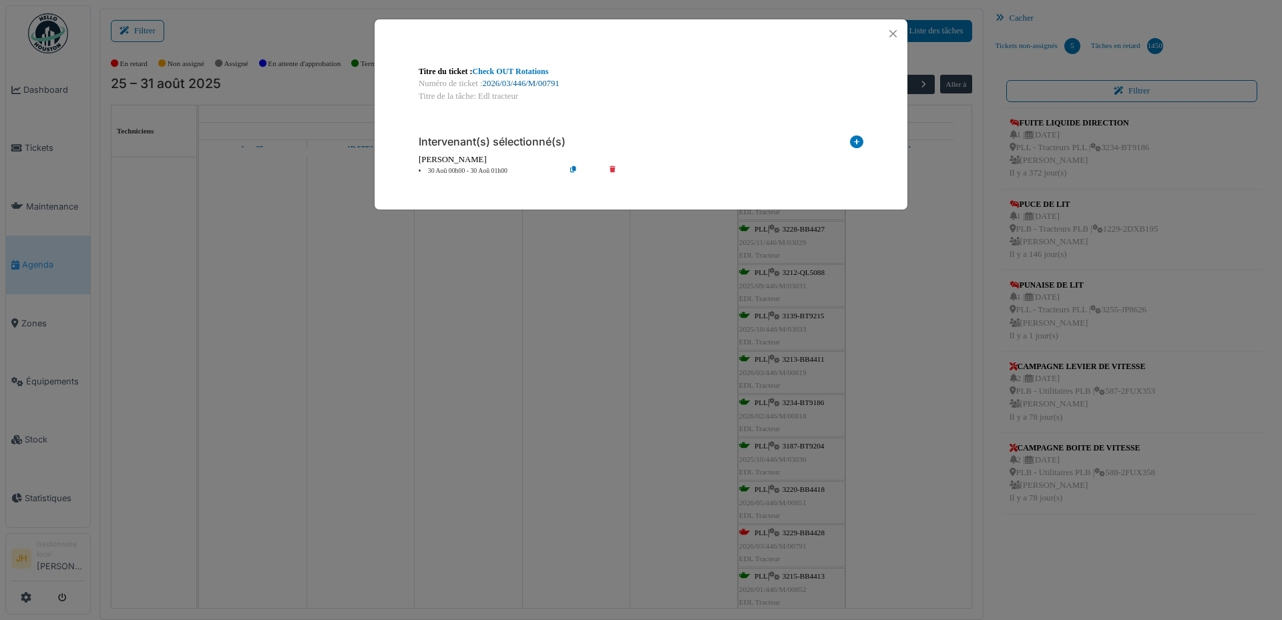
click at [530, 82] on link "2026/03/446/M/00791" at bounding box center [521, 83] width 77 height 9
click at [893, 25] on button "Close" at bounding box center [893, 34] width 18 height 18
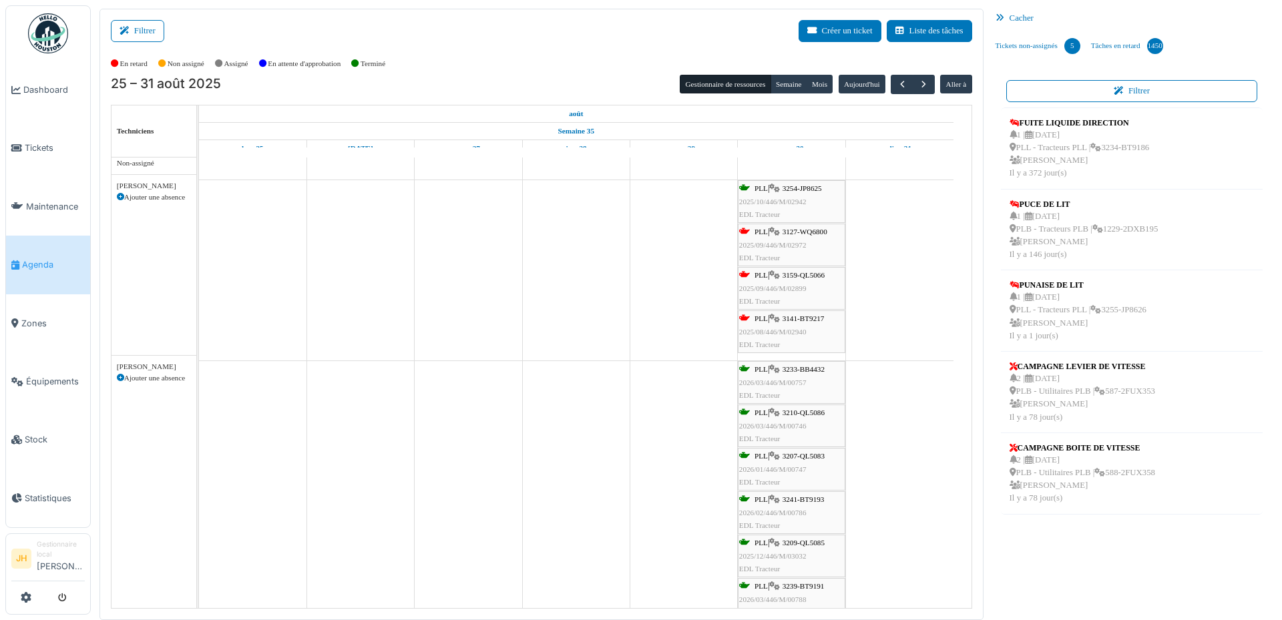
scroll to position [0, 0]
click at [923, 87] on button "button" at bounding box center [924, 84] width 22 height 19
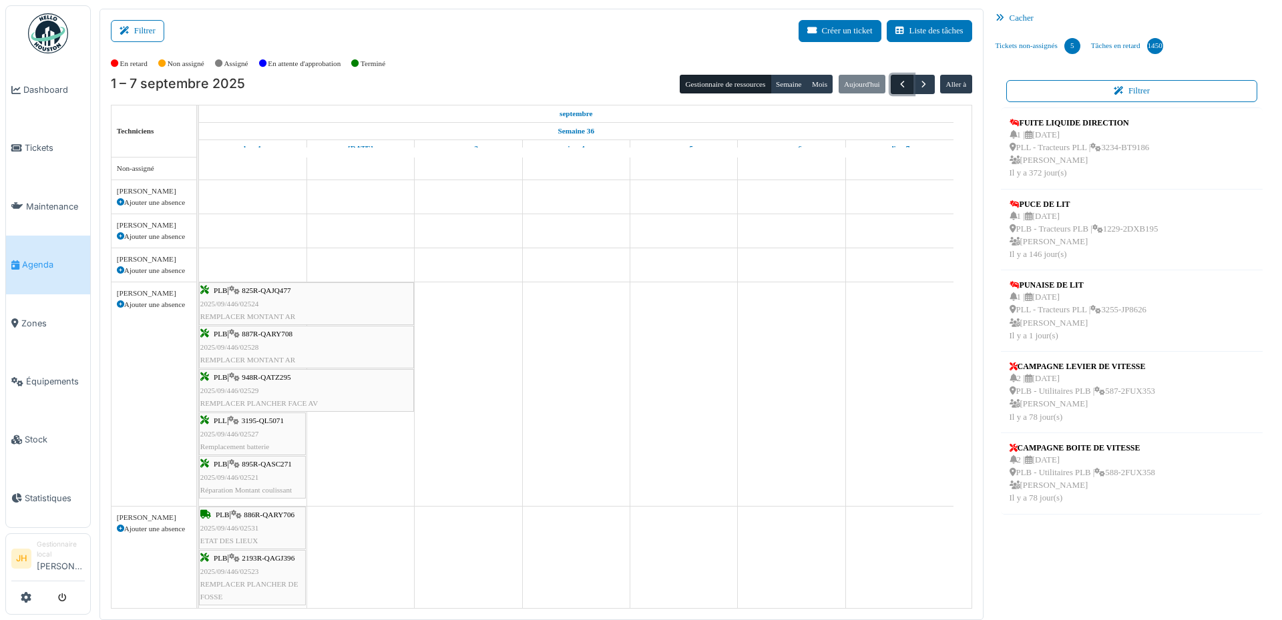
click at [897, 83] on span "button" at bounding box center [902, 84] width 11 height 11
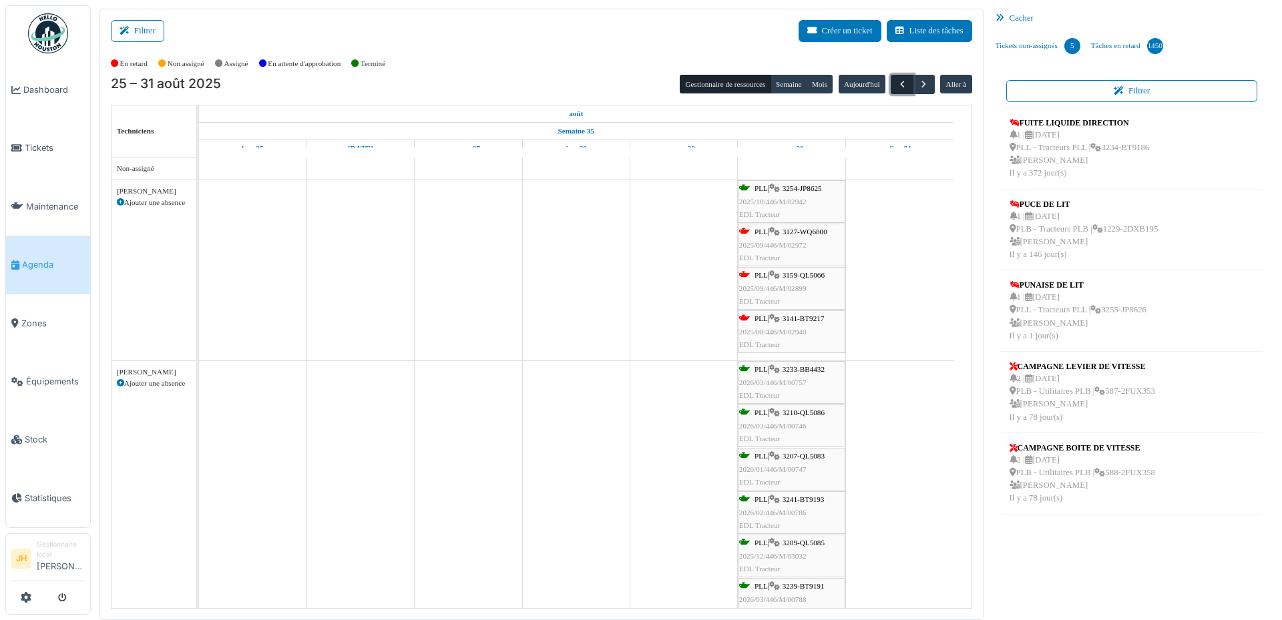
click at [897, 83] on span "button" at bounding box center [902, 84] width 11 height 11
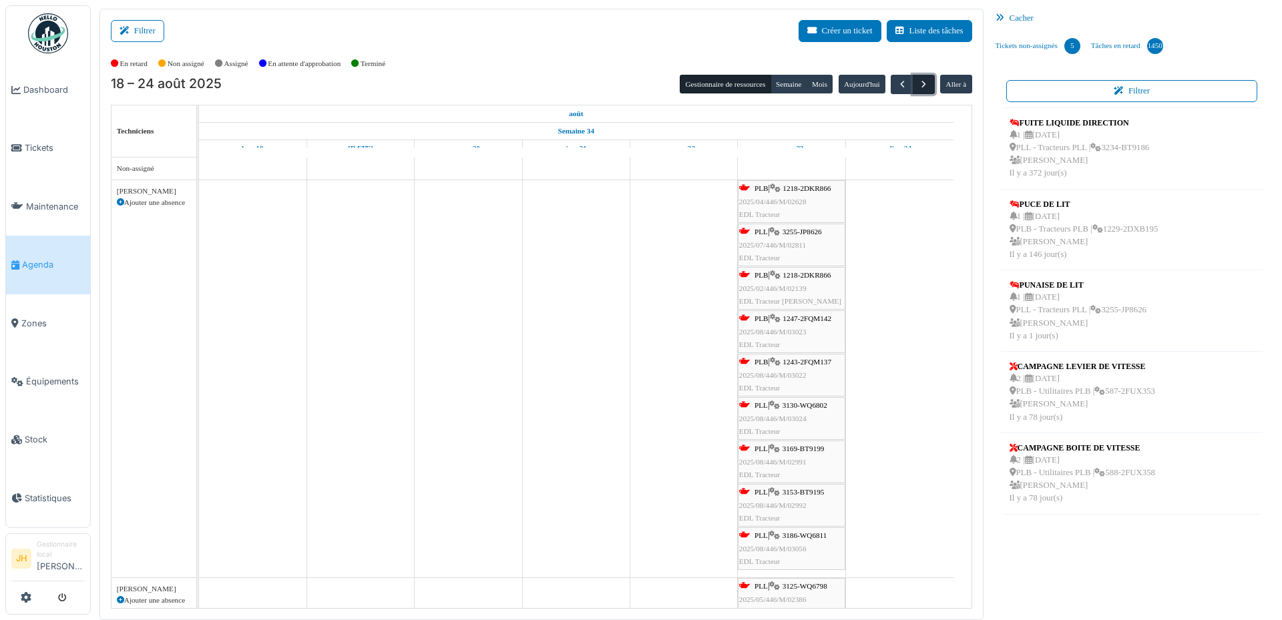
click at [920, 82] on span "button" at bounding box center [923, 84] width 11 height 11
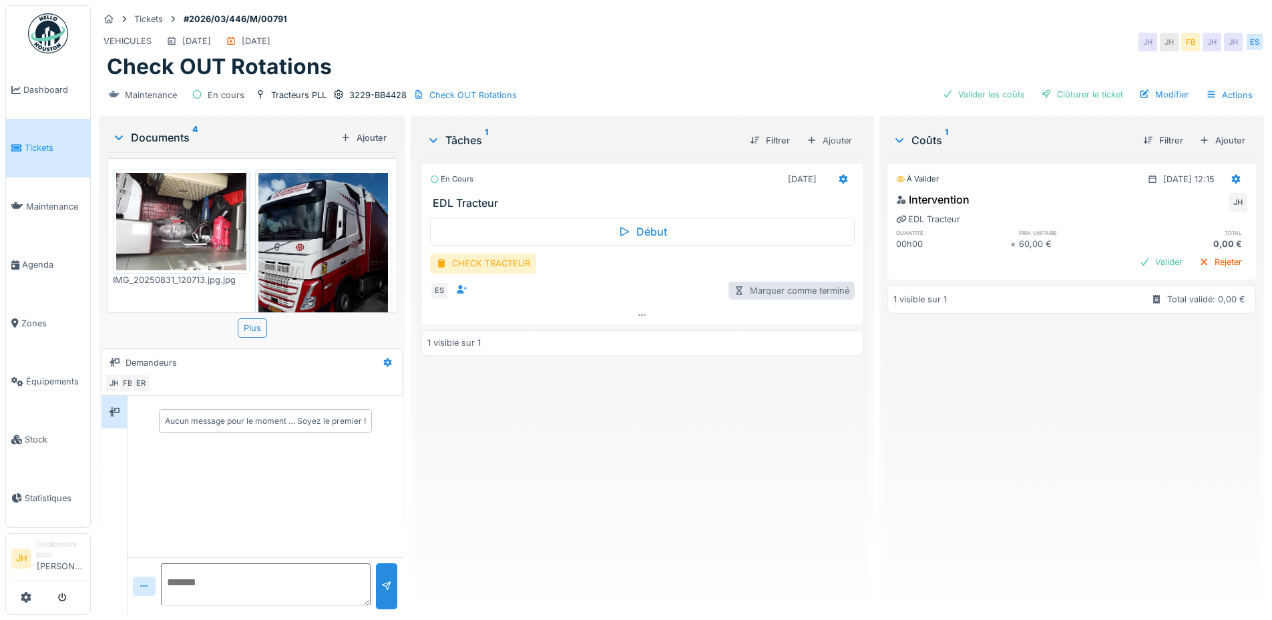
click at [794, 295] on div "Marquer comme terminé" at bounding box center [791, 291] width 126 height 18
click at [792, 294] on div "Marquer comme terminé" at bounding box center [791, 291] width 126 height 18
click at [839, 178] on icon at bounding box center [842, 178] width 9 height 9
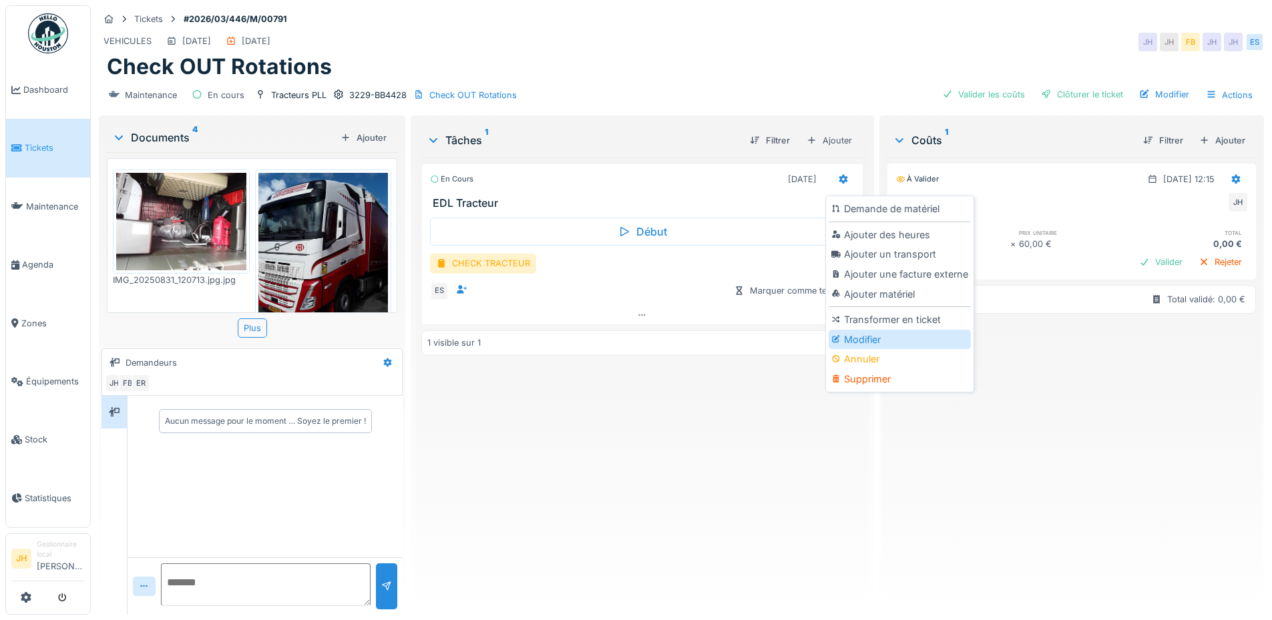
click at [908, 342] on div "Modifier" at bounding box center [899, 340] width 142 height 20
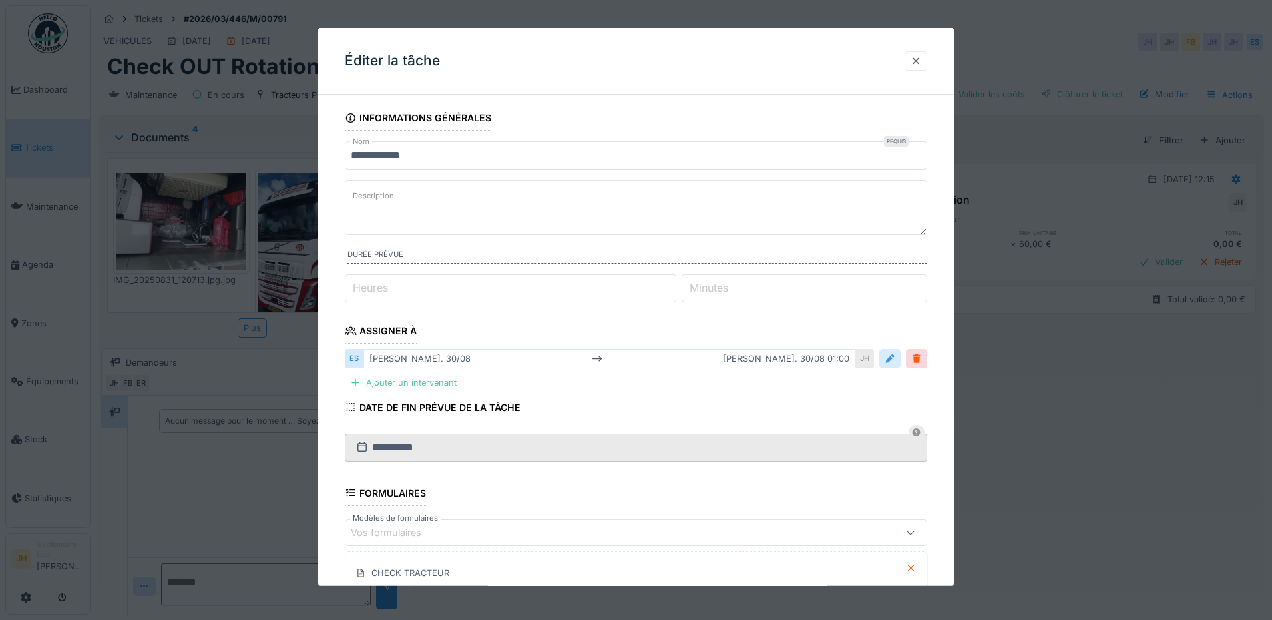
click at [893, 363] on div at bounding box center [889, 358] width 11 height 13
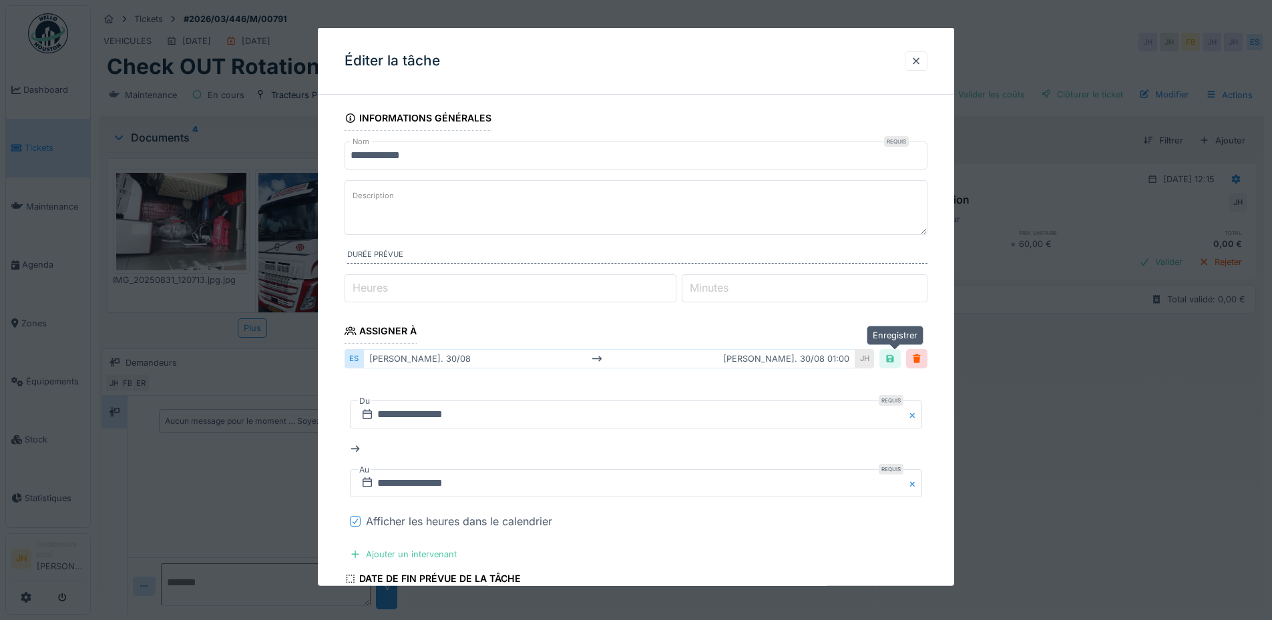
click at [893, 363] on div at bounding box center [889, 358] width 11 height 13
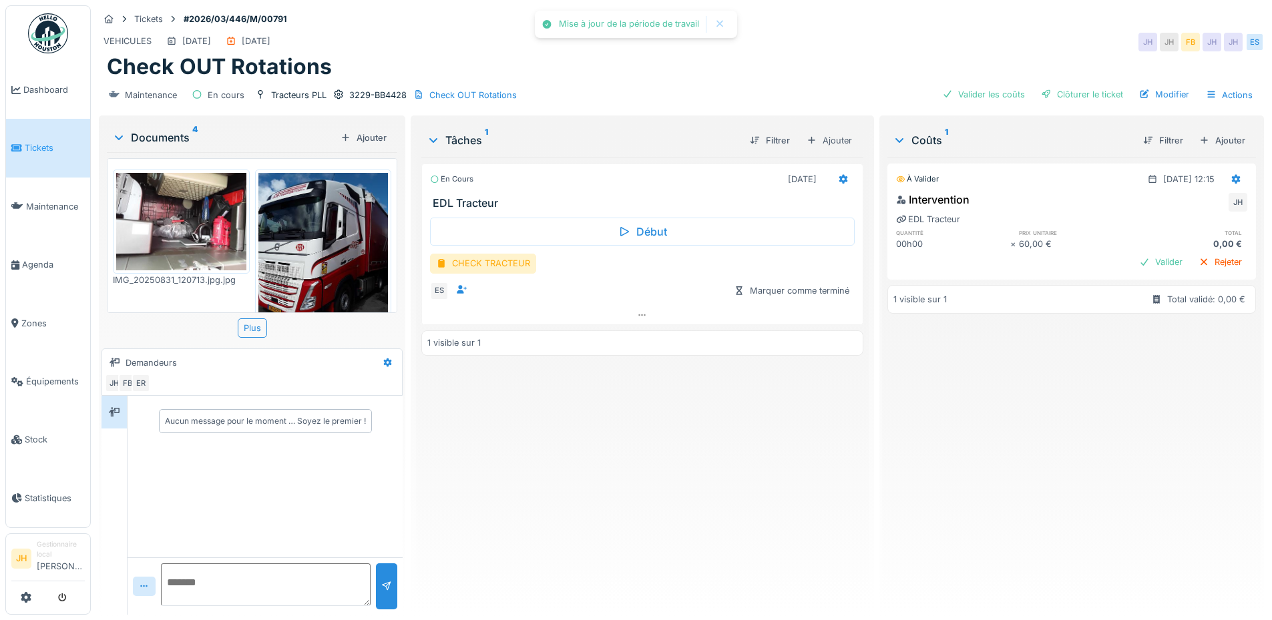
click at [850, 175] on div "En cours [DATE]" at bounding box center [642, 176] width 440 height 25
click at [838, 178] on icon at bounding box center [842, 178] width 9 height 9
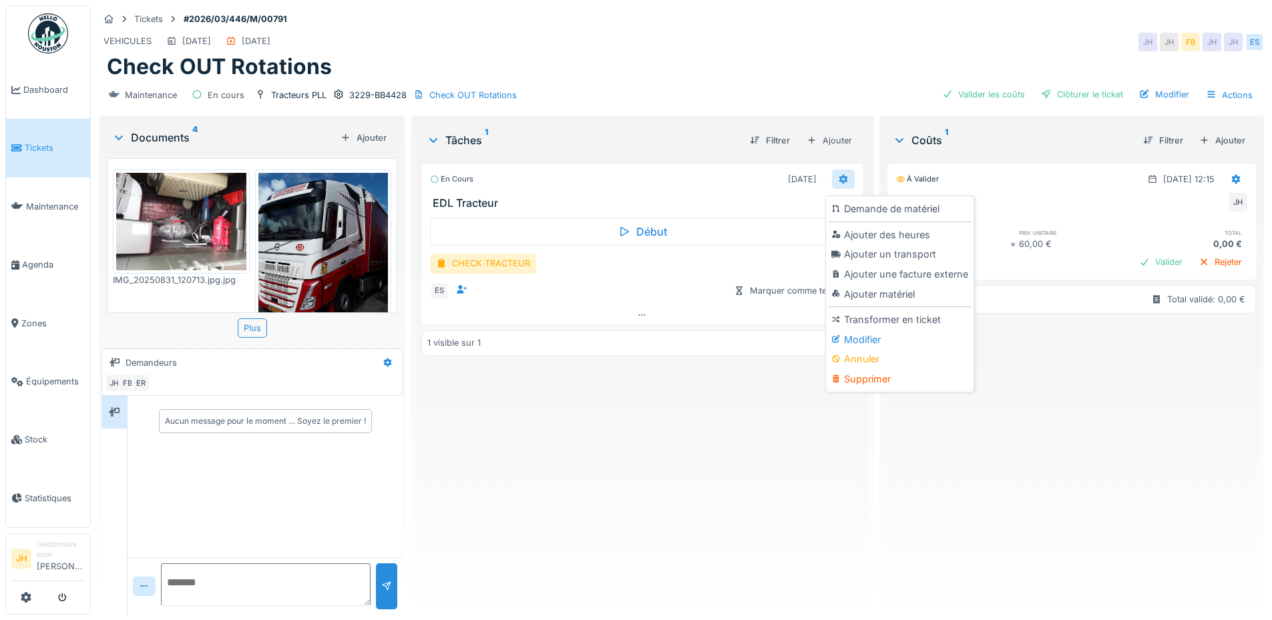
click at [838, 178] on icon at bounding box center [842, 178] width 9 height 9
